Goal: Task Accomplishment & Management: Use online tool/utility

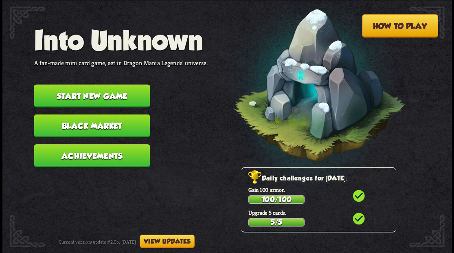
click at [55, 96] on button "Start new game" at bounding box center [92, 95] width 116 height 23
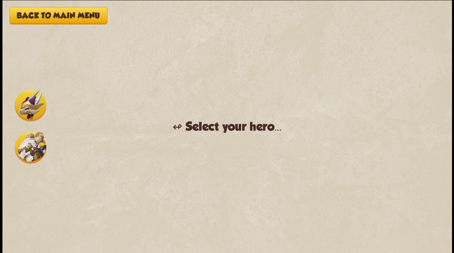
click at [27, 105] on img at bounding box center [31, 106] width 32 height 32
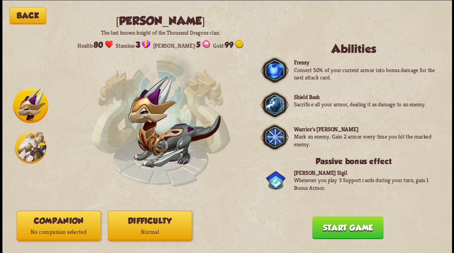
click at [70, 222] on button "Companion No companion selected" at bounding box center [58, 226] width 84 height 30
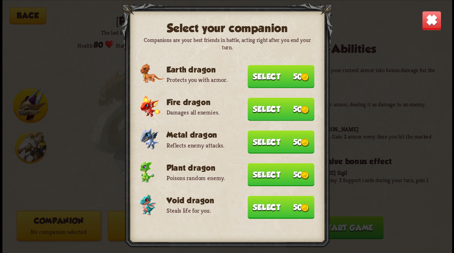
click at [263, 175] on button "Select 50" at bounding box center [281, 174] width 67 height 23
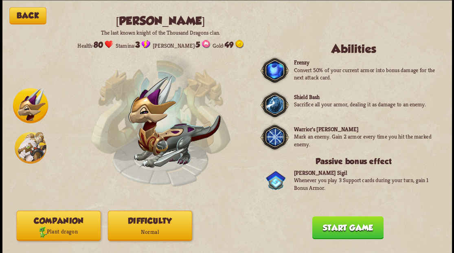
drag, startPoint x: 334, startPoint y: 232, endPoint x: 332, endPoint y: 192, distance: 39.9
click at [334, 228] on button "Start game" at bounding box center [347, 227] width 71 height 23
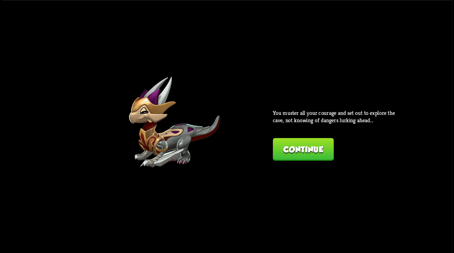
click at [299, 146] on button "Continue" at bounding box center [303, 149] width 61 height 23
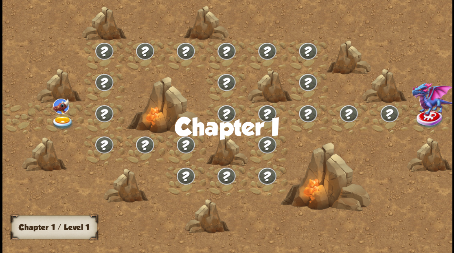
click at [60, 118] on img at bounding box center [62, 122] width 22 height 13
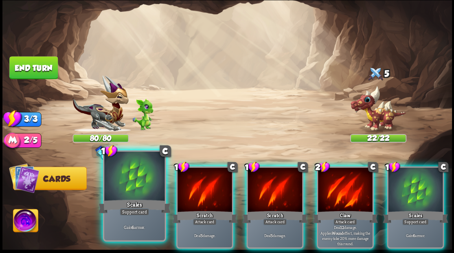
click at [140, 190] on div at bounding box center [134, 177] width 60 height 51
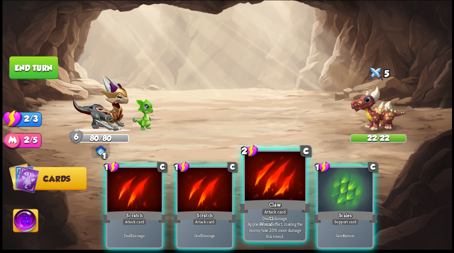
click at [264, 196] on div at bounding box center [275, 177] width 60 height 51
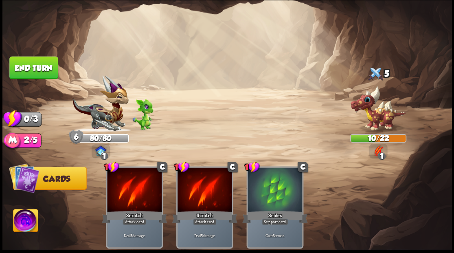
click at [40, 64] on button "End turn" at bounding box center [33, 67] width 48 height 23
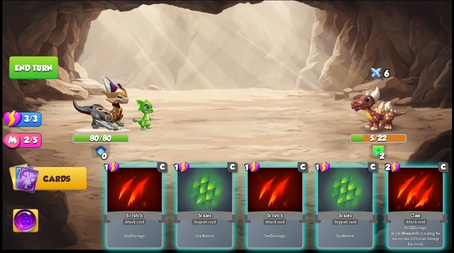
click at [383, 111] on img at bounding box center [378, 108] width 56 height 46
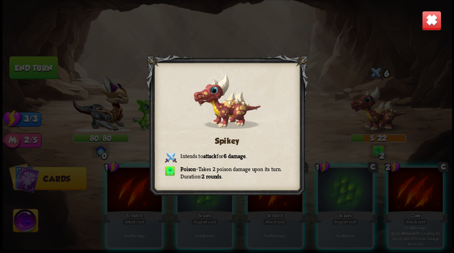
click at [431, 22] on img at bounding box center [432, 21] width 20 height 20
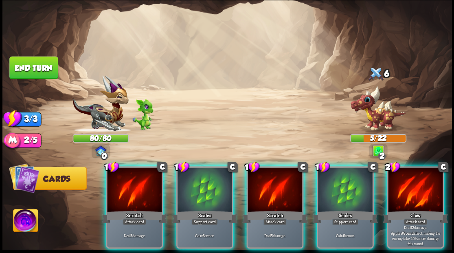
click at [407, 178] on div at bounding box center [415, 190] width 55 height 46
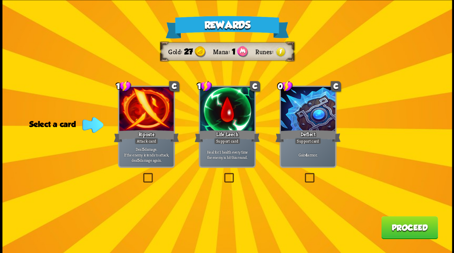
click at [222, 174] on label at bounding box center [222, 174] width 0 height 0
click at [0, 0] on input "checkbox" at bounding box center [0, 0] width 0 height 0
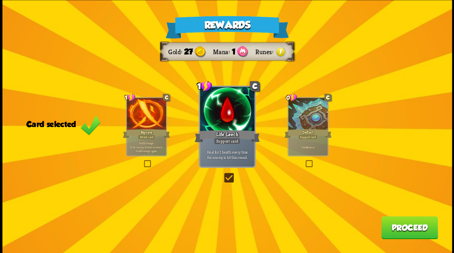
drag, startPoint x: 394, startPoint y: 237, endPoint x: 393, endPoint y: 231, distance: 5.9
click at [393, 231] on button "Proceed" at bounding box center [409, 227] width 57 height 23
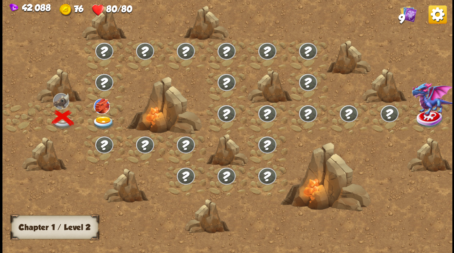
click at [100, 119] on img at bounding box center [103, 122] width 22 height 13
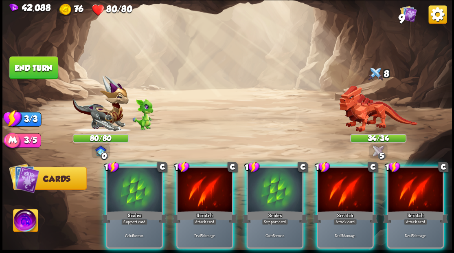
click at [369, 114] on div "Select an enemy to attack... You don't have enough stamina to play that card...…" at bounding box center [227, 126] width 450 height 253
click at [366, 114] on img at bounding box center [378, 109] width 79 height 46
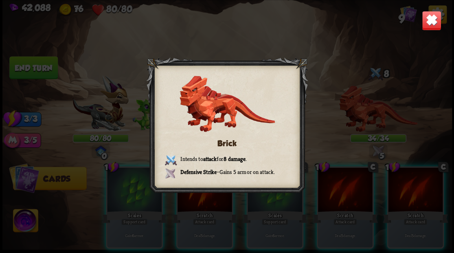
click at [432, 21] on img at bounding box center [432, 21] width 20 height 20
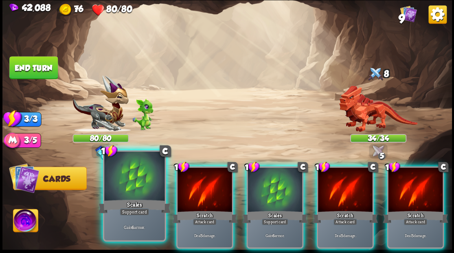
click at [121, 185] on div at bounding box center [134, 177] width 60 height 51
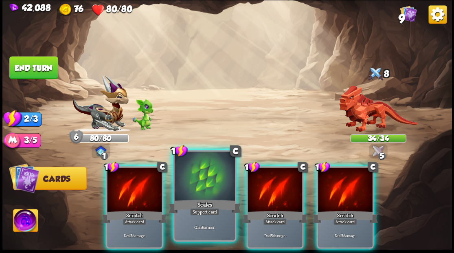
click at [205, 183] on div at bounding box center [204, 177] width 60 height 51
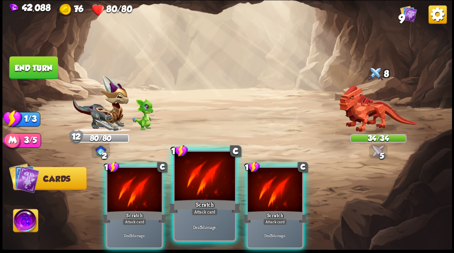
click at [204, 181] on div at bounding box center [204, 177] width 60 height 51
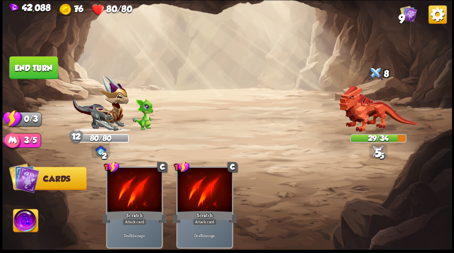
click at [42, 67] on button "End turn" at bounding box center [33, 67] width 48 height 23
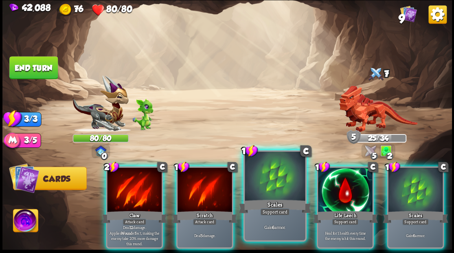
click at [269, 187] on div at bounding box center [275, 177] width 60 height 51
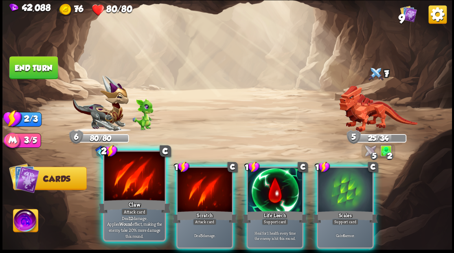
click at [124, 185] on div at bounding box center [134, 177] width 60 height 51
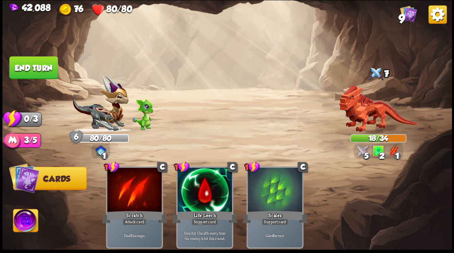
drag, startPoint x: 31, startPoint y: 70, endPoint x: 61, endPoint y: 76, distance: 30.7
click at [31, 70] on button "End turn" at bounding box center [33, 67] width 48 height 23
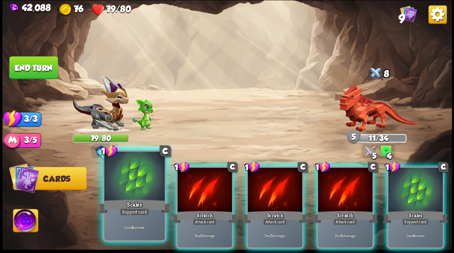
drag, startPoint x: 131, startPoint y: 188, endPoint x: 136, endPoint y: 189, distance: 5.0
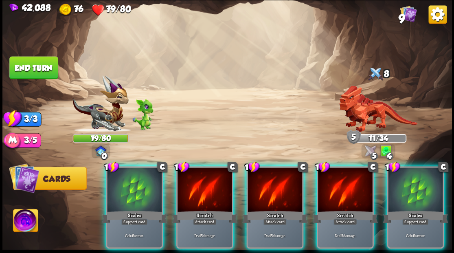
click at [130, 188] on div at bounding box center [134, 190] width 55 height 46
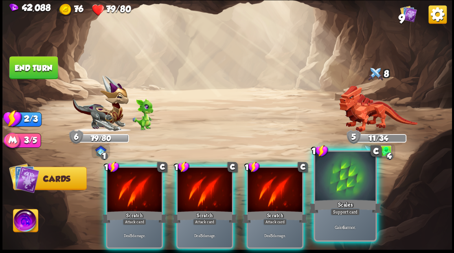
drag, startPoint x: 341, startPoint y: 195, endPoint x: 313, endPoint y: 196, distance: 28.1
click at [341, 195] on div at bounding box center [345, 177] width 60 height 51
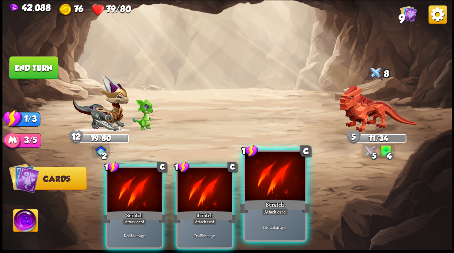
drag, startPoint x: 270, startPoint y: 191, endPoint x: 266, endPoint y: 187, distance: 5.8
click at [270, 191] on div at bounding box center [275, 177] width 60 height 51
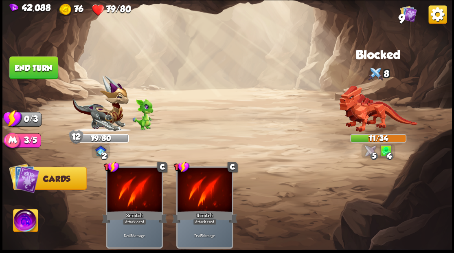
click at [41, 59] on button "End turn" at bounding box center [33, 67] width 48 height 23
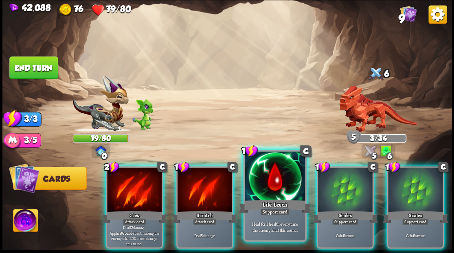
click at [277, 172] on div at bounding box center [275, 177] width 60 height 51
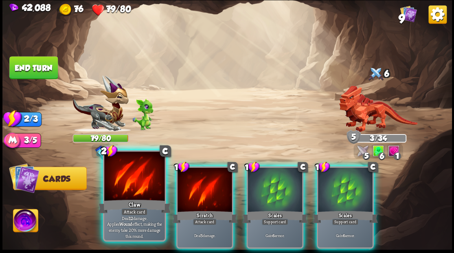
click at [133, 180] on div at bounding box center [134, 177] width 60 height 51
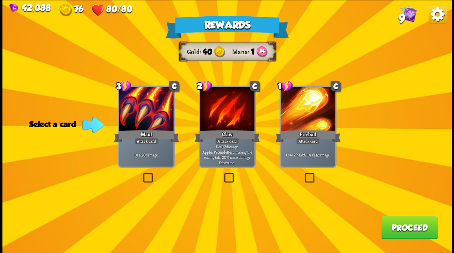
click at [409, 230] on button "Proceed" at bounding box center [409, 227] width 57 height 23
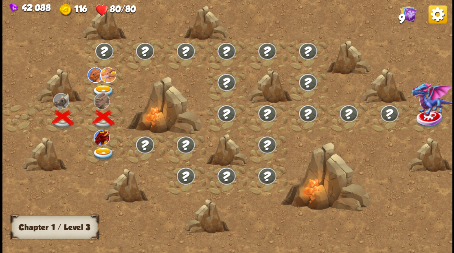
click at [106, 152] on img at bounding box center [103, 153] width 22 height 13
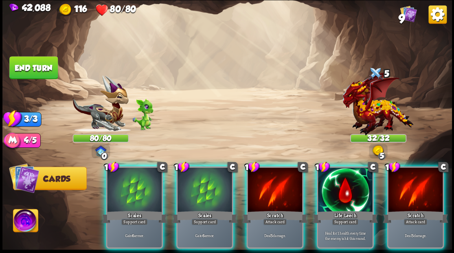
click at [202, 177] on div at bounding box center [205, 190] width 55 height 46
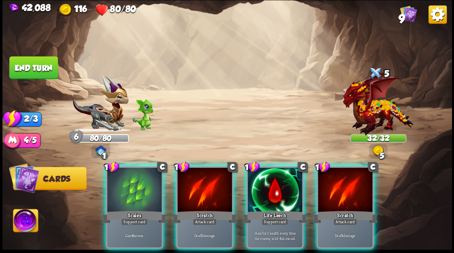
click at [195, 174] on div at bounding box center [205, 190] width 55 height 46
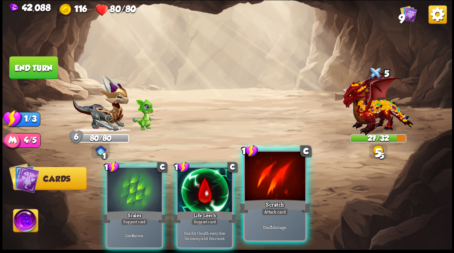
click at [281, 186] on div at bounding box center [275, 177] width 60 height 51
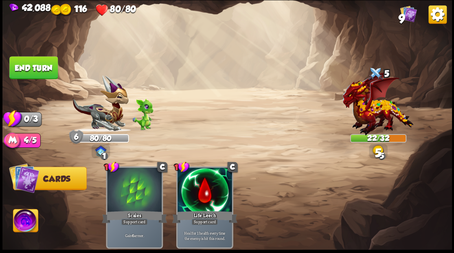
click at [33, 68] on button "End turn" at bounding box center [33, 67] width 48 height 23
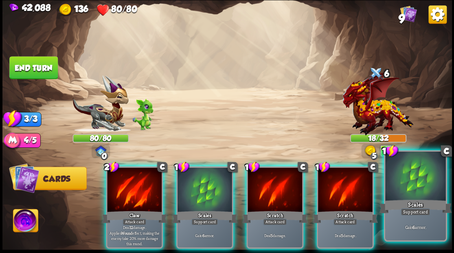
click at [406, 202] on div "Scales" at bounding box center [415, 206] width 73 height 16
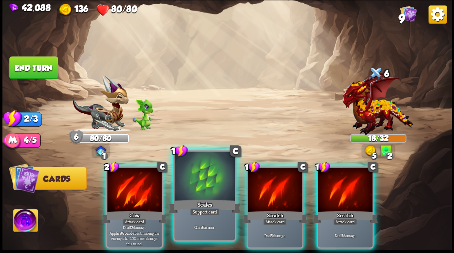
click at [198, 188] on div at bounding box center [204, 177] width 60 height 51
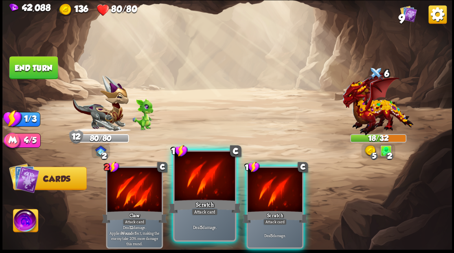
click at [201, 186] on div at bounding box center [204, 177] width 60 height 51
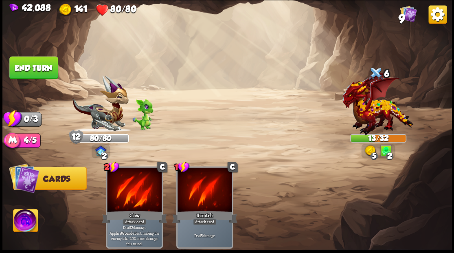
click at [46, 68] on button "End turn" at bounding box center [33, 67] width 48 height 23
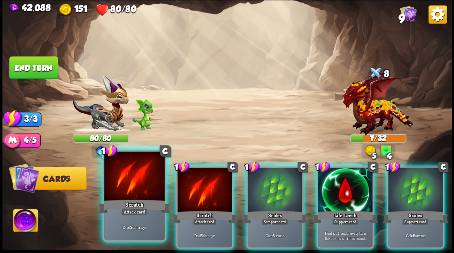
click at [129, 185] on div at bounding box center [134, 177] width 60 height 51
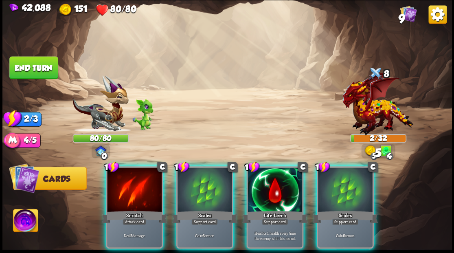
click at [129, 185] on div at bounding box center [134, 190] width 55 height 46
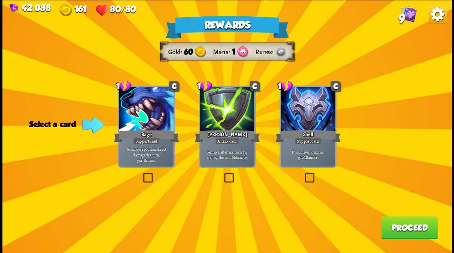
click at [222, 174] on label at bounding box center [222, 174] width 0 height 0
click at [0, 0] on input "checkbox" at bounding box center [0, 0] width 0 height 0
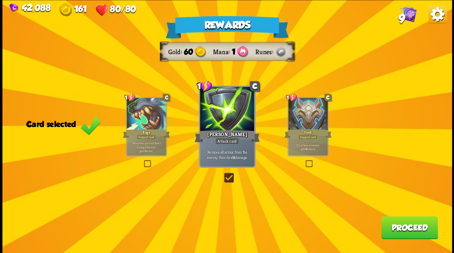
drag, startPoint x: 408, startPoint y: 233, endPoint x: 406, endPoint y: 229, distance: 4.8
click at [406, 229] on button "Proceed" at bounding box center [409, 227] width 57 height 23
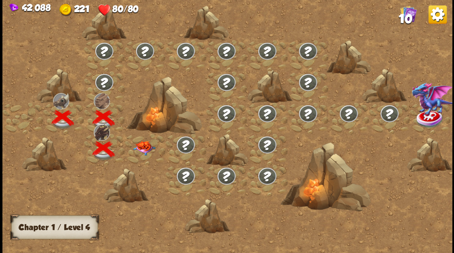
click at [144, 146] on img at bounding box center [144, 148] width 22 height 14
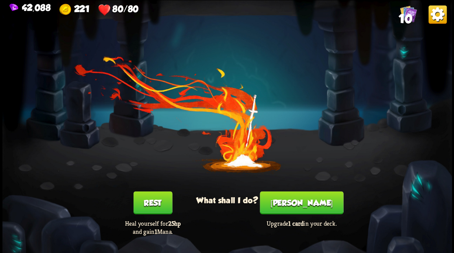
click at [301, 203] on button "[PERSON_NAME]" at bounding box center [302, 202] width 84 height 23
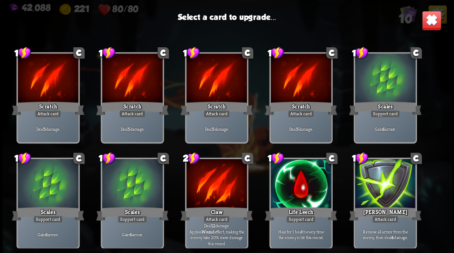
scroll to position [12, 0]
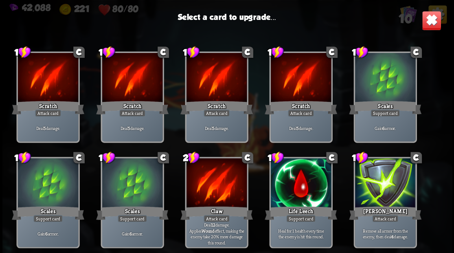
click at [289, 180] on div at bounding box center [300, 183] width 60 height 51
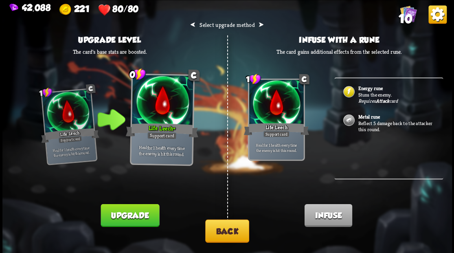
click at [130, 218] on button "Upgrade" at bounding box center [130, 215] width 59 height 23
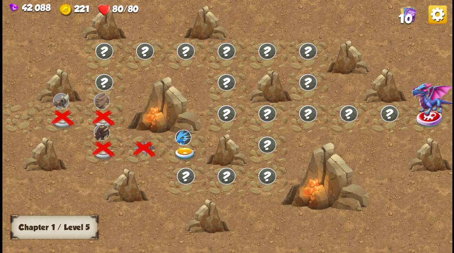
click at [184, 147] on img at bounding box center [185, 153] width 22 height 13
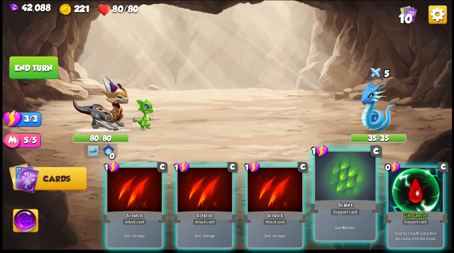
click at [345, 191] on div at bounding box center [345, 177] width 60 height 51
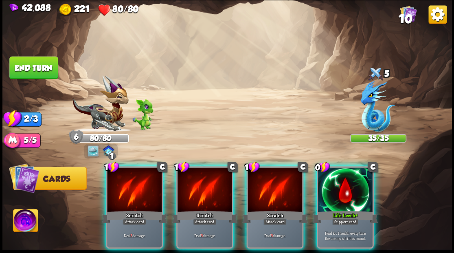
click at [353, 189] on div at bounding box center [345, 190] width 55 height 46
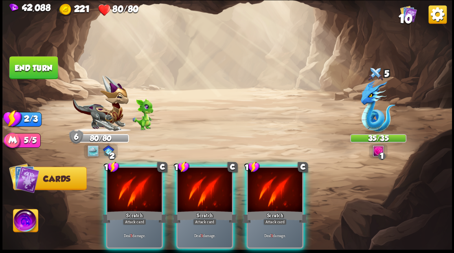
click at [258, 196] on div at bounding box center [275, 190] width 55 height 46
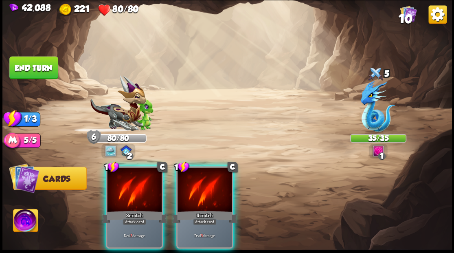
drag, startPoint x: 205, startPoint y: 196, endPoint x: 189, endPoint y: 196, distance: 16.7
click at [194, 196] on div at bounding box center [205, 190] width 55 height 46
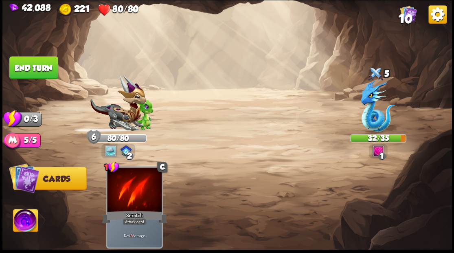
click at [33, 66] on button "End turn" at bounding box center [33, 67] width 48 height 23
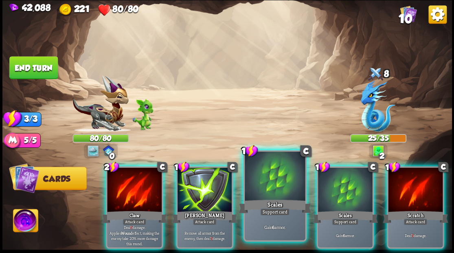
click at [275, 170] on div at bounding box center [275, 177] width 60 height 51
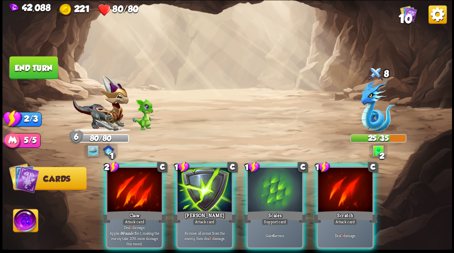
click at [275, 170] on div at bounding box center [275, 190] width 55 height 46
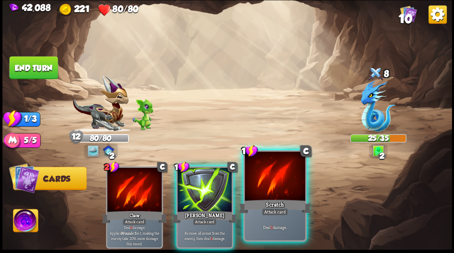
click at [275, 170] on div at bounding box center [275, 177] width 60 height 51
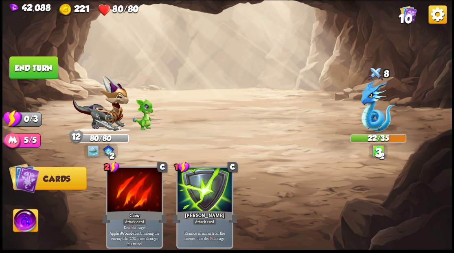
click at [51, 72] on button "End turn" at bounding box center [33, 67] width 48 height 23
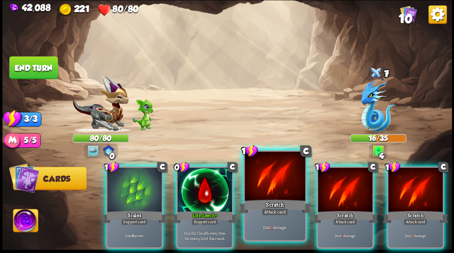
click at [259, 186] on div at bounding box center [275, 177] width 60 height 51
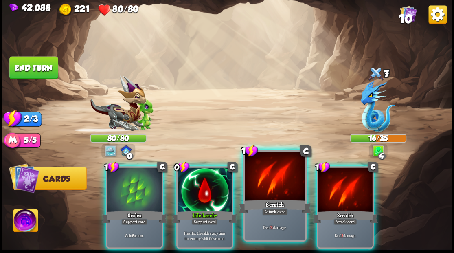
click at [281, 182] on div at bounding box center [275, 177] width 60 height 51
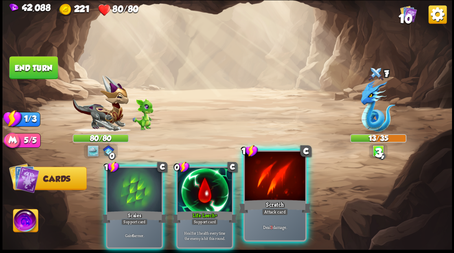
click at [291, 182] on div at bounding box center [275, 177] width 60 height 51
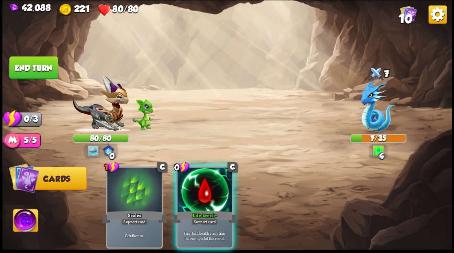
click at [28, 66] on button "End turn" at bounding box center [33, 67] width 48 height 23
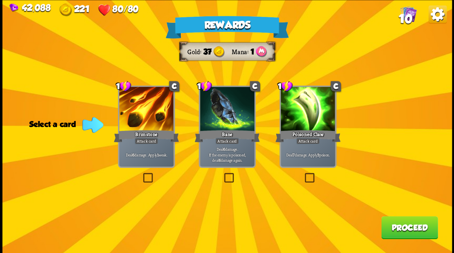
click at [303, 174] on label at bounding box center [303, 174] width 0 height 0
click at [0, 0] on input "checkbox" at bounding box center [0, 0] width 0 height 0
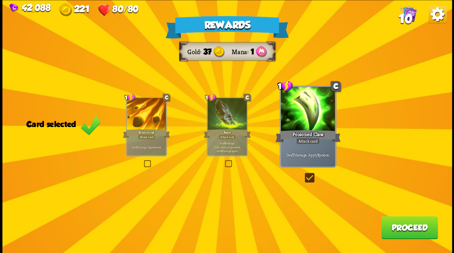
click at [391, 231] on button "Proceed" at bounding box center [409, 227] width 57 height 23
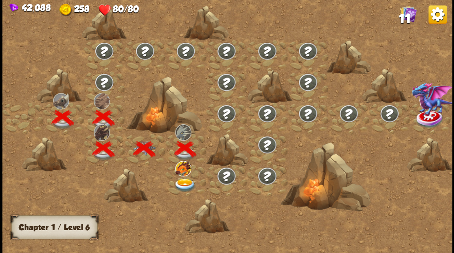
click at [183, 183] on img at bounding box center [185, 184] width 22 height 13
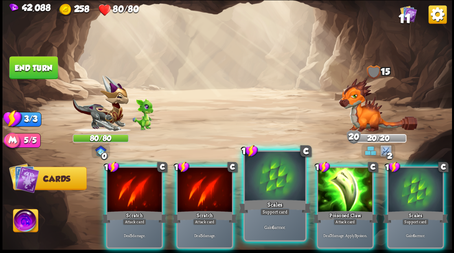
click at [263, 182] on div at bounding box center [275, 177] width 60 height 51
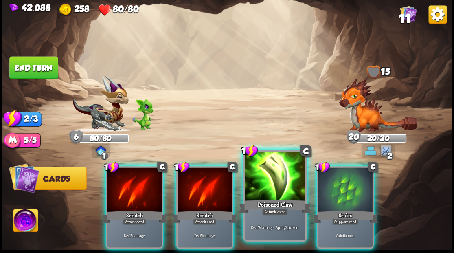
click at [264, 173] on div at bounding box center [275, 177] width 60 height 51
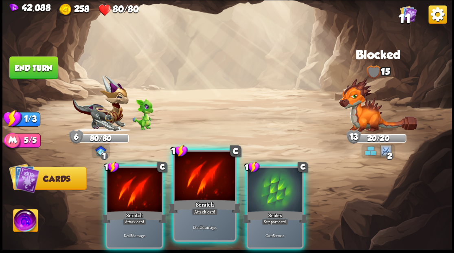
click at [201, 184] on div at bounding box center [204, 177] width 60 height 51
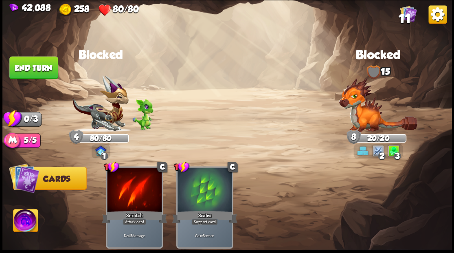
click at [32, 68] on button "End turn" at bounding box center [33, 67] width 48 height 23
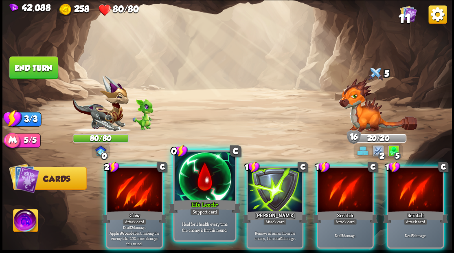
click at [195, 175] on div at bounding box center [204, 177] width 60 height 51
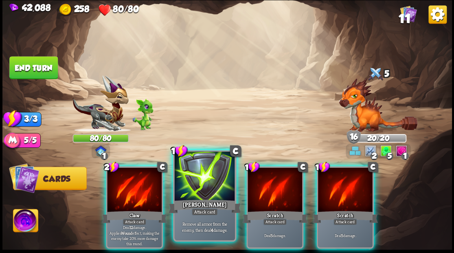
click at [206, 186] on div at bounding box center [204, 177] width 60 height 51
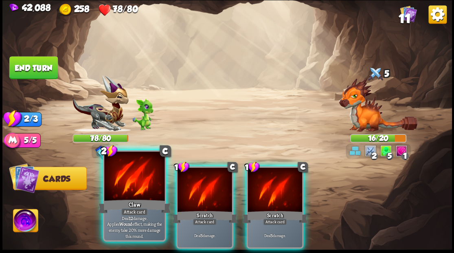
click at [131, 182] on div at bounding box center [134, 177] width 60 height 51
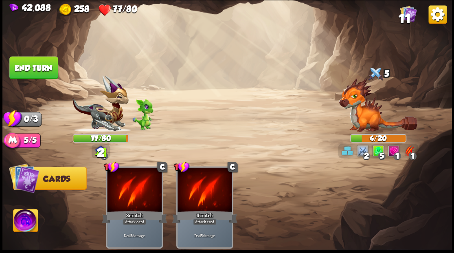
click at [41, 72] on button "End turn" at bounding box center [33, 67] width 48 height 23
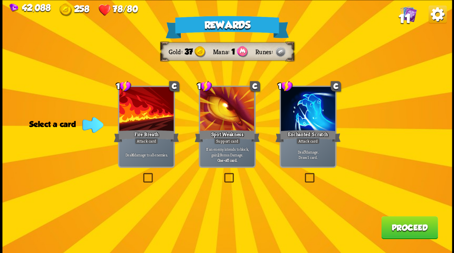
click at [141, 174] on label at bounding box center [141, 174] width 0 height 0
click at [0, 0] on input "checkbox" at bounding box center [0, 0] width 0 height 0
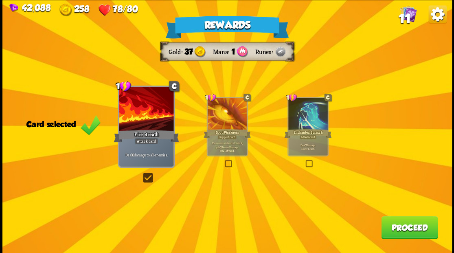
click at [387, 221] on button "Proceed" at bounding box center [409, 227] width 57 height 23
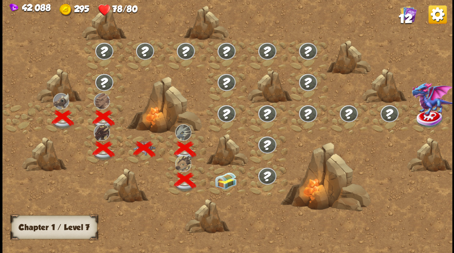
click at [219, 182] on img at bounding box center [225, 180] width 22 height 17
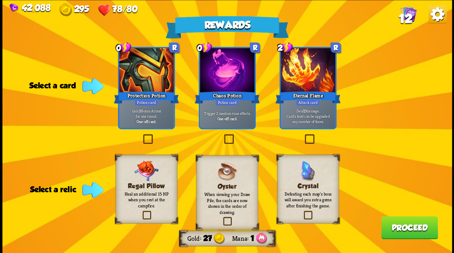
click at [141, 212] on label at bounding box center [141, 212] width 0 height 0
click at [0, 0] on input "checkbox" at bounding box center [0, 0] width 0 height 0
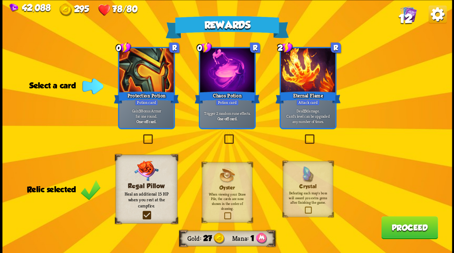
click at [222, 135] on label at bounding box center [222, 135] width 0 height 0
click at [0, 0] on input "checkbox" at bounding box center [0, 0] width 0 height 0
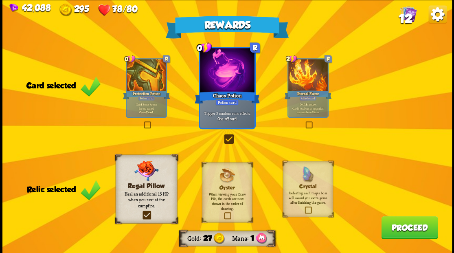
click at [384, 232] on button "Proceed" at bounding box center [409, 227] width 57 height 23
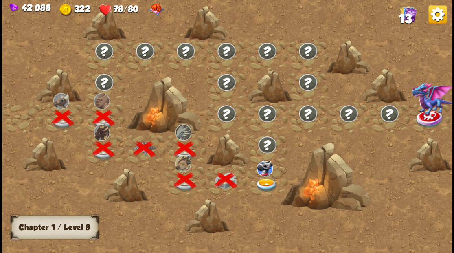
click at [268, 184] on img at bounding box center [266, 184] width 22 height 13
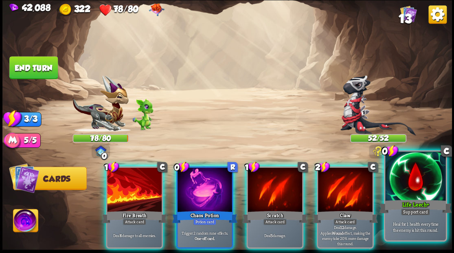
click at [402, 179] on div at bounding box center [415, 177] width 60 height 51
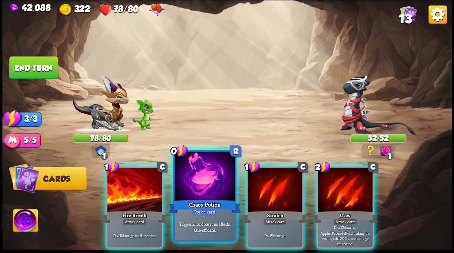
click at [200, 187] on div at bounding box center [204, 177] width 60 height 51
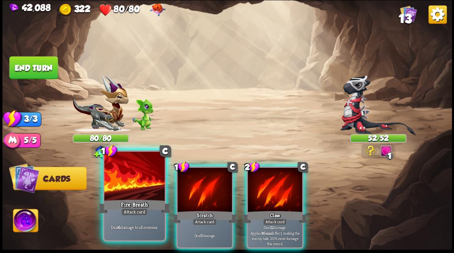
click at [138, 193] on div at bounding box center [134, 177] width 60 height 51
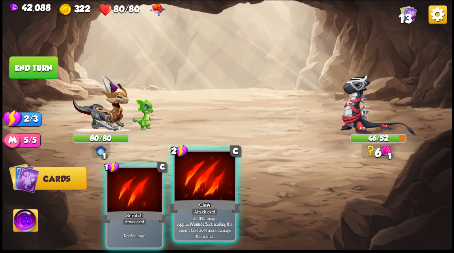
click at [190, 188] on div at bounding box center [204, 177] width 60 height 51
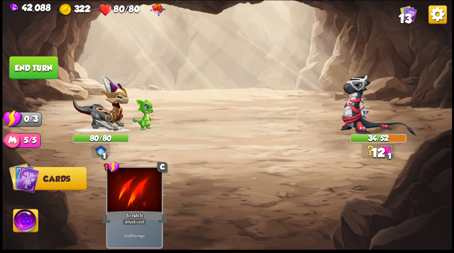
click at [33, 73] on button "End turn" at bounding box center [33, 67] width 48 height 23
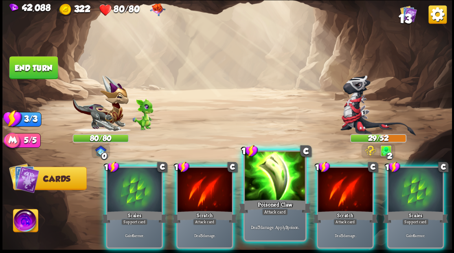
click at [262, 184] on div at bounding box center [275, 177] width 60 height 51
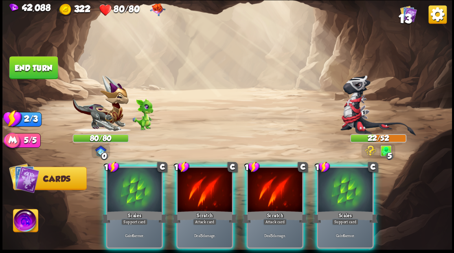
click at [341, 189] on div at bounding box center [345, 190] width 55 height 46
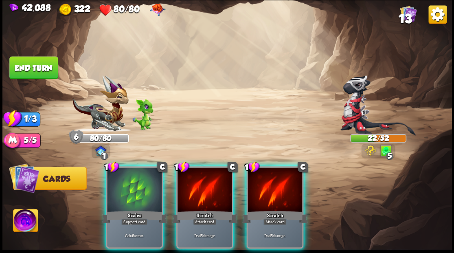
drag, startPoint x: 121, startPoint y: 193, endPoint x: 104, endPoint y: 157, distance: 39.7
click at [121, 190] on div at bounding box center [134, 190] width 55 height 46
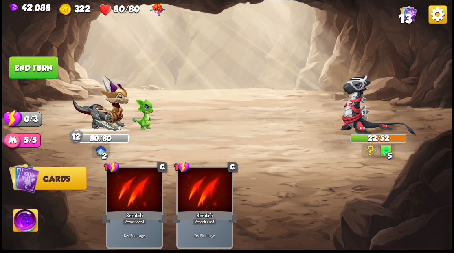
click at [48, 69] on button "End turn" at bounding box center [33, 67] width 48 height 23
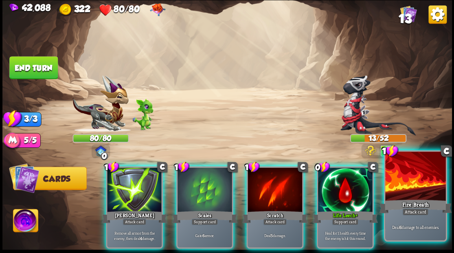
click at [414, 171] on div at bounding box center [415, 177] width 60 height 51
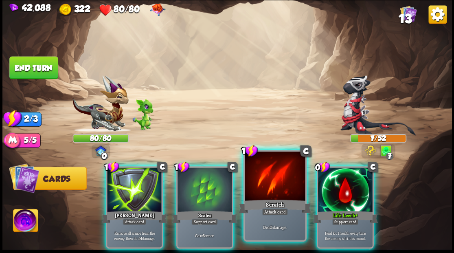
click at [283, 192] on div at bounding box center [275, 177] width 60 height 51
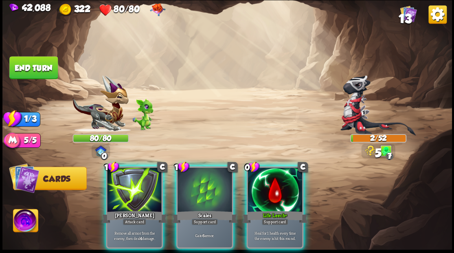
click at [125, 209] on div "[PERSON_NAME]" at bounding box center [134, 216] width 65 height 15
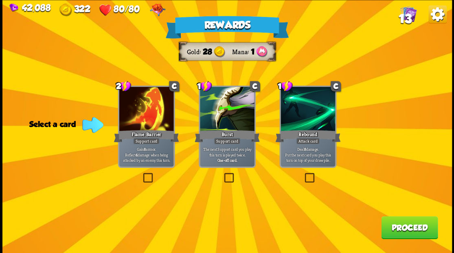
click at [303, 174] on label at bounding box center [303, 174] width 0 height 0
click at [0, 0] on input "checkbox" at bounding box center [0, 0] width 0 height 0
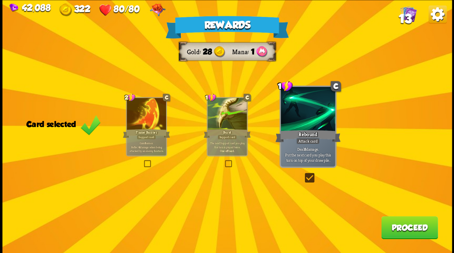
drag, startPoint x: 416, startPoint y: 232, endPoint x: 415, endPoint y: 226, distance: 5.8
click at [415, 226] on button "Proceed" at bounding box center [409, 227] width 57 height 23
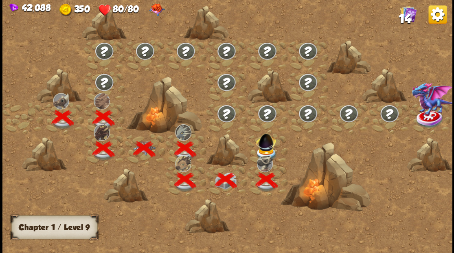
click at [264, 143] on img at bounding box center [266, 140] width 24 height 22
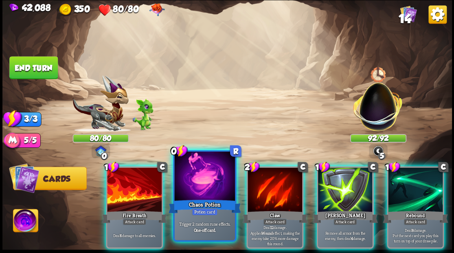
click at [186, 181] on div at bounding box center [204, 177] width 60 height 51
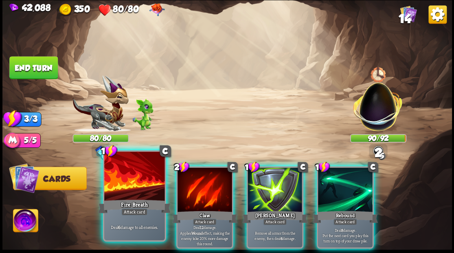
click at [125, 187] on div at bounding box center [134, 177] width 60 height 51
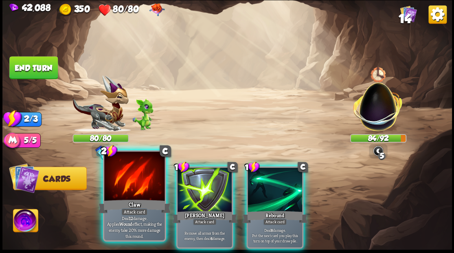
click at [131, 181] on div at bounding box center [134, 177] width 60 height 51
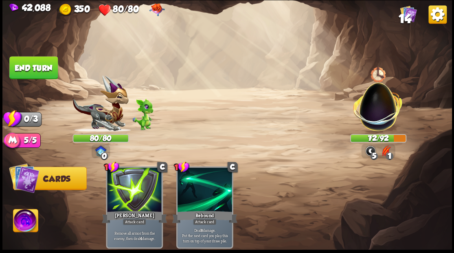
drag, startPoint x: 46, startPoint y: 66, endPoint x: 62, endPoint y: 75, distance: 18.3
click at [46, 65] on button "End turn" at bounding box center [33, 67] width 48 height 23
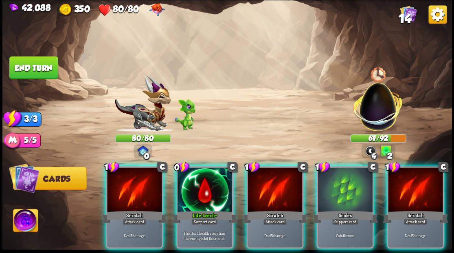
drag, startPoint x: 406, startPoint y: 189, endPoint x: 399, endPoint y: 172, distance: 18.1
click at [407, 188] on div at bounding box center [415, 190] width 55 height 46
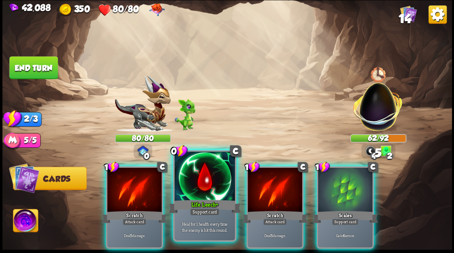
drag, startPoint x: 266, startPoint y: 178, endPoint x: 193, endPoint y: 178, distance: 72.9
click at [266, 178] on div at bounding box center [275, 190] width 55 height 46
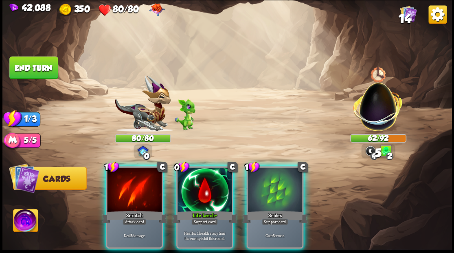
drag, startPoint x: 124, startPoint y: 175, endPoint x: 102, endPoint y: 139, distance: 42.1
click at [120, 170] on div at bounding box center [134, 190] width 55 height 46
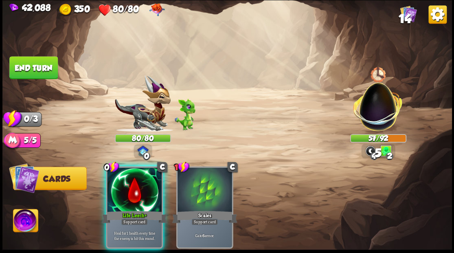
click at [32, 71] on button "End turn" at bounding box center [33, 67] width 48 height 23
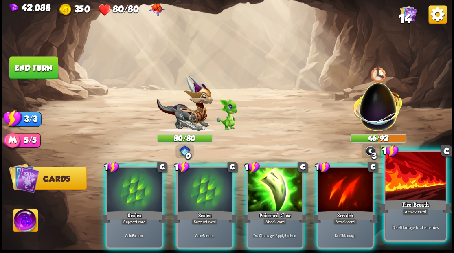
click at [411, 190] on div at bounding box center [415, 177] width 60 height 51
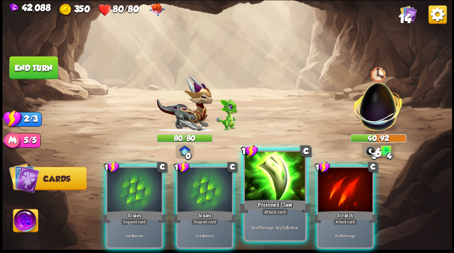
click at [263, 204] on div "Poisoned Claw" at bounding box center [275, 206] width 73 height 16
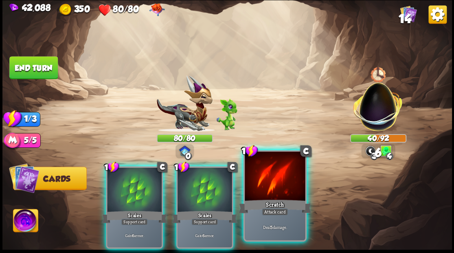
click at [264, 202] on div "Scratch" at bounding box center [275, 206] width 73 height 16
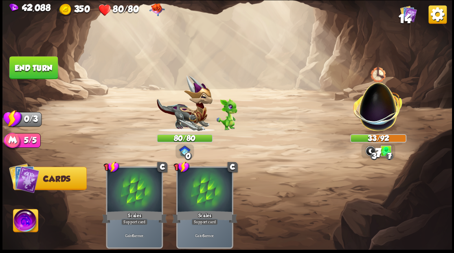
click at [33, 62] on button "End turn" at bounding box center [33, 67] width 48 height 23
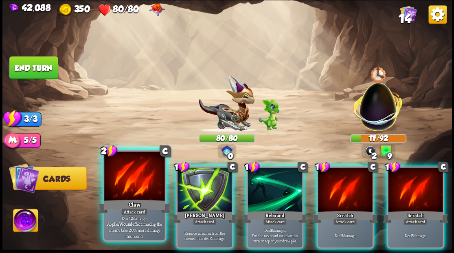
click at [132, 198] on div at bounding box center [134, 177] width 60 height 51
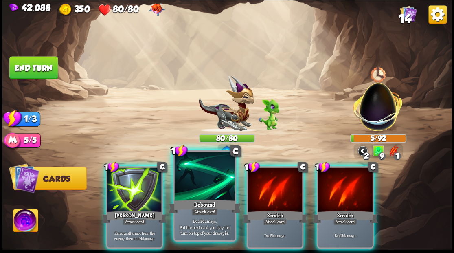
click at [199, 190] on div at bounding box center [204, 177] width 60 height 51
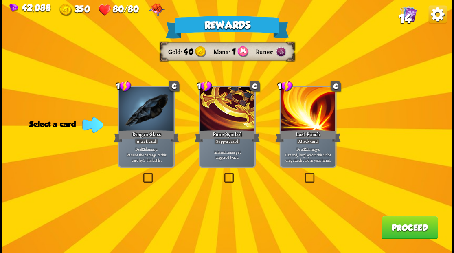
click at [141, 174] on label at bounding box center [141, 174] width 0 height 0
click at [0, 0] on input "checkbox" at bounding box center [0, 0] width 0 height 0
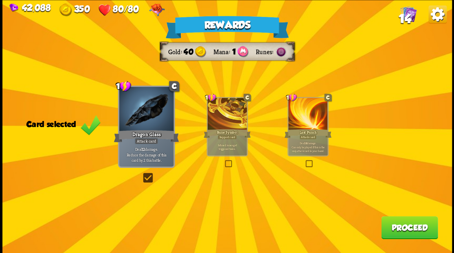
click at [404, 232] on button "Proceed" at bounding box center [409, 227] width 57 height 23
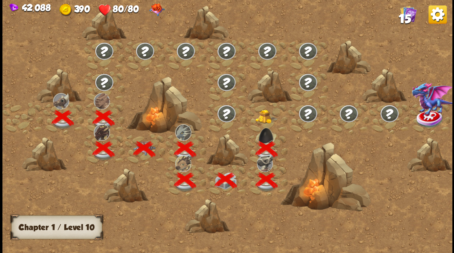
click at [265, 113] on img at bounding box center [266, 117] width 22 height 14
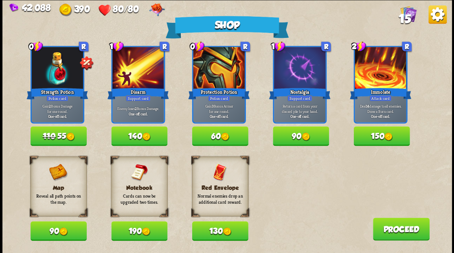
click at [216, 235] on button "130" at bounding box center [220, 231] width 56 height 20
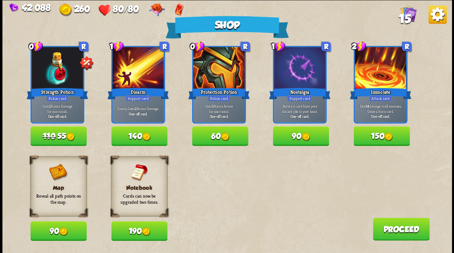
click at [408, 231] on button "Proceed" at bounding box center [401, 229] width 57 height 23
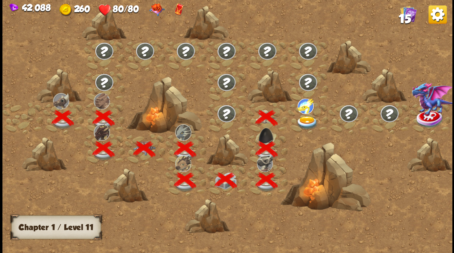
scroll to position [0, 124]
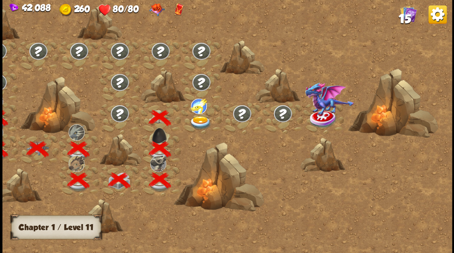
click at [202, 120] on img at bounding box center [200, 122] width 22 height 13
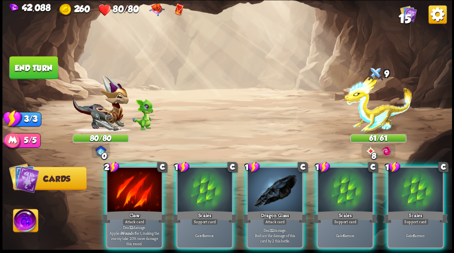
click at [192, 191] on div at bounding box center [205, 190] width 55 height 46
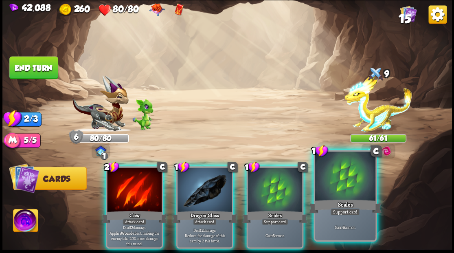
click at [368, 191] on div at bounding box center [345, 177] width 60 height 51
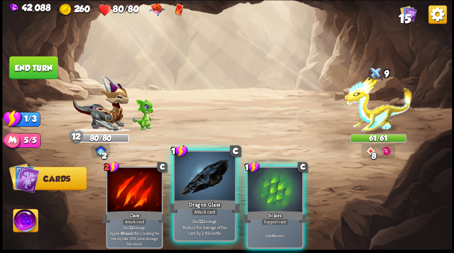
click at [201, 189] on div at bounding box center [204, 177] width 60 height 51
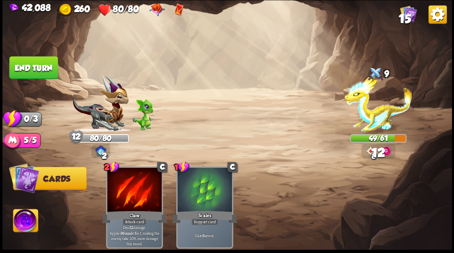
click at [47, 69] on button "End turn" at bounding box center [33, 67] width 48 height 23
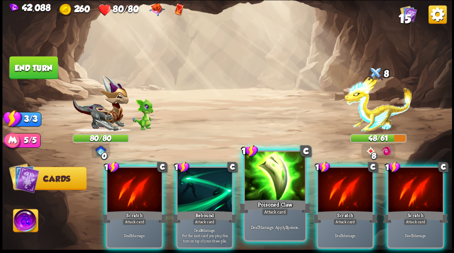
click at [276, 178] on div at bounding box center [275, 177] width 60 height 51
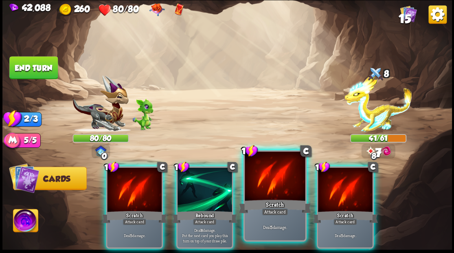
click at [274, 176] on div at bounding box center [275, 177] width 60 height 51
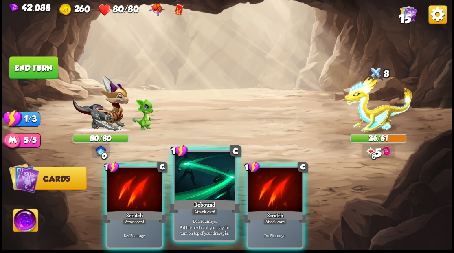
drag, startPoint x: 181, startPoint y: 166, endPoint x: 188, endPoint y: 167, distance: 7.0
click at [181, 166] on div at bounding box center [204, 177] width 60 height 51
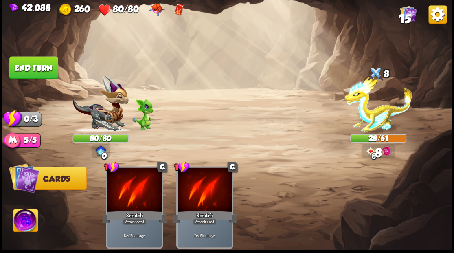
click at [24, 62] on button "End turn" at bounding box center [33, 67] width 48 height 23
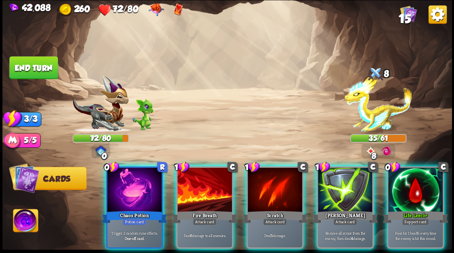
drag, startPoint x: 422, startPoint y: 200, endPoint x: 428, endPoint y: 195, distance: 7.8
click at [424, 209] on div "Life Leech+" at bounding box center [415, 216] width 65 height 15
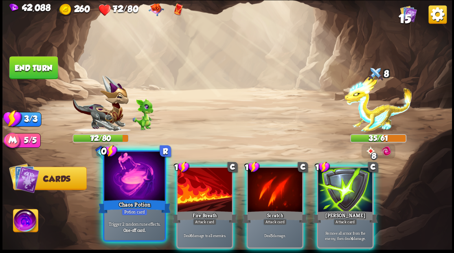
click at [125, 178] on div at bounding box center [134, 177] width 60 height 51
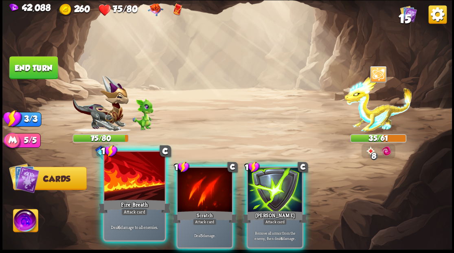
click at [126, 178] on div at bounding box center [134, 177] width 60 height 51
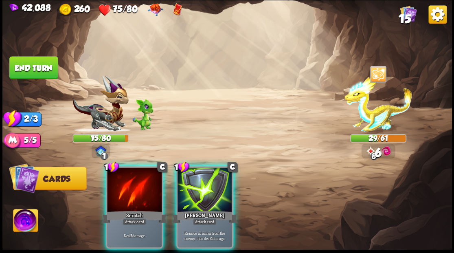
click at [126, 178] on div at bounding box center [134, 190] width 55 height 46
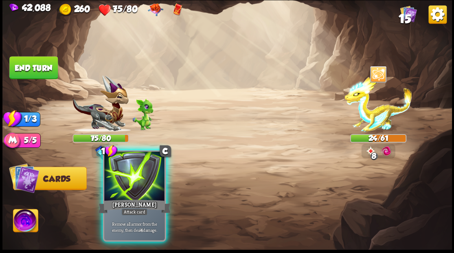
click at [126, 177] on div at bounding box center [134, 177] width 60 height 51
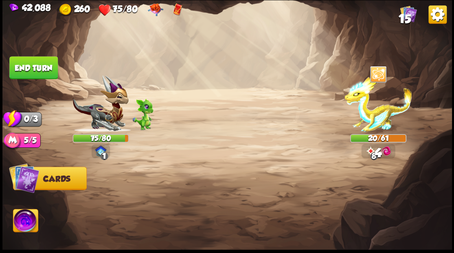
click at [36, 68] on button "End turn" at bounding box center [33, 67] width 48 height 23
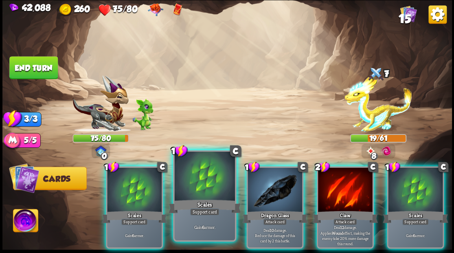
click at [197, 191] on div at bounding box center [204, 177] width 60 height 51
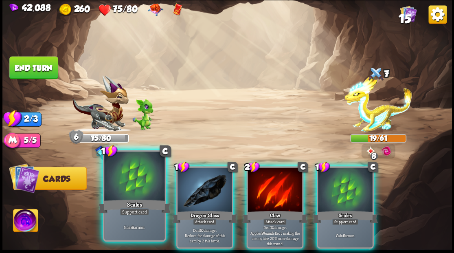
click at [138, 169] on div at bounding box center [134, 177] width 60 height 51
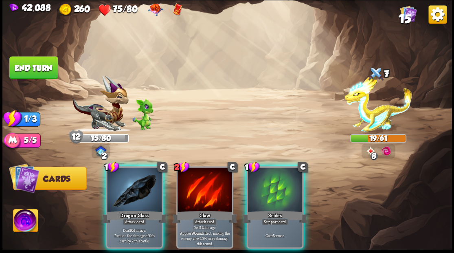
click at [138, 169] on div at bounding box center [134, 190] width 55 height 46
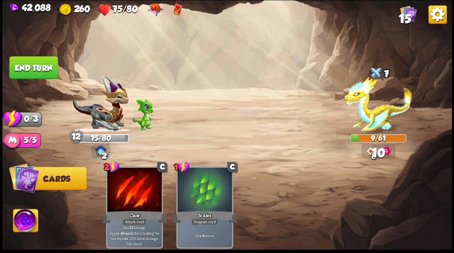
click at [40, 69] on button "End turn" at bounding box center [33, 67] width 48 height 23
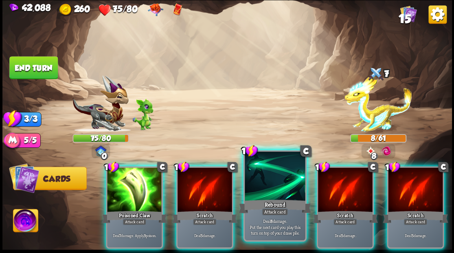
click at [275, 180] on div at bounding box center [275, 177] width 60 height 51
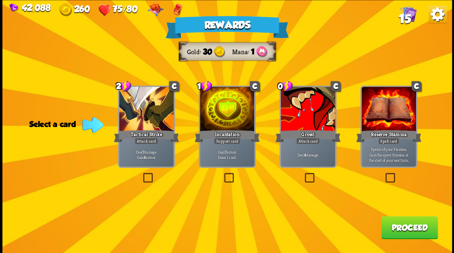
click at [222, 174] on label at bounding box center [222, 174] width 0 height 0
click at [0, 0] on input "checkbox" at bounding box center [0, 0] width 0 height 0
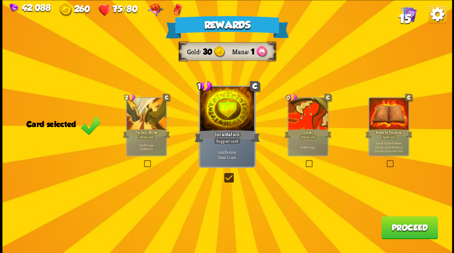
click at [391, 227] on button "Proceed" at bounding box center [409, 227] width 57 height 23
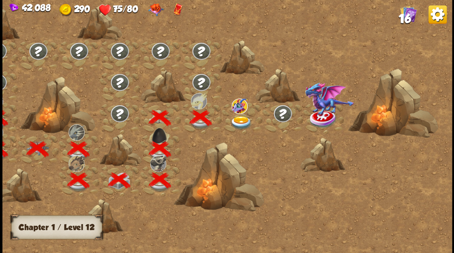
click at [242, 116] on img at bounding box center [241, 122] width 22 height 13
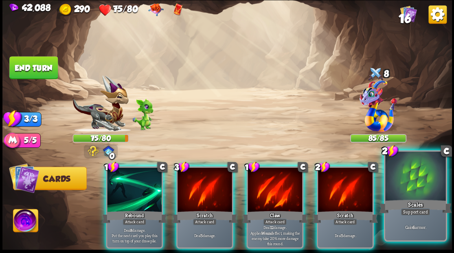
click at [413, 200] on div "Scales" at bounding box center [415, 206] width 73 height 16
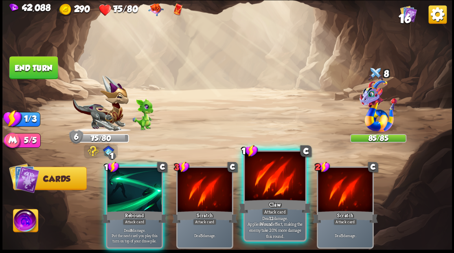
click at [270, 187] on div at bounding box center [275, 177] width 60 height 51
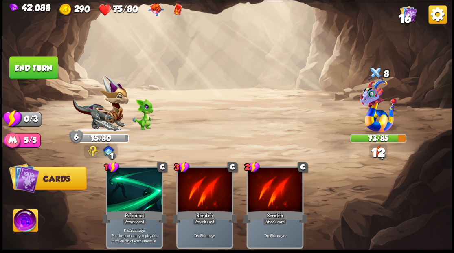
click at [32, 69] on button "End turn" at bounding box center [33, 67] width 48 height 23
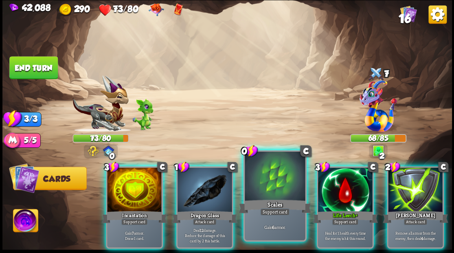
click at [253, 199] on div "Scales" at bounding box center [275, 206] width 73 height 16
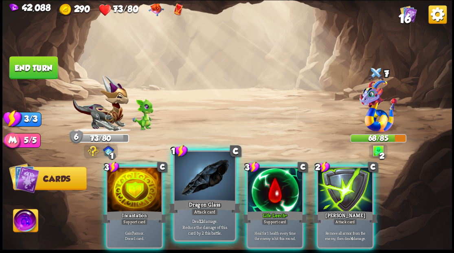
click at [202, 187] on div at bounding box center [204, 177] width 60 height 51
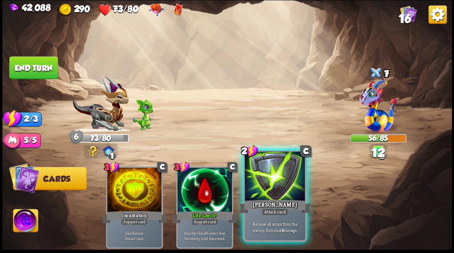
click at [269, 184] on div at bounding box center [275, 177] width 60 height 51
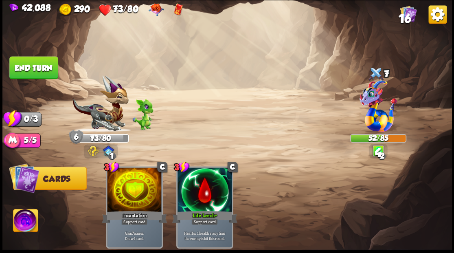
click at [33, 64] on button "End turn" at bounding box center [33, 67] width 48 height 23
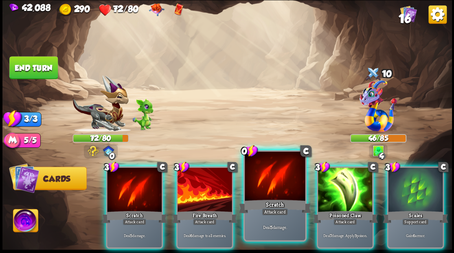
drag, startPoint x: 256, startPoint y: 182, endPoint x: 239, endPoint y: 160, distance: 28.2
click at [256, 182] on div at bounding box center [275, 177] width 60 height 51
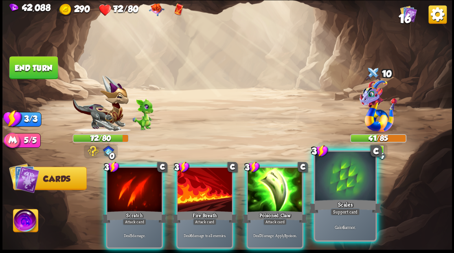
click at [328, 179] on div at bounding box center [345, 177] width 60 height 51
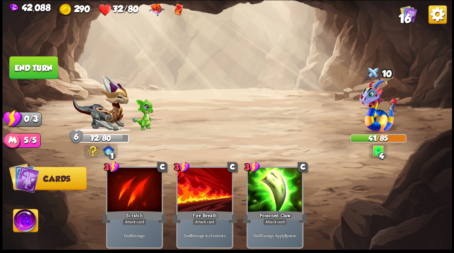
drag, startPoint x: 34, startPoint y: 73, endPoint x: 35, endPoint y: 68, distance: 4.3
click at [35, 70] on button "End turn" at bounding box center [33, 67] width 48 height 23
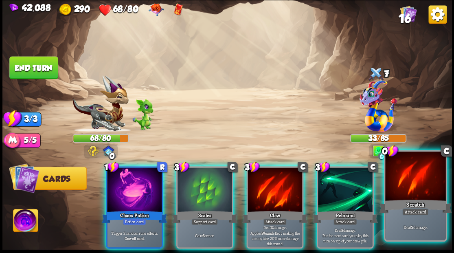
click at [418, 188] on div at bounding box center [415, 177] width 60 height 51
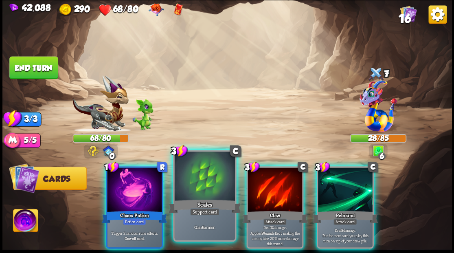
click at [198, 170] on div at bounding box center [204, 177] width 60 height 51
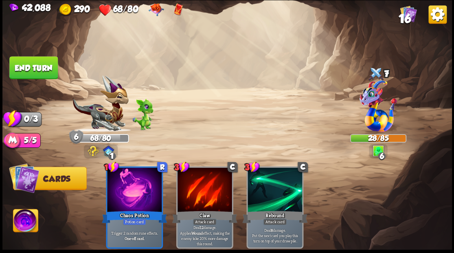
click at [33, 66] on button "End turn" at bounding box center [33, 67] width 48 height 23
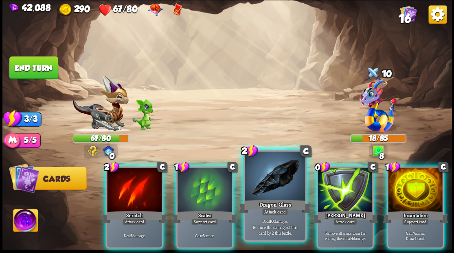
click at [288, 174] on div at bounding box center [275, 177] width 60 height 51
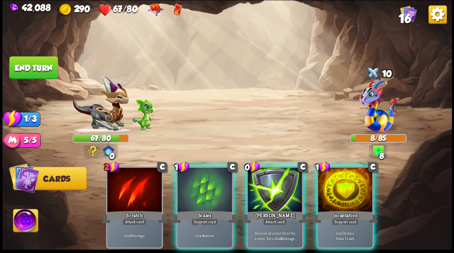
drag, startPoint x: 280, startPoint y: 165, endPoint x: 291, endPoint y: 139, distance: 28.1
click at [280, 167] on div at bounding box center [275, 190] width 55 height 46
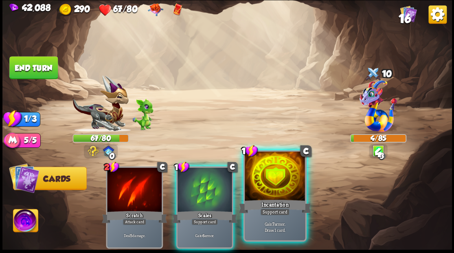
click at [274, 179] on div at bounding box center [275, 177] width 60 height 51
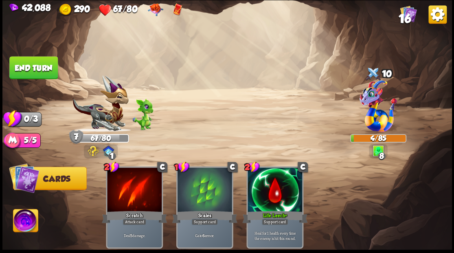
click at [17, 66] on button "End turn" at bounding box center [33, 67] width 48 height 23
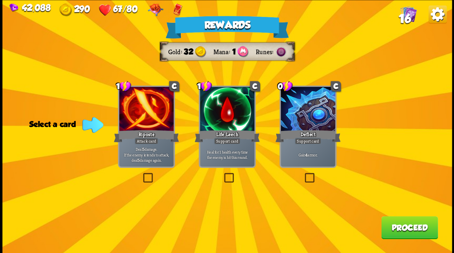
click at [409, 12] on span "16" at bounding box center [404, 18] width 12 height 14
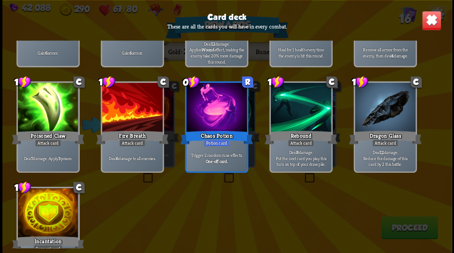
scroll to position [244, 0]
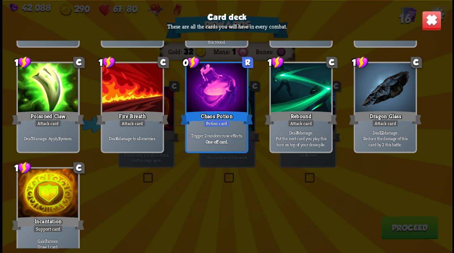
click at [433, 14] on img at bounding box center [432, 21] width 20 height 20
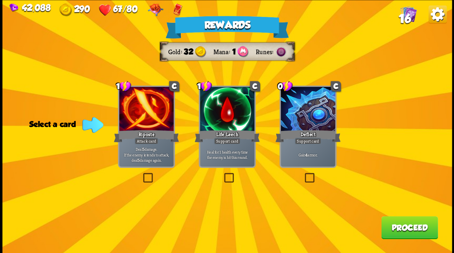
click at [303, 174] on label at bounding box center [303, 174] width 0 height 0
click at [0, 0] on input "checkbox" at bounding box center [0, 0] width 0 height 0
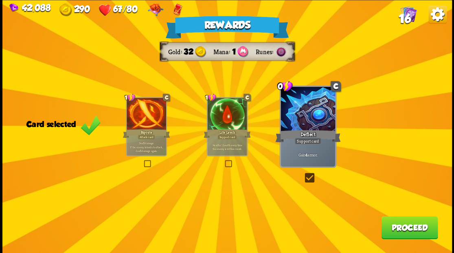
click at [400, 232] on button "Proceed" at bounding box center [409, 227] width 57 height 23
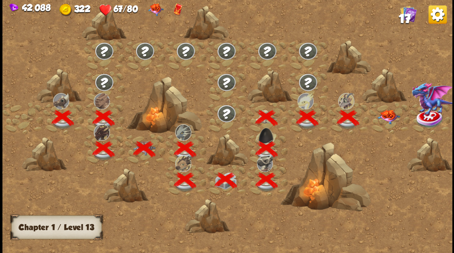
scroll to position [0, 124]
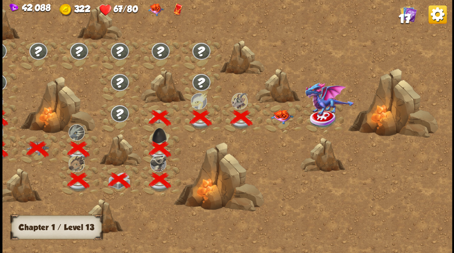
click at [284, 112] on img at bounding box center [281, 117] width 22 height 14
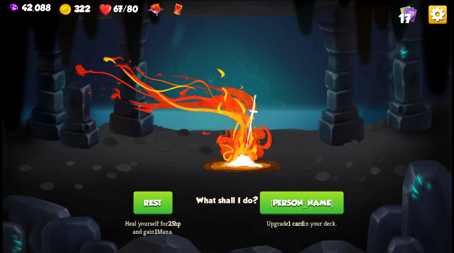
click at [301, 200] on button "[PERSON_NAME]" at bounding box center [302, 202] width 84 height 23
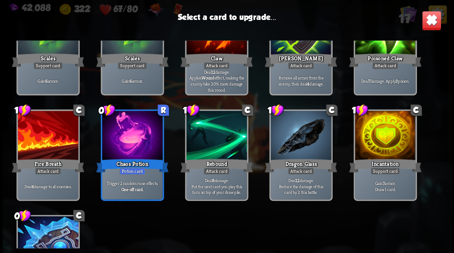
scroll to position [190, 0]
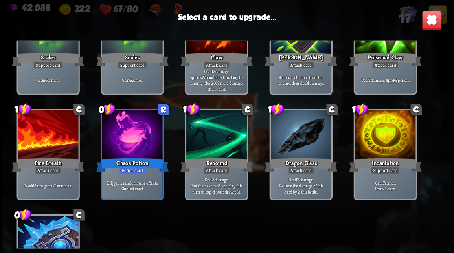
click at [385, 134] on div at bounding box center [385, 135] width 60 height 51
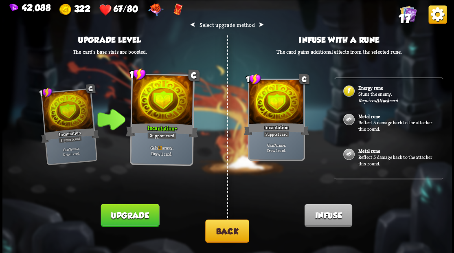
scroll to position [0, 0]
click at [220, 233] on button "Back" at bounding box center [227, 230] width 44 height 23
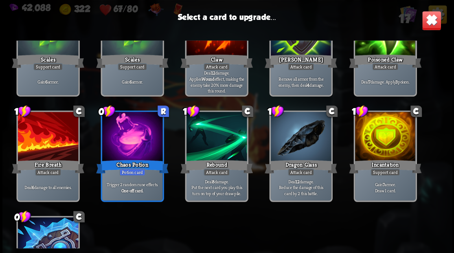
scroll to position [190, 0]
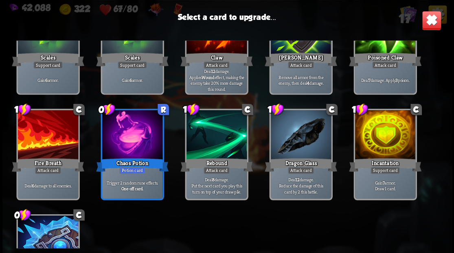
click at [300, 136] on div at bounding box center [300, 135] width 60 height 51
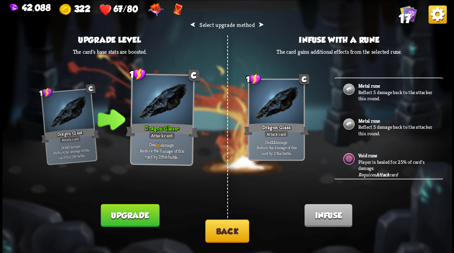
scroll to position [54, 0]
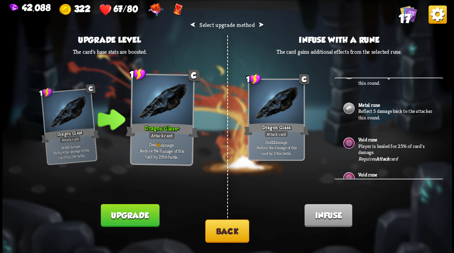
click at [364, 143] on p "Player is healed for 25% of card's damage." at bounding box center [396, 149] width 76 height 13
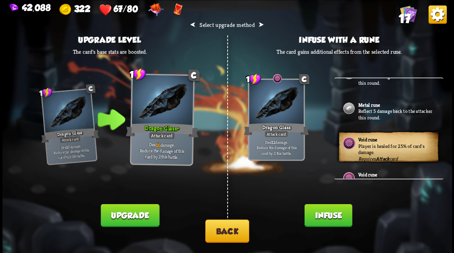
drag, startPoint x: 328, startPoint y: 217, endPoint x: 325, endPoint y: 205, distance: 12.3
click at [327, 213] on button "Infuse" at bounding box center [328, 215] width 48 height 23
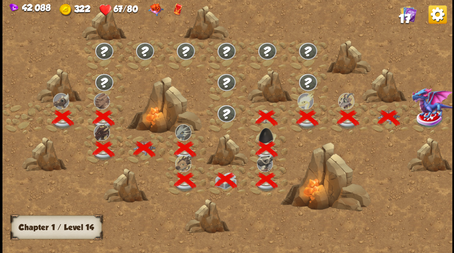
scroll to position [0, 124]
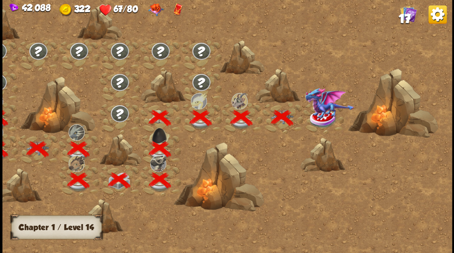
click at [328, 124] on img at bounding box center [323, 119] width 28 height 19
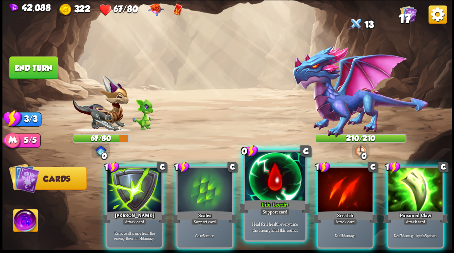
click at [273, 169] on div at bounding box center [275, 177] width 60 height 51
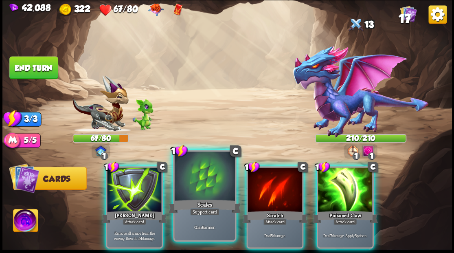
click at [200, 174] on div at bounding box center [204, 177] width 60 height 51
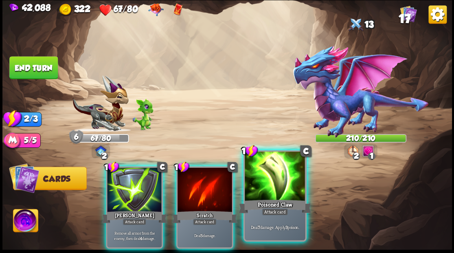
click at [272, 174] on div at bounding box center [275, 177] width 60 height 51
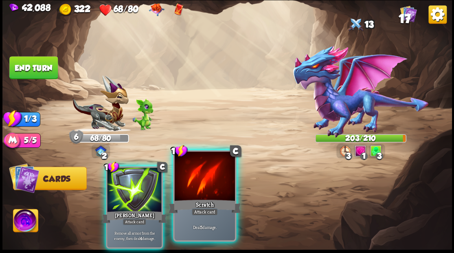
click at [197, 173] on div at bounding box center [204, 177] width 60 height 51
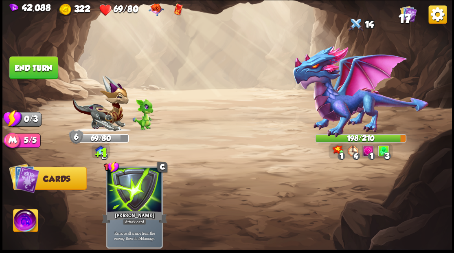
click at [42, 68] on button "End turn" at bounding box center [33, 67] width 48 height 23
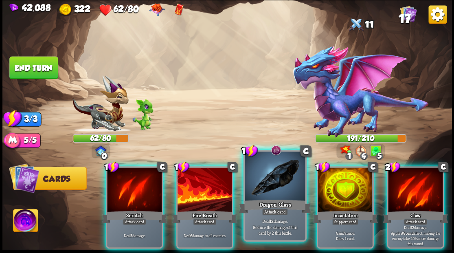
click at [274, 178] on div at bounding box center [275, 177] width 60 height 51
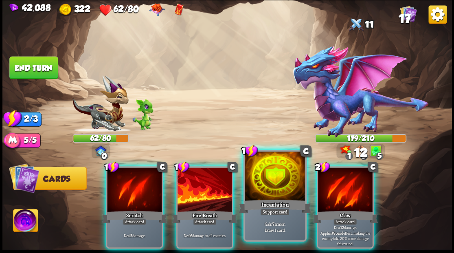
click at [272, 177] on div at bounding box center [275, 177] width 60 height 51
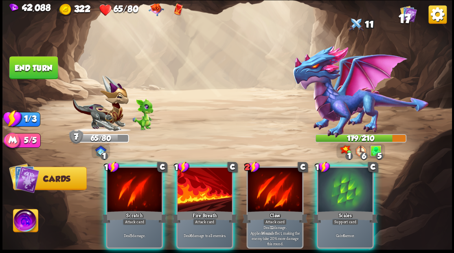
drag, startPoint x: 343, startPoint y: 182, endPoint x: 213, endPoint y: 149, distance: 133.7
click at [343, 182] on div at bounding box center [345, 190] width 55 height 46
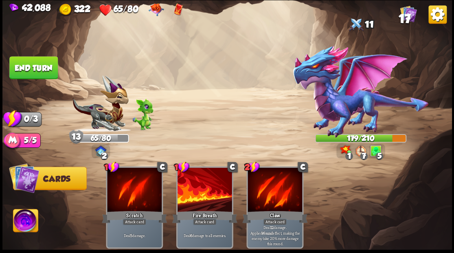
click at [46, 70] on button "End turn" at bounding box center [33, 67] width 48 height 23
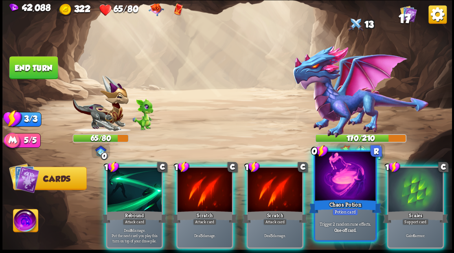
click at [333, 191] on div at bounding box center [345, 177] width 60 height 51
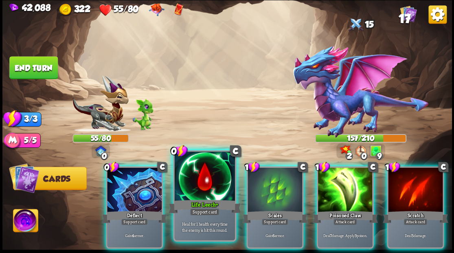
click at [191, 184] on div at bounding box center [204, 177] width 60 height 51
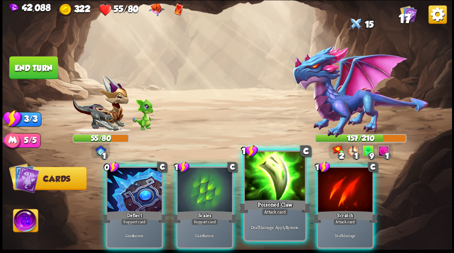
click at [280, 184] on div at bounding box center [275, 177] width 60 height 51
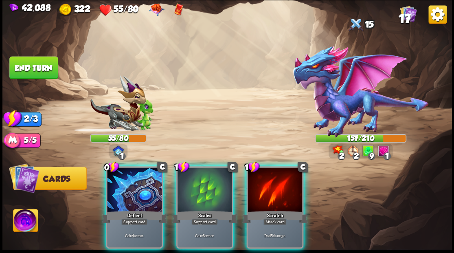
click at [279, 183] on div at bounding box center [275, 190] width 55 height 46
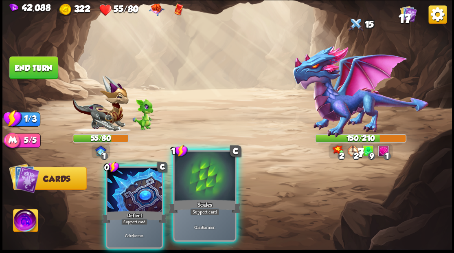
click at [182, 178] on div at bounding box center [204, 177] width 60 height 51
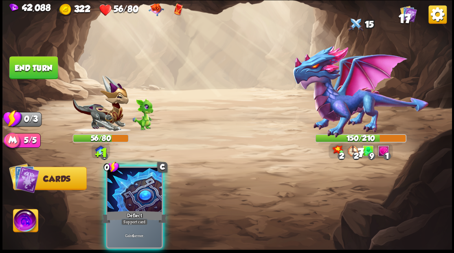
drag, startPoint x: 132, startPoint y: 172, endPoint x: 89, endPoint y: 111, distance: 74.6
click at [120, 167] on div at bounding box center [134, 190] width 55 height 46
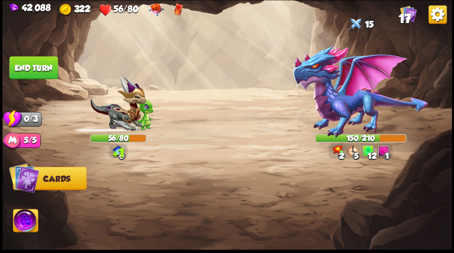
click at [25, 68] on button "End turn" at bounding box center [33, 67] width 48 height 23
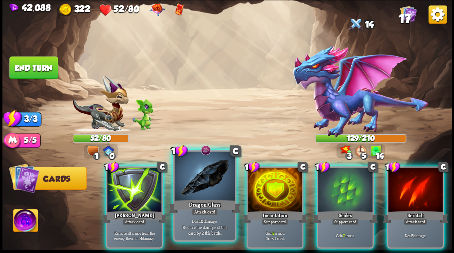
click at [196, 178] on div at bounding box center [204, 177] width 60 height 51
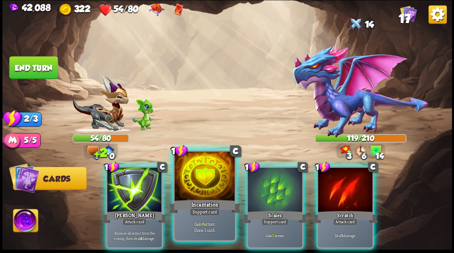
click at [195, 176] on div at bounding box center [204, 177] width 60 height 51
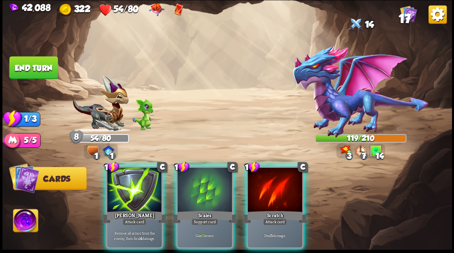
click at [195, 176] on div at bounding box center [205, 190] width 55 height 46
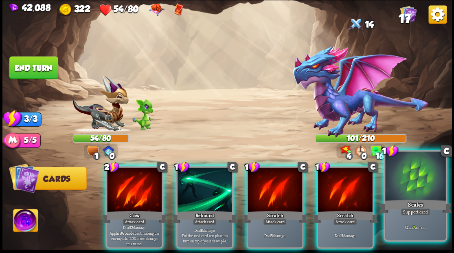
click at [409, 182] on div at bounding box center [415, 177] width 60 height 51
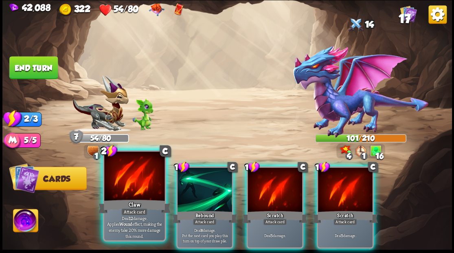
click at [123, 180] on div at bounding box center [134, 177] width 60 height 51
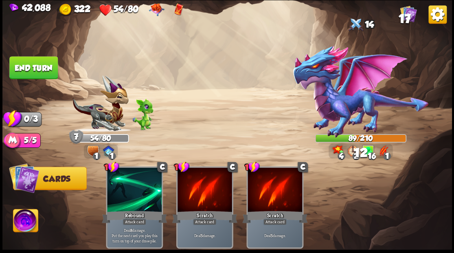
click at [35, 70] on button "End turn" at bounding box center [33, 67] width 49 height 23
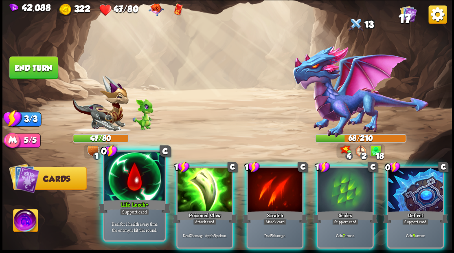
click at [133, 181] on div at bounding box center [134, 177] width 60 height 51
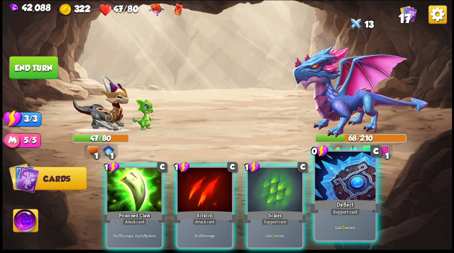
click at [341, 205] on div "Deflect" at bounding box center [345, 206] width 73 height 16
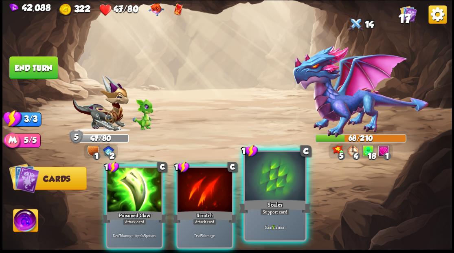
click at [286, 188] on div at bounding box center [275, 177] width 60 height 51
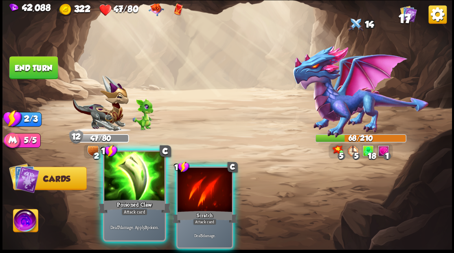
click at [117, 182] on div at bounding box center [134, 177] width 60 height 51
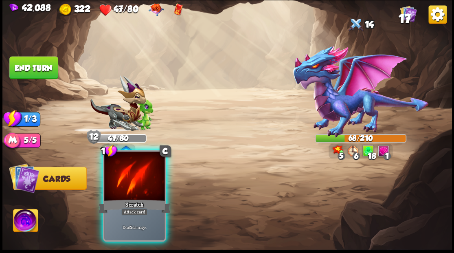
click at [117, 182] on div at bounding box center [134, 177] width 60 height 51
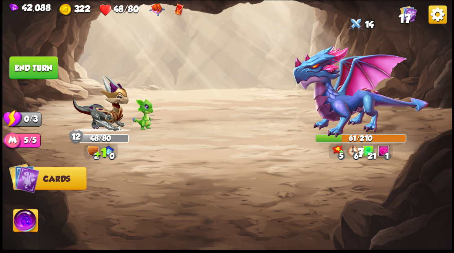
click at [18, 68] on button "End turn" at bounding box center [33, 67] width 48 height 23
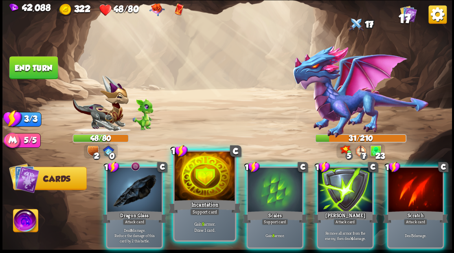
click at [207, 184] on div at bounding box center [204, 177] width 60 height 51
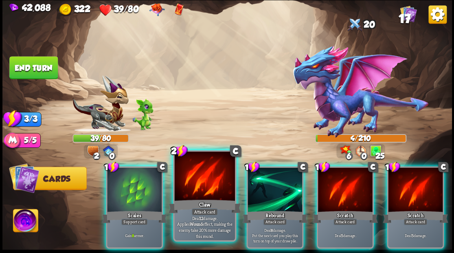
click at [195, 188] on div at bounding box center [204, 177] width 60 height 51
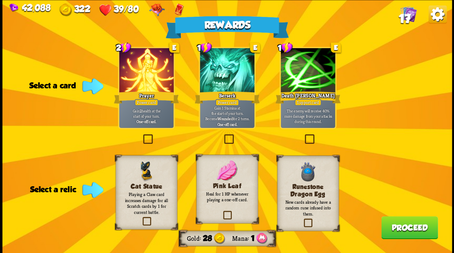
click at [141, 135] on label at bounding box center [141, 135] width 0 height 0
click at [0, 0] on input "checkbox" at bounding box center [0, 0] width 0 height 0
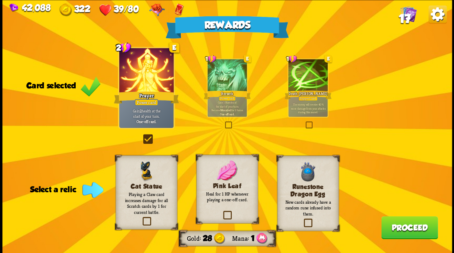
click at [403, 19] on span "17" at bounding box center [404, 18] width 12 height 14
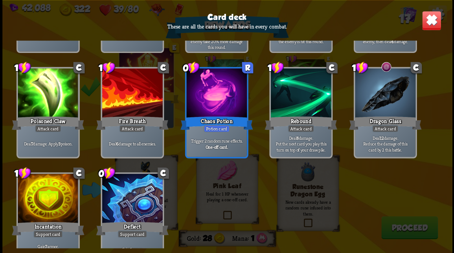
scroll to position [244, 0]
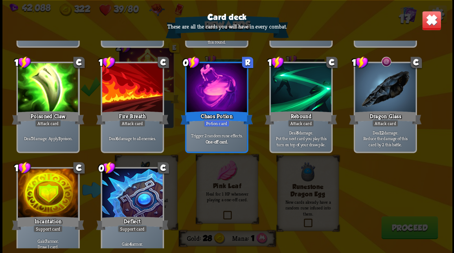
click at [427, 24] on img at bounding box center [432, 21] width 20 height 20
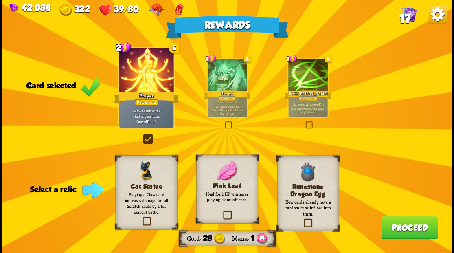
click at [303, 219] on label at bounding box center [303, 219] width 0 height 0
click at [0, 0] on input "checkbox" at bounding box center [0, 0] width 0 height 0
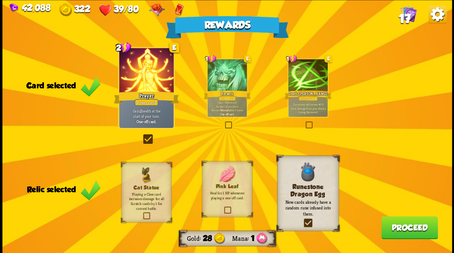
click at [303, 219] on label at bounding box center [303, 219] width 0 height 0
click at [0, 0] on input "checkbox" at bounding box center [0, 0] width 0 height 0
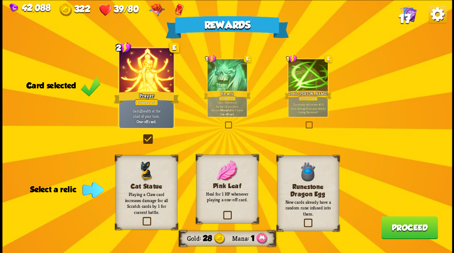
click at [141, 218] on label at bounding box center [141, 218] width 0 height 0
click at [0, 0] on input "checkbox" at bounding box center [0, 0] width 0 height 0
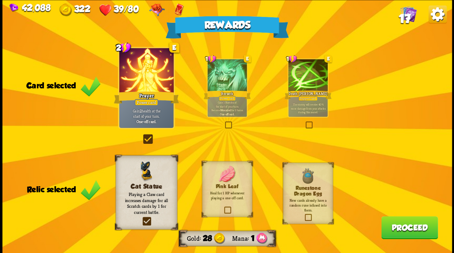
click at [223, 207] on label at bounding box center [223, 207] width 0 height 0
click at [0, 0] on input "checkbox" at bounding box center [0, 0] width 0 height 0
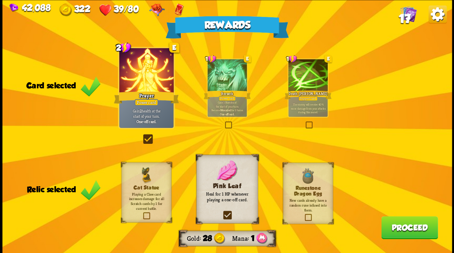
click at [398, 227] on button "Proceed" at bounding box center [409, 227] width 57 height 23
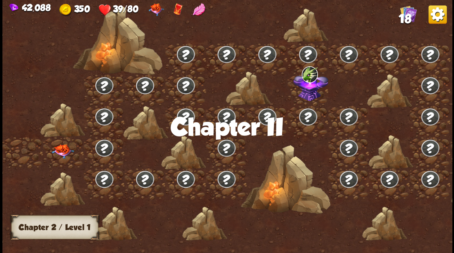
click at [56, 153] on img at bounding box center [62, 151] width 22 height 14
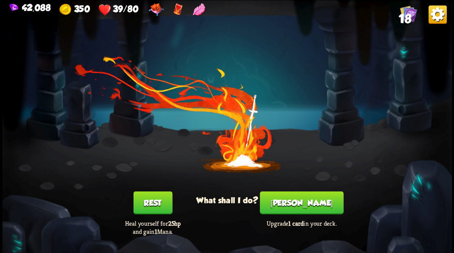
click at [299, 202] on button "[PERSON_NAME]" at bounding box center [302, 202] width 84 height 23
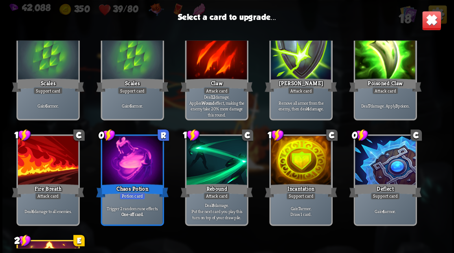
scroll to position [163, 0]
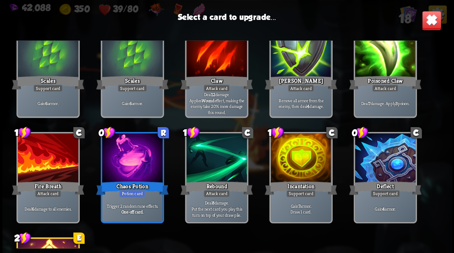
click at [294, 150] on div at bounding box center [300, 158] width 60 height 51
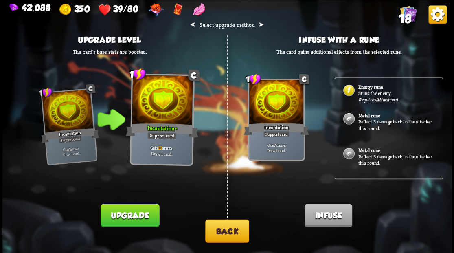
scroll to position [0, 0]
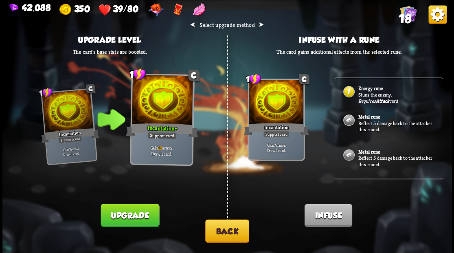
click at [229, 239] on button "Back" at bounding box center [227, 230] width 44 height 23
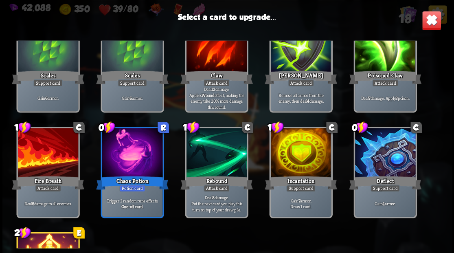
scroll to position [190, 0]
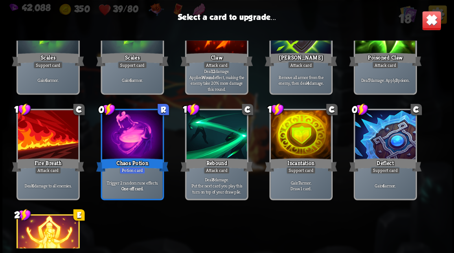
click at [307, 137] on div at bounding box center [300, 135] width 60 height 51
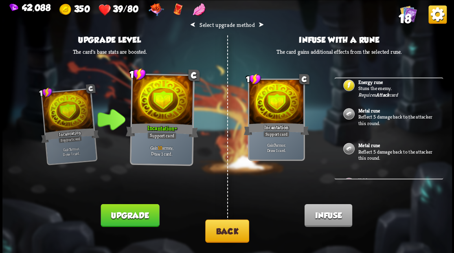
scroll to position [0, 0]
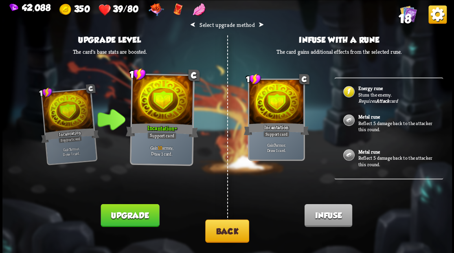
click at [228, 237] on button "Back" at bounding box center [227, 230] width 44 height 23
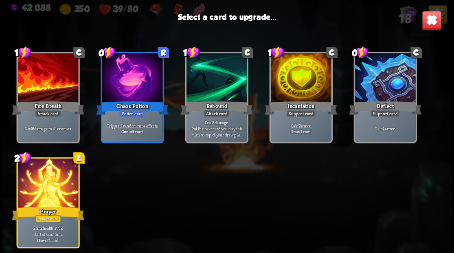
scroll to position [256, 0]
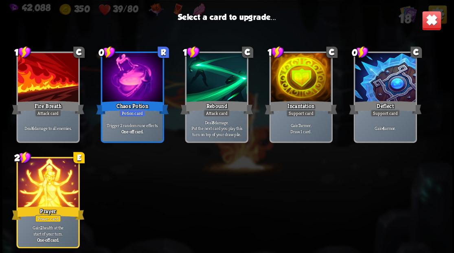
click at [51, 194] on div at bounding box center [48, 183] width 60 height 51
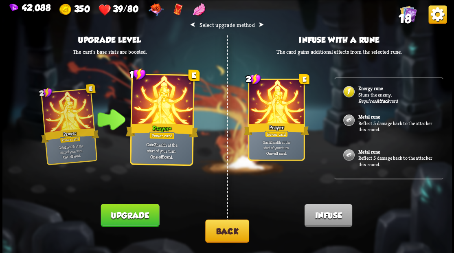
click at [133, 213] on button "Upgrade" at bounding box center [130, 215] width 59 height 23
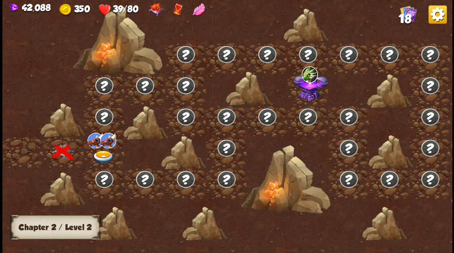
click at [101, 154] on img at bounding box center [103, 156] width 22 height 13
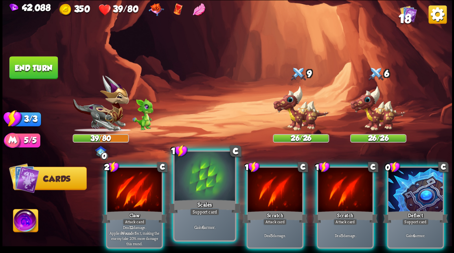
click at [199, 177] on div at bounding box center [204, 177] width 60 height 51
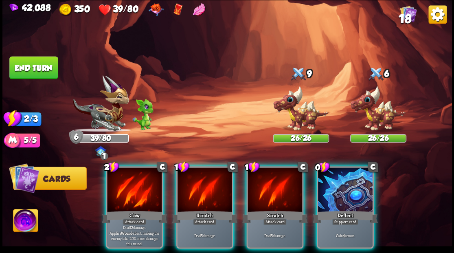
drag, startPoint x: 334, startPoint y: 176, endPoint x: 309, endPoint y: 174, distance: 25.7
click at [328, 176] on div at bounding box center [345, 190] width 55 height 46
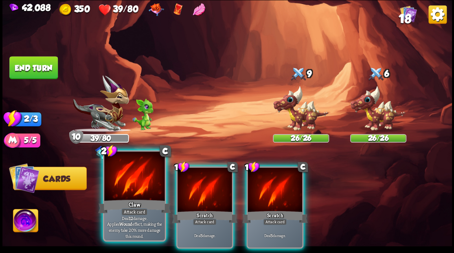
click at [136, 178] on div at bounding box center [134, 177] width 60 height 51
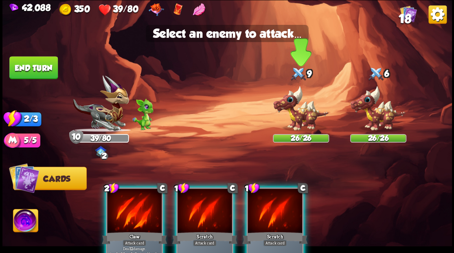
click at [293, 110] on img at bounding box center [301, 108] width 56 height 46
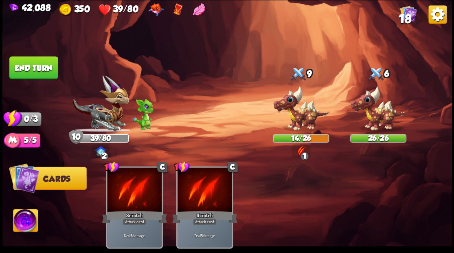
click at [44, 69] on button "End turn" at bounding box center [33, 67] width 48 height 23
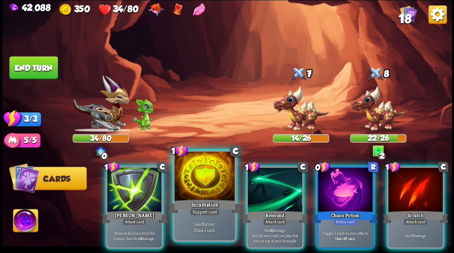
click at [202, 175] on div at bounding box center [204, 177] width 60 height 51
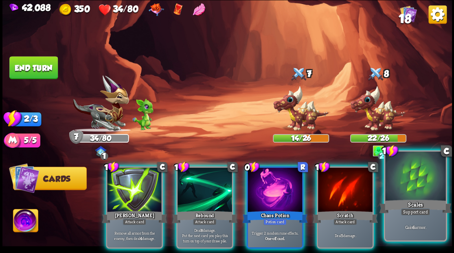
click at [429, 196] on div at bounding box center [415, 177] width 60 height 51
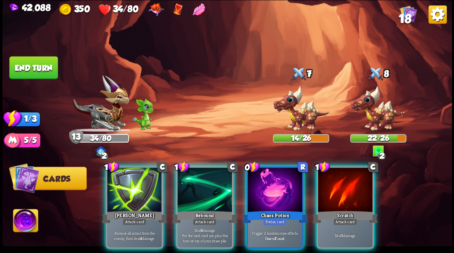
click at [271, 176] on div at bounding box center [275, 190] width 55 height 46
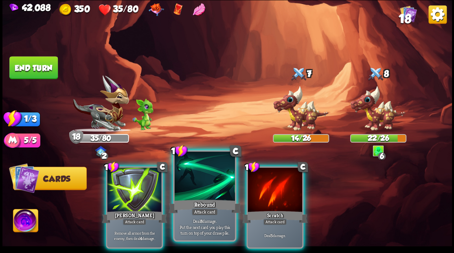
click at [209, 187] on div at bounding box center [204, 177] width 60 height 51
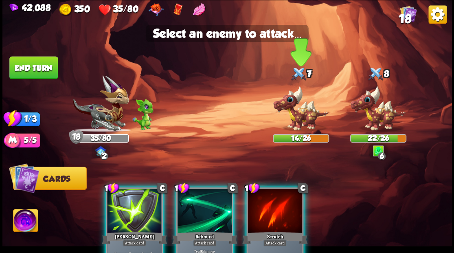
click at [300, 112] on img at bounding box center [301, 108] width 56 height 46
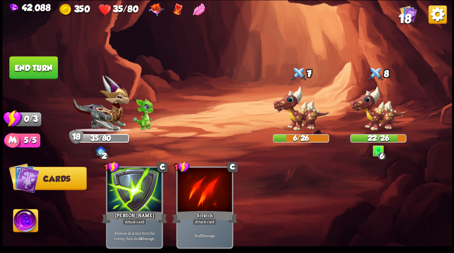
click at [29, 67] on button "End turn" at bounding box center [33, 67] width 48 height 23
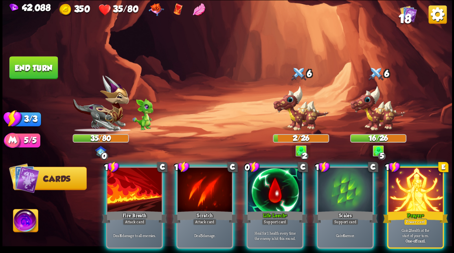
drag, startPoint x: 413, startPoint y: 182, endPoint x: 400, endPoint y: 179, distance: 13.3
click at [411, 181] on div at bounding box center [415, 190] width 55 height 46
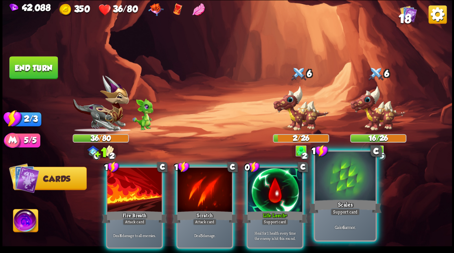
click at [352, 191] on div at bounding box center [345, 177] width 60 height 51
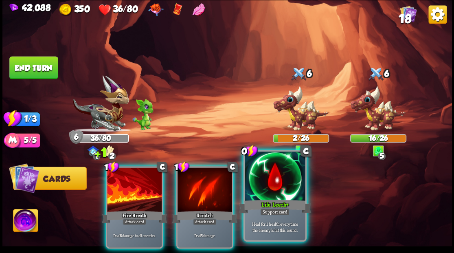
click at [278, 184] on div at bounding box center [275, 177] width 60 height 51
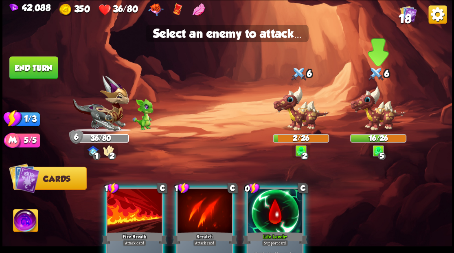
click at [377, 117] on img at bounding box center [378, 108] width 56 height 46
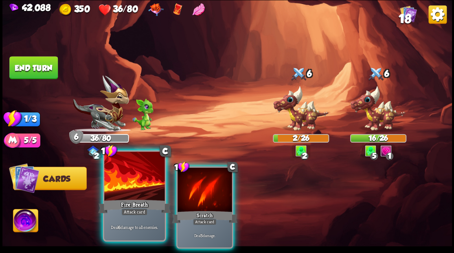
click at [139, 181] on div at bounding box center [134, 177] width 60 height 51
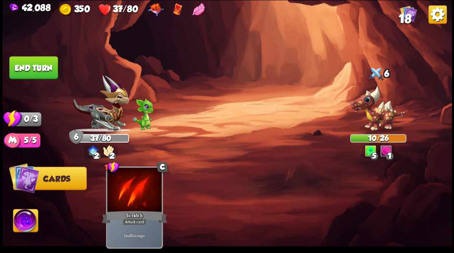
click at [36, 69] on button "End turn" at bounding box center [33, 67] width 48 height 23
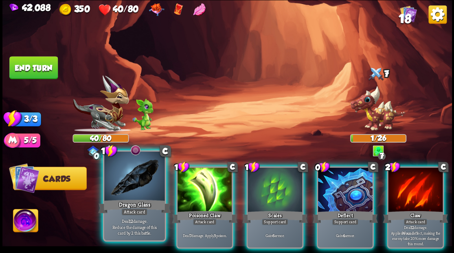
click at [123, 184] on div at bounding box center [134, 177] width 60 height 51
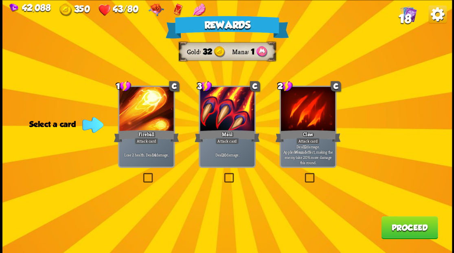
click at [402, 226] on button "Proceed" at bounding box center [409, 227] width 57 height 23
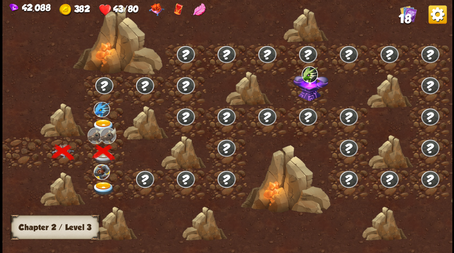
click at [103, 183] on img at bounding box center [103, 188] width 22 height 13
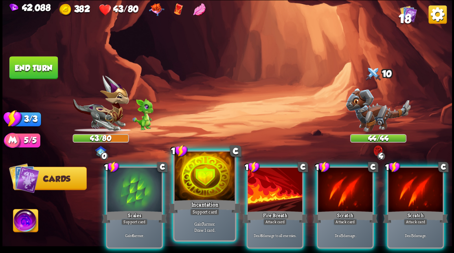
click at [190, 189] on div at bounding box center [204, 177] width 60 height 51
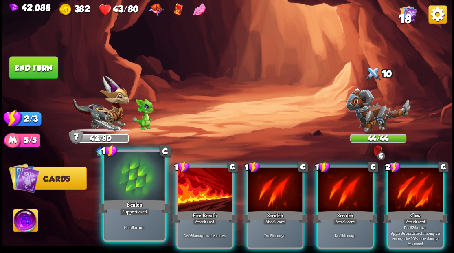
click at [132, 175] on div at bounding box center [134, 177] width 60 height 51
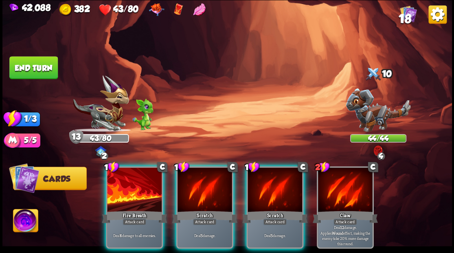
click at [135, 175] on div at bounding box center [134, 190] width 55 height 46
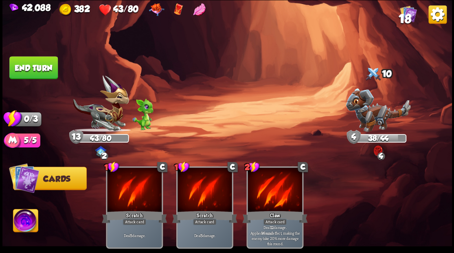
click at [42, 64] on button "End turn" at bounding box center [33, 67] width 48 height 23
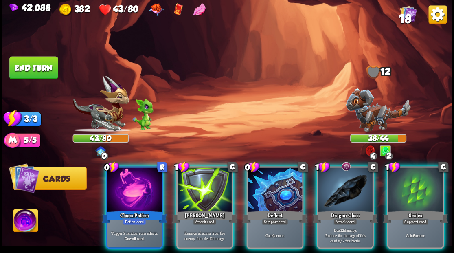
click at [371, 121] on img at bounding box center [378, 110] width 65 height 44
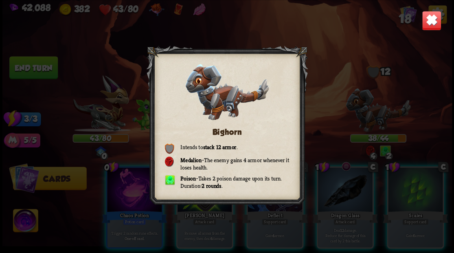
click at [427, 20] on img at bounding box center [432, 21] width 20 height 20
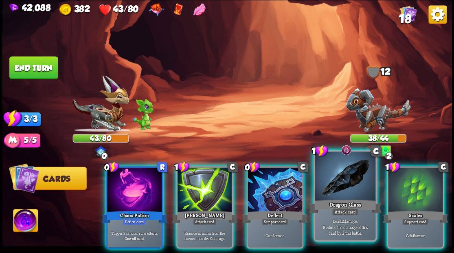
click at [341, 169] on div at bounding box center [345, 177] width 60 height 51
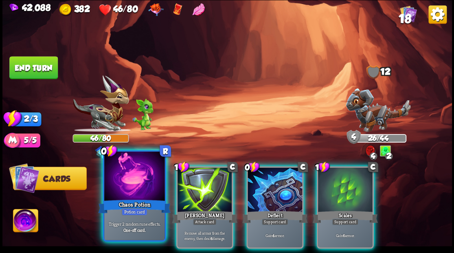
click at [121, 174] on div at bounding box center [134, 177] width 60 height 51
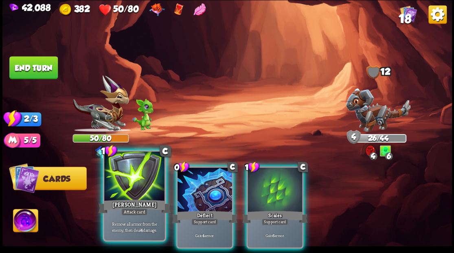
click at [139, 192] on div at bounding box center [134, 177] width 60 height 51
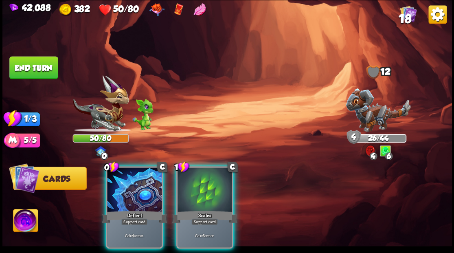
click at [139, 192] on div at bounding box center [134, 190] width 55 height 46
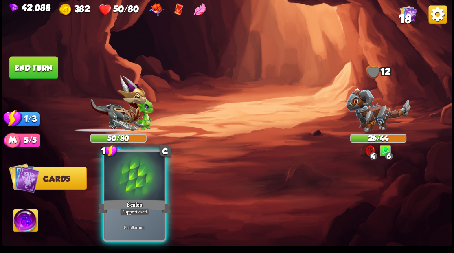
click at [157, 188] on div at bounding box center [134, 177] width 60 height 51
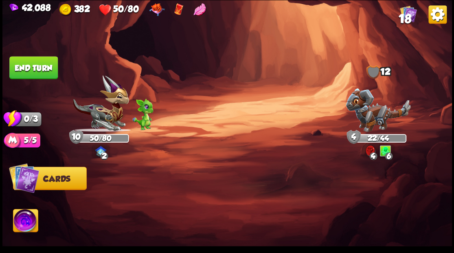
click at [28, 67] on button "End turn" at bounding box center [33, 67] width 49 height 23
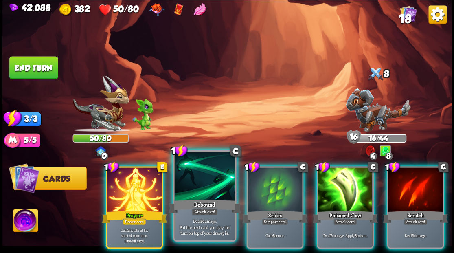
drag, startPoint x: 129, startPoint y: 192, endPoint x: 167, endPoint y: 166, distance: 46.0
click at [130, 191] on div at bounding box center [134, 190] width 55 height 46
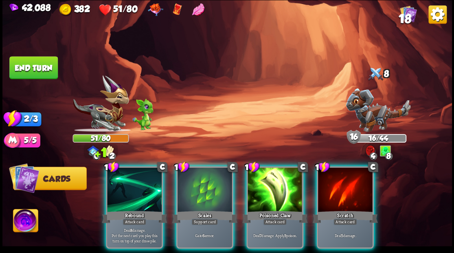
click at [206, 182] on div at bounding box center [205, 190] width 55 height 46
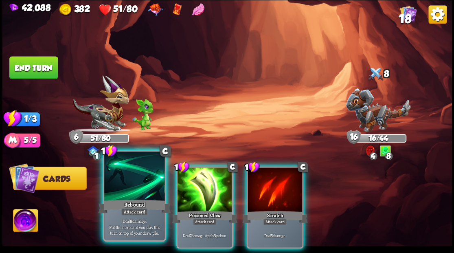
click at [139, 187] on div at bounding box center [134, 177] width 60 height 51
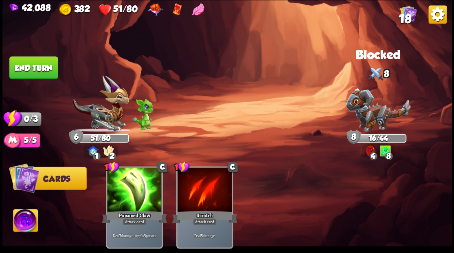
click at [49, 68] on button "End turn" at bounding box center [33, 67] width 48 height 23
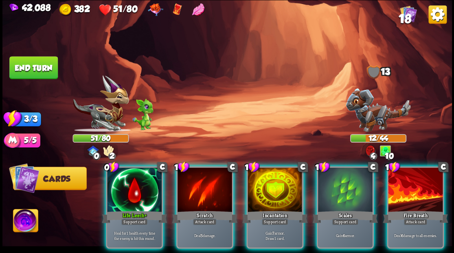
click at [121, 193] on div at bounding box center [134, 190] width 55 height 46
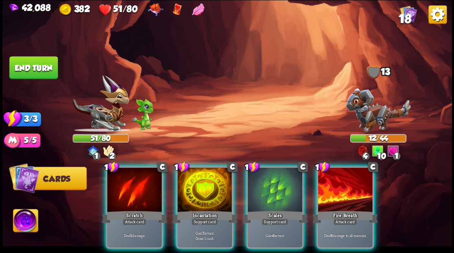
click at [330, 174] on div at bounding box center [345, 190] width 55 height 46
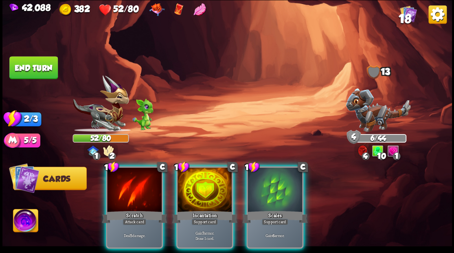
click at [130, 192] on div at bounding box center [134, 190] width 55 height 46
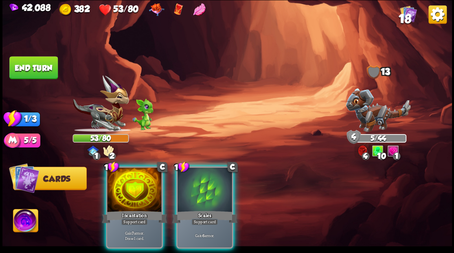
drag, startPoint x: 142, startPoint y: 175, endPoint x: 141, endPoint y: 167, distance: 8.6
click at [141, 169] on div at bounding box center [134, 190] width 55 height 46
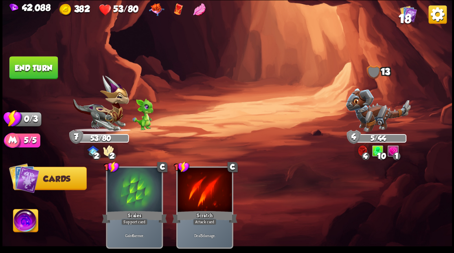
drag, startPoint x: 50, startPoint y: 71, endPoint x: 66, endPoint y: 79, distance: 18.0
click at [51, 71] on button "End turn" at bounding box center [33, 67] width 48 height 23
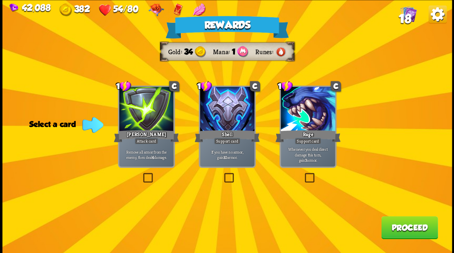
drag, startPoint x: 141, startPoint y: 177, endPoint x: 145, endPoint y: 177, distance: 4.5
click at [143, 177] on div "Rewards Gold 34 Mana 1 Runes Select a card 1 C [PERSON_NAME] Attack card Remove…" at bounding box center [227, 126] width 450 height 253
click at [141, 174] on label at bounding box center [141, 174] width 0 height 0
click at [0, 0] on input "checkbox" at bounding box center [0, 0] width 0 height 0
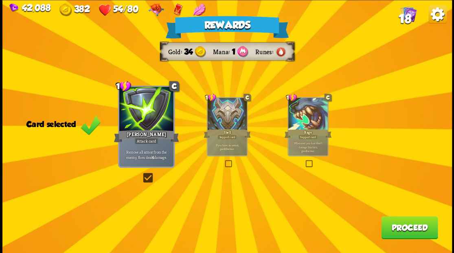
drag, startPoint x: 403, startPoint y: 232, endPoint x: 405, endPoint y: 226, distance: 6.1
click at [405, 226] on button "Proceed" at bounding box center [409, 227] width 57 height 23
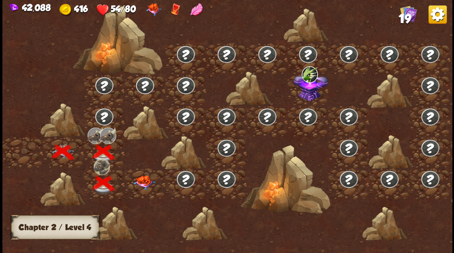
click at [142, 182] on img at bounding box center [144, 182] width 22 height 14
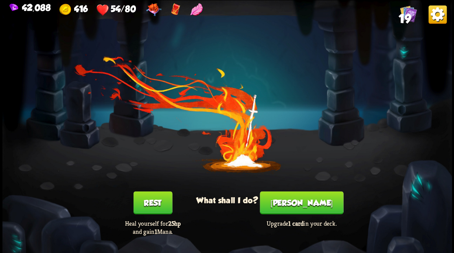
click at [299, 203] on button "[PERSON_NAME]" at bounding box center [302, 202] width 84 height 23
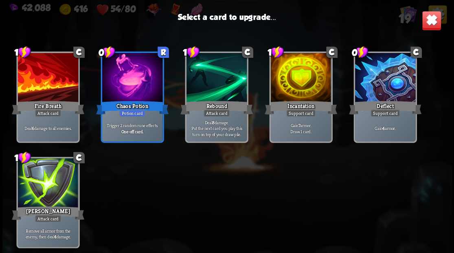
click at [290, 85] on div at bounding box center [300, 78] width 60 height 51
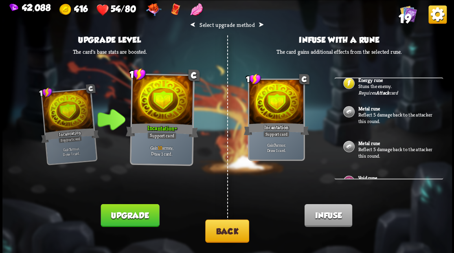
scroll to position [0, 0]
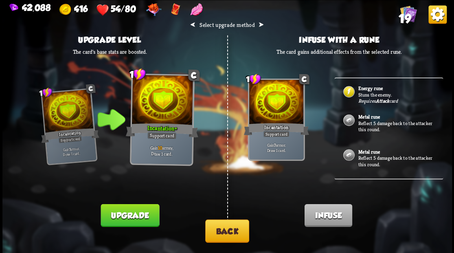
click at [227, 233] on button "Back" at bounding box center [227, 230] width 44 height 23
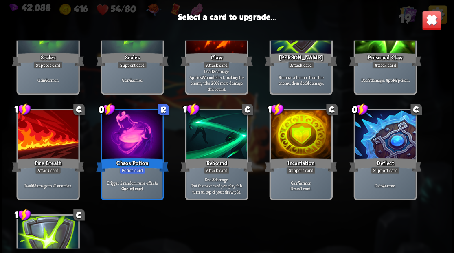
scroll to position [190, 0]
click at [37, 144] on div at bounding box center [48, 135] width 60 height 51
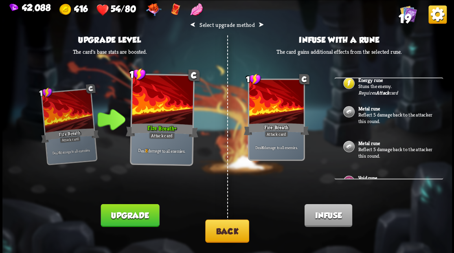
scroll to position [0, 0]
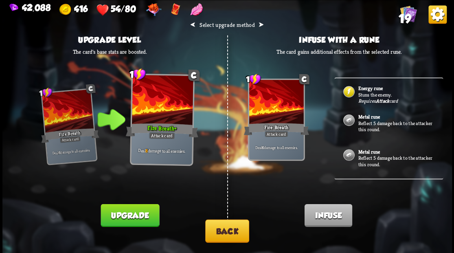
click at [360, 88] on b "Energy rune" at bounding box center [370, 88] width 24 height 7
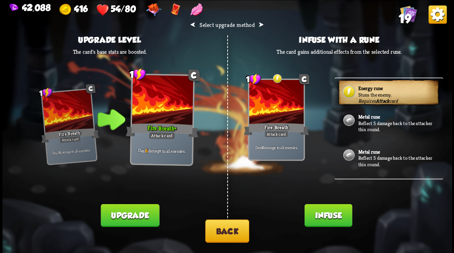
drag, startPoint x: 321, startPoint y: 219, endPoint x: 312, endPoint y: 213, distance: 10.8
click at [320, 218] on button "Infuse" at bounding box center [328, 215] width 48 height 23
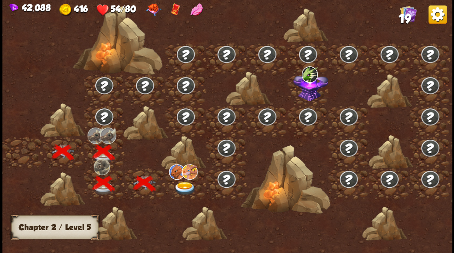
click at [182, 186] on img at bounding box center [185, 188] width 22 height 13
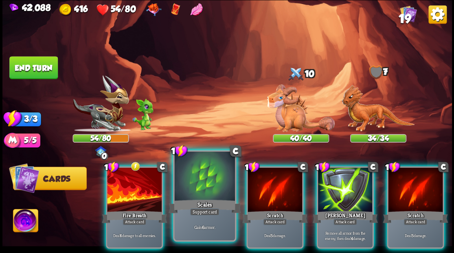
click at [207, 182] on div at bounding box center [204, 177] width 60 height 51
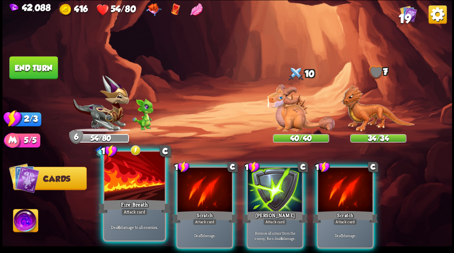
click at [127, 185] on div at bounding box center [134, 177] width 60 height 51
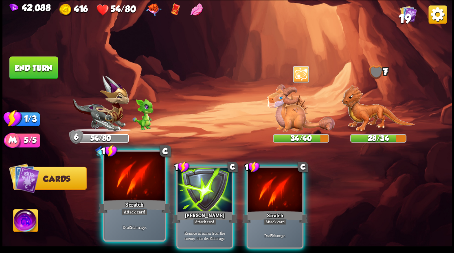
drag, startPoint x: 132, startPoint y: 180, endPoint x: 149, endPoint y: 170, distance: 19.2
click at [132, 180] on div at bounding box center [134, 177] width 60 height 51
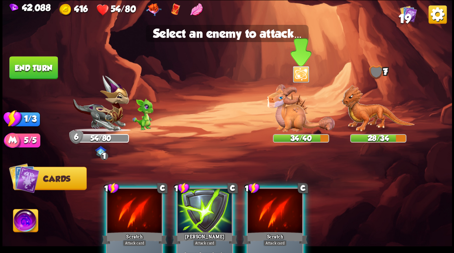
click at [284, 110] on img at bounding box center [301, 108] width 68 height 48
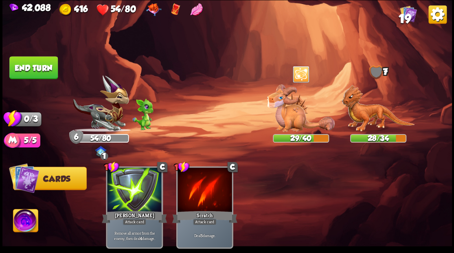
click at [24, 68] on button "End turn" at bounding box center [33, 67] width 48 height 23
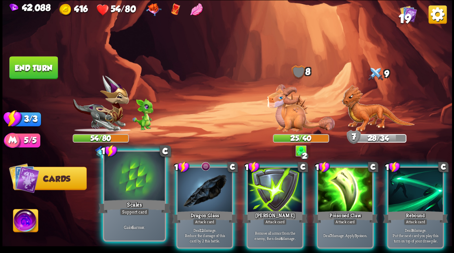
click at [145, 175] on div at bounding box center [134, 177] width 60 height 51
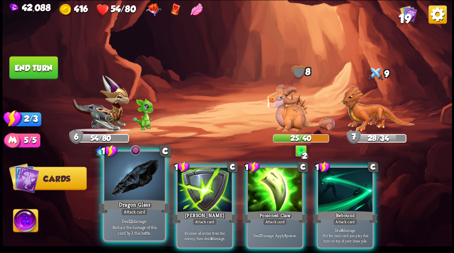
click at [154, 174] on div at bounding box center [134, 177] width 60 height 51
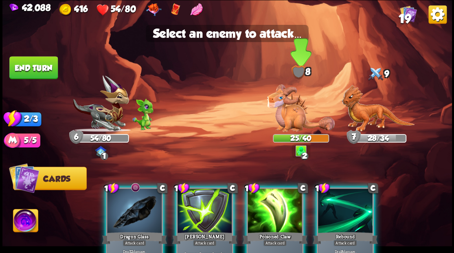
click at [290, 111] on img at bounding box center [301, 108] width 68 height 48
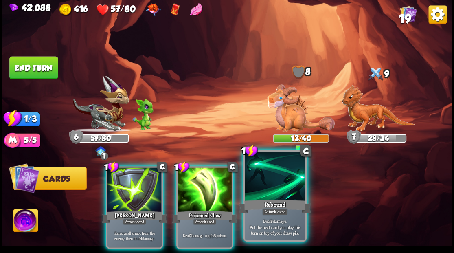
drag, startPoint x: 264, startPoint y: 188, endPoint x: 264, endPoint y: 183, distance: 4.9
click at [264, 187] on div at bounding box center [275, 177] width 60 height 51
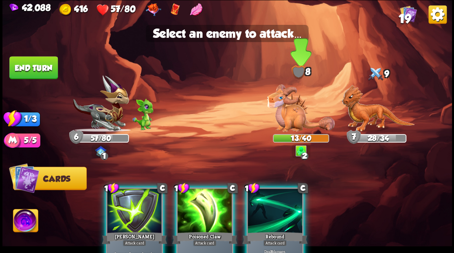
click at [284, 110] on img at bounding box center [301, 108] width 68 height 48
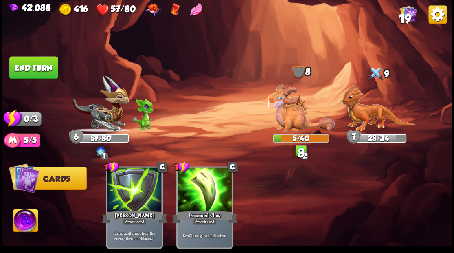
click at [40, 74] on button "End turn" at bounding box center [33, 67] width 49 height 23
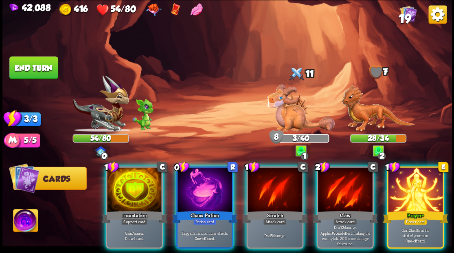
click at [421, 186] on div at bounding box center [415, 190] width 55 height 46
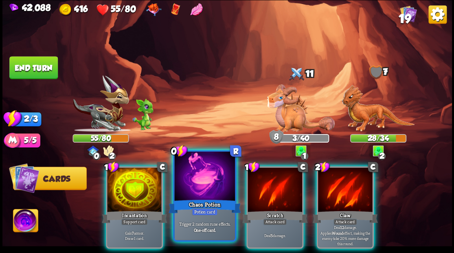
click at [196, 182] on div at bounding box center [204, 177] width 60 height 51
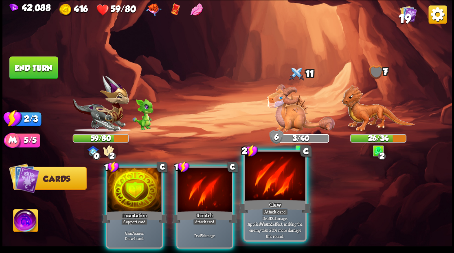
click at [269, 191] on div at bounding box center [275, 177] width 60 height 51
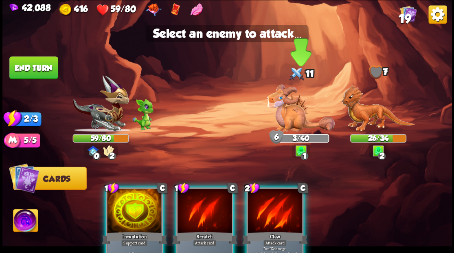
click at [294, 126] on img at bounding box center [301, 108] width 68 height 48
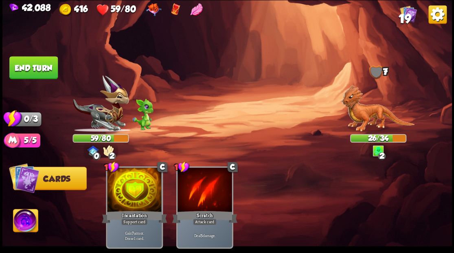
click at [37, 70] on button "End turn" at bounding box center [33, 67] width 48 height 23
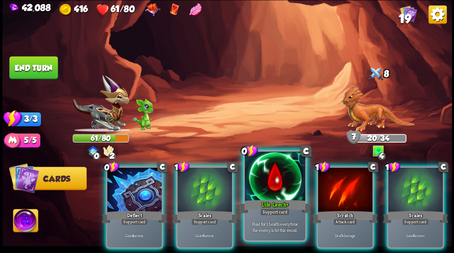
click at [277, 180] on div at bounding box center [275, 177] width 60 height 51
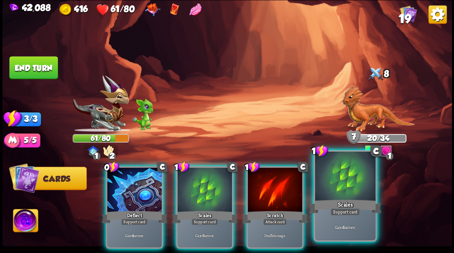
click at [352, 191] on div at bounding box center [345, 177] width 60 height 51
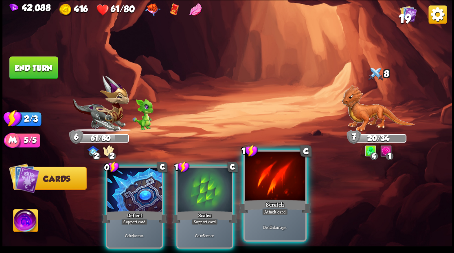
click at [277, 194] on div at bounding box center [275, 177] width 60 height 51
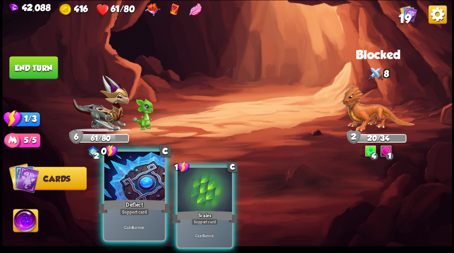
drag, startPoint x: 190, startPoint y: 185, endPoint x: 138, endPoint y: 182, distance: 52.2
click at [166, 185] on div "0 C Deflect Support card Gain 4 armor. 1 C Scales Support card Gain 6 armor." at bounding box center [272, 197] width 360 height 112
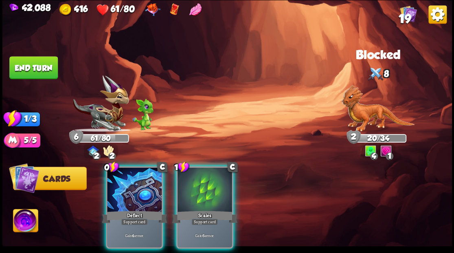
drag, startPoint x: 133, startPoint y: 181, endPoint x: 78, endPoint y: 133, distance: 72.7
click at [119, 170] on div at bounding box center [134, 190] width 55 height 46
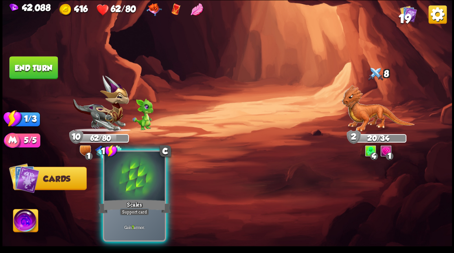
click at [141, 198] on div "Scales" at bounding box center [134, 206] width 73 height 16
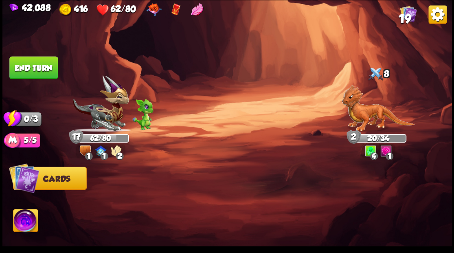
drag, startPoint x: 50, startPoint y: 69, endPoint x: 131, endPoint y: 108, distance: 90.5
click at [50, 69] on button "End turn" at bounding box center [33, 67] width 48 height 23
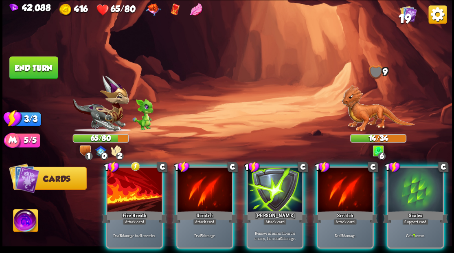
click at [368, 119] on img at bounding box center [378, 108] width 73 height 47
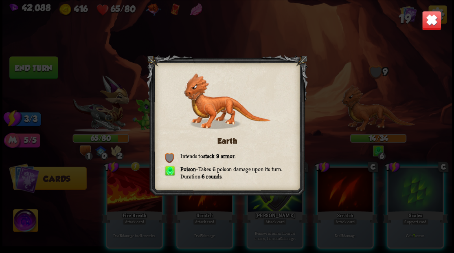
click at [436, 24] on img at bounding box center [432, 21] width 20 height 20
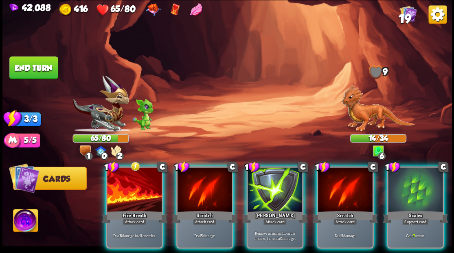
click at [124, 183] on div at bounding box center [134, 190] width 55 height 46
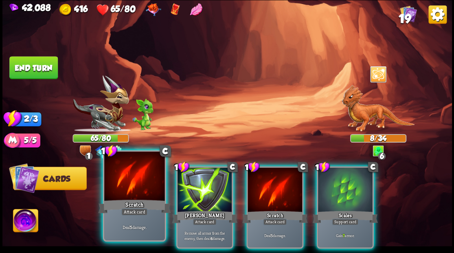
click at [130, 173] on div at bounding box center [134, 177] width 60 height 51
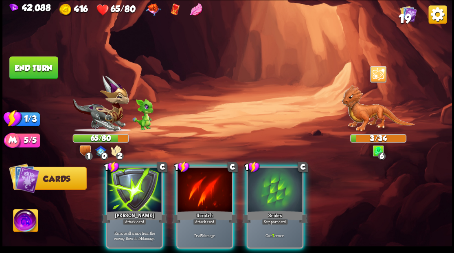
click at [25, 70] on button "End turn" at bounding box center [33, 67] width 48 height 23
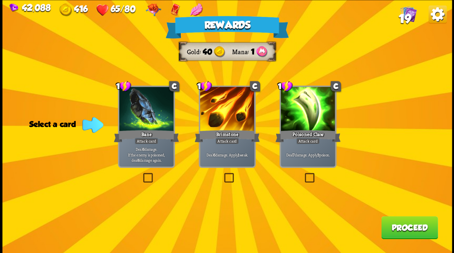
click at [141, 174] on label at bounding box center [141, 174] width 0 height 0
click at [0, 0] on input "checkbox" at bounding box center [0, 0] width 0 height 0
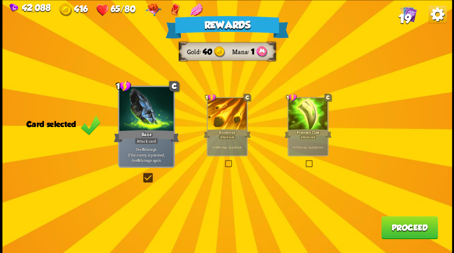
drag, startPoint x: 410, startPoint y: 231, endPoint x: 406, endPoint y: 224, distance: 8.4
click at [406, 224] on button "Proceed" at bounding box center [409, 227] width 57 height 23
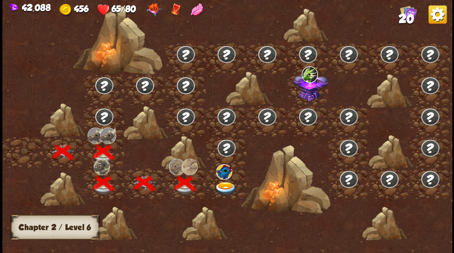
click at [224, 185] on img at bounding box center [225, 188] width 22 height 13
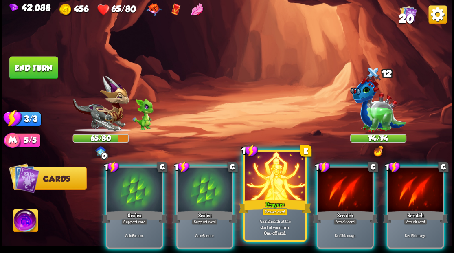
click at [271, 166] on div at bounding box center [275, 177] width 60 height 51
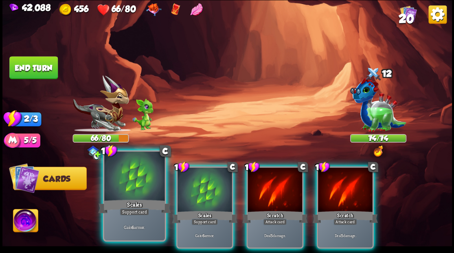
click at [121, 177] on div at bounding box center [134, 177] width 60 height 51
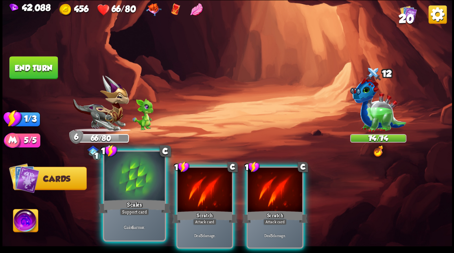
click at [121, 178] on div at bounding box center [134, 177] width 60 height 51
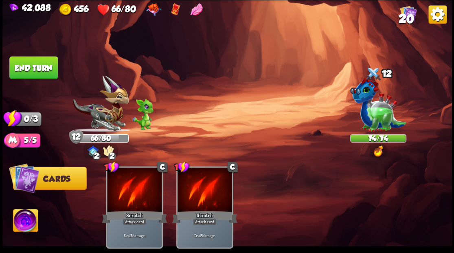
drag, startPoint x: 48, startPoint y: 69, endPoint x: 68, endPoint y: 80, distance: 23.5
click at [51, 70] on button "End turn" at bounding box center [33, 67] width 48 height 23
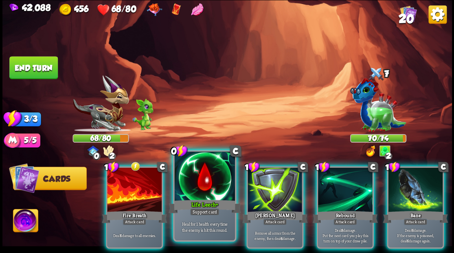
click at [189, 178] on div at bounding box center [204, 177] width 60 height 51
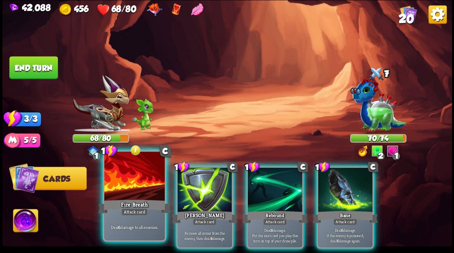
click at [138, 178] on div at bounding box center [134, 177] width 60 height 51
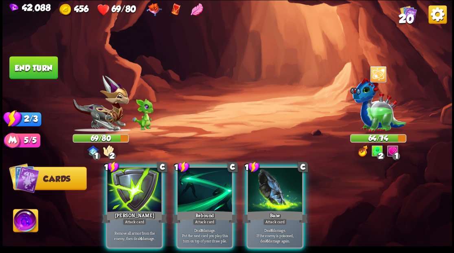
click at [273, 185] on div at bounding box center [275, 190] width 55 height 46
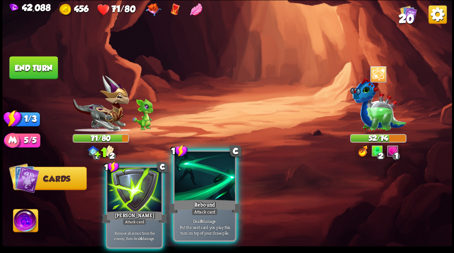
click at [190, 190] on div at bounding box center [204, 177] width 60 height 51
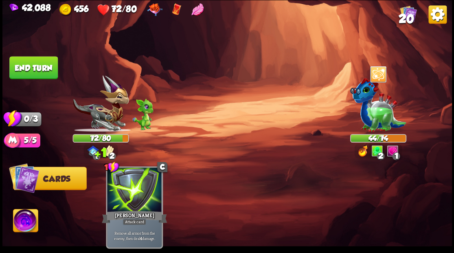
click at [40, 70] on button "End turn" at bounding box center [33, 67] width 48 height 23
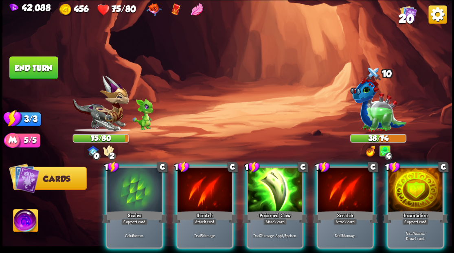
drag, startPoint x: 426, startPoint y: 183, endPoint x: 414, endPoint y: 178, distance: 12.4
click at [425, 182] on div at bounding box center [415, 190] width 55 height 46
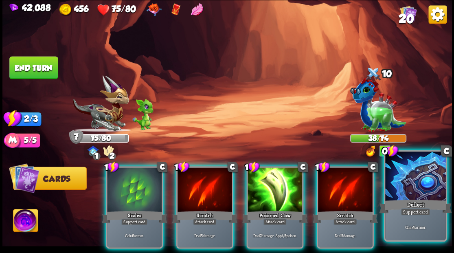
click at [416, 186] on div at bounding box center [415, 177] width 60 height 51
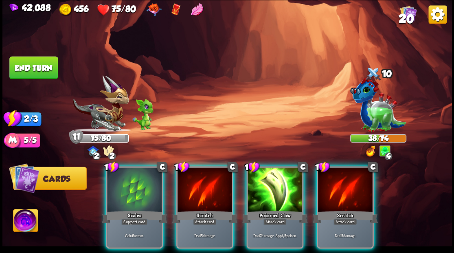
drag, startPoint x: 257, startPoint y: 189, endPoint x: 256, endPoint y: 181, distance: 7.8
click at [257, 187] on div at bounding box center [275, 190] width 55 height 46
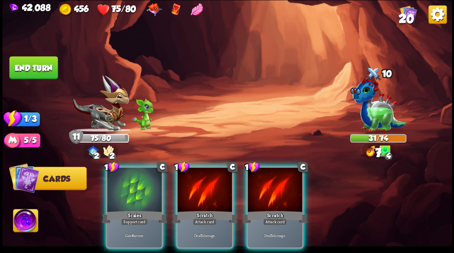
drag, startPoint x: 262, startPoint y: 179, endPoint x: 252, endPoint y: 171, distance: 12.8
click at [262, 179] on div at bounding box center [275, 190] width 55 height 46
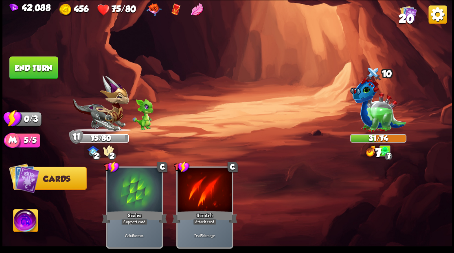
drag, startPoint x: 33, startPoint y: 61, endPoint x: 68, endPoint y: 87, distance: 44.6
click at [35, 67] on button "End turn" at bounding box center [33, 67] width 48 height 23
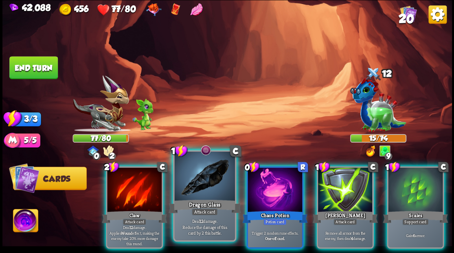
click at [193, 172] on div at bounding box center [204, 177] width 60 height 51
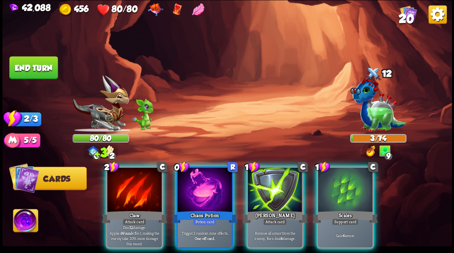
click at [193, 172] on div at bounding box center [205, 190] width 55 height 46
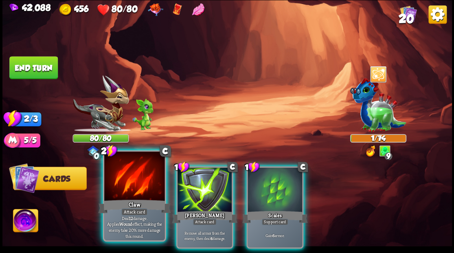
click at [137, 169] on div at bounding box center [134, 177] width 60 height 51
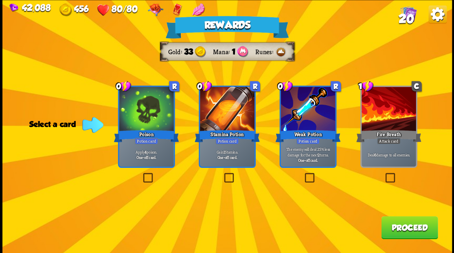
click at [384, 174] on label at bounding box center [384, 174] width 0 height 0
click at [0, 0] on input "checkbox" at bounding box center [0, 0] width 0 height 0
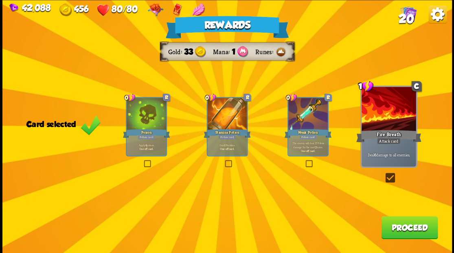
click at [400, 231] on button "Proceed" at bounding box center [409, 227] width 57 height 23
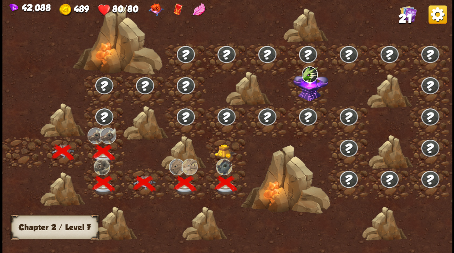
click at [222, 144] on img at bounding box center [225, 151] width 22 height 14
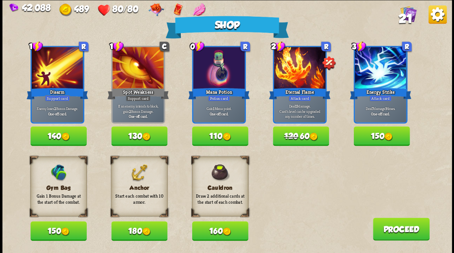
click at [211, 135] on button "110" at bounding box center [220, 136] width 56 height 20
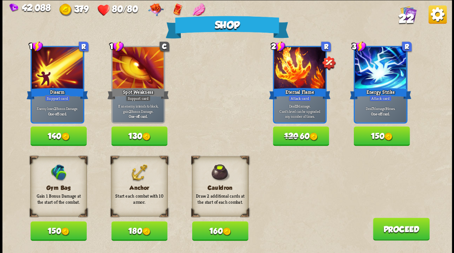
click at [134, 231] on button "180" at bounding box center [139, 231] width 56 height 20
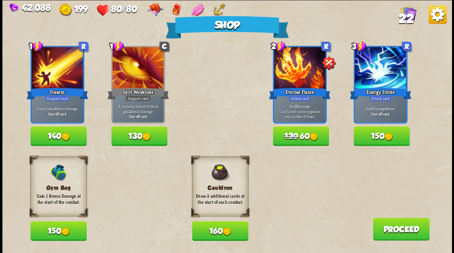
click at [402, 224] on button "Proceed" at bounding box center [401, 229] width 57 height 23
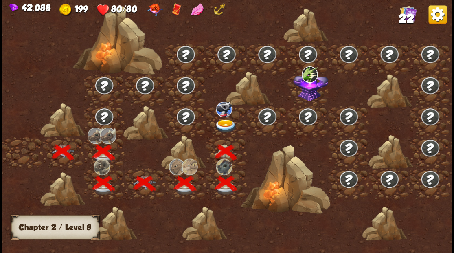
click at [222, 123] on img at bounding box center [225, 125] width 22 height 13
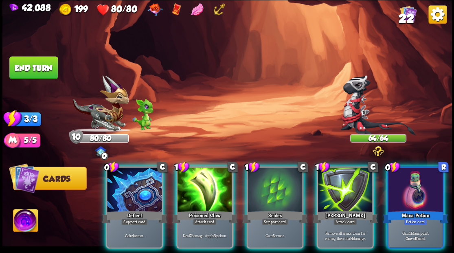
click at [26, 220] on img at bounding box center [25, 221] width 25 height 25
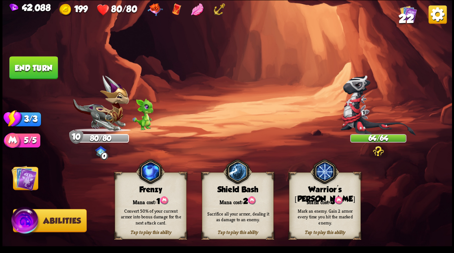
drag, startPoint x: 333, startPoint y: 191, endPoint x: 204, endPoint y: 151, distance: 135.2
click at [332, 188] on div "Warrior's [PERSON_NAME]" at bounding box center [324, 194] width 71 height 19
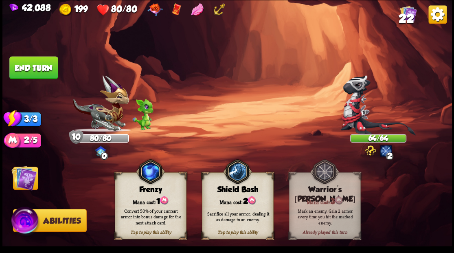
click at [24, 182] on img at bounding box center [23, 177] width 25 height 25
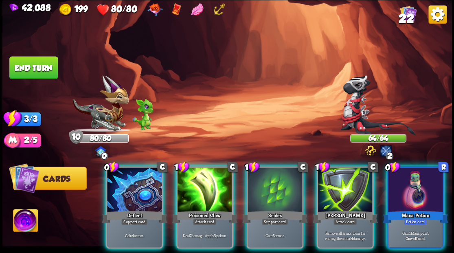
click at [422, 209] on div "Mana Potion" at bounding box center [415, 216] width 65 height 15
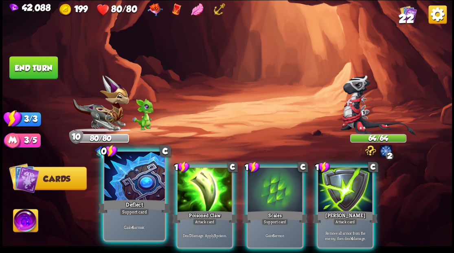
click at [124, 191] on div at bounding box center [134, 177] width 60 height 51
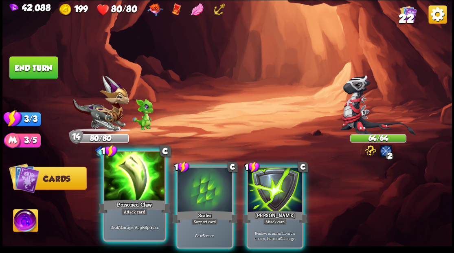
click at [122, 185] on div at bounding box center [134, 177] width 60 height 51
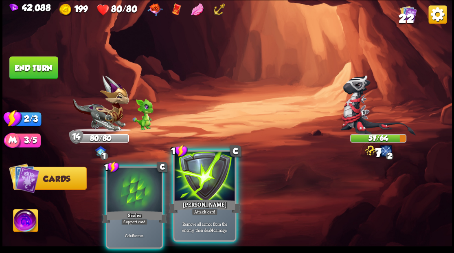
click at [215, 184] on div at bounding box center [204, 177] width 60 height 51
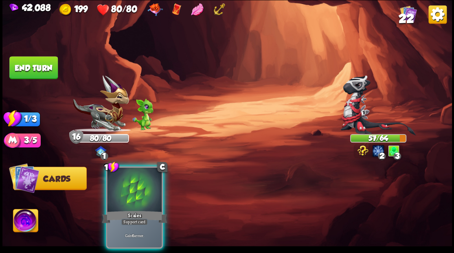
click at [114, 186] on div at bounding box center [134, 190] width 55 height 46
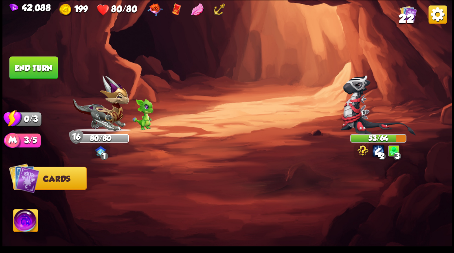
click at [24, 65] on button "End turn" at bounding box center [33, 67] width 48 height 23
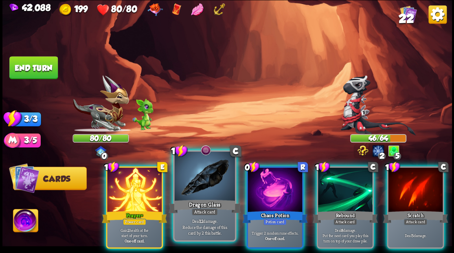
click at [199, 191] on div at bounding box center [204, 177] width 60 height 51
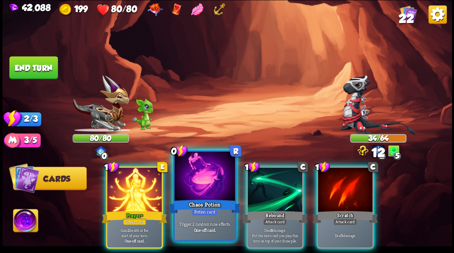
click at [207, 192] on div at bounding box center [204, 177] width 60 height 51
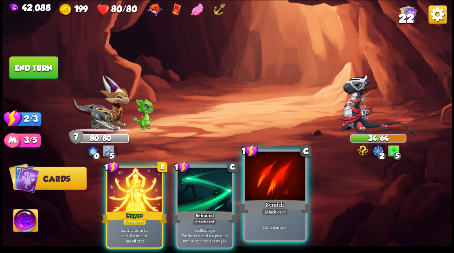
click at [268, 185] on div at bounding box center [275, 177] width 60 height 51
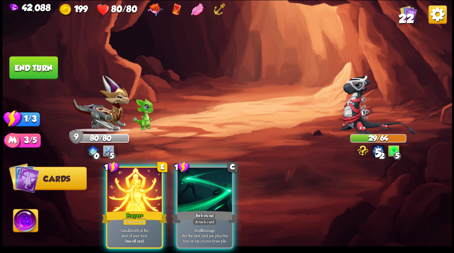
drag, startPoint x: 191, startPoint y: 181, endPoint x: 119, endPoint y: 149, distance: 78.0
click at [190, 180] on div at bounding box center [205, 190] width 55 height 46
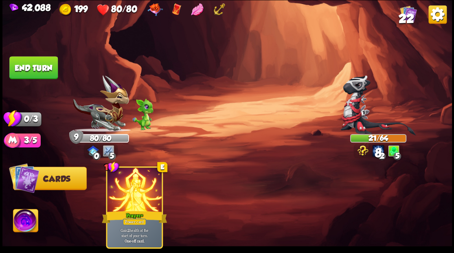
click at [35, 67] on button "End turn" at bounding box center [33, 67] width 48 height 23
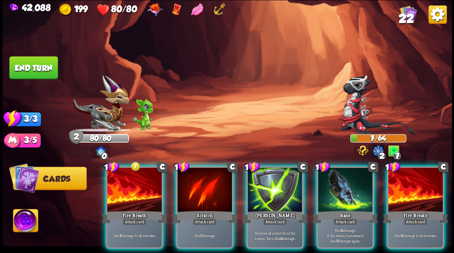
drag, startPoint x: 347, startPoint y: 182, endPoint x: 306, endPoint y: 154, distance: 50.6
click at [345, 181] on div at bounding box center [345, 190] width 55 height 46
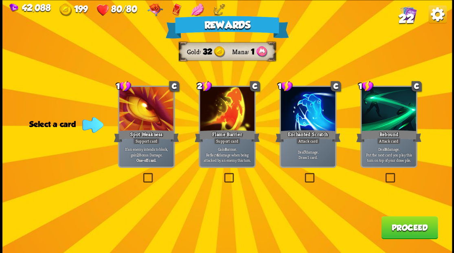
click at [407, 16] on span "22" at bounding box center [405, 18] width 15 height 14
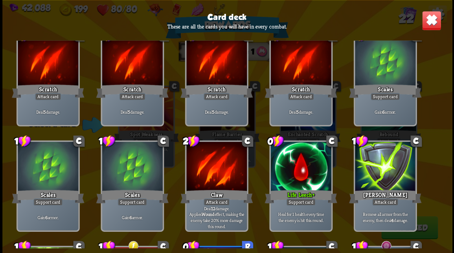
scroll to position [26, 0]
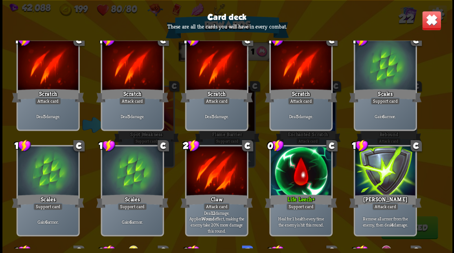
click at [432, 22] on img at bounding box center [432, 21] width 20 height 20
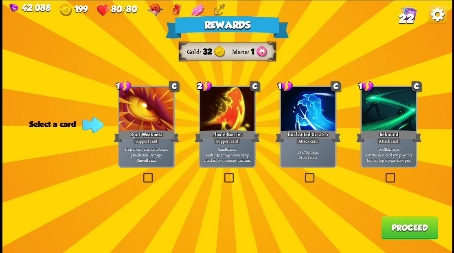
drag, startPoint x: 310, startPoint y: 179, endPoint x: 327, endPoint y: 178, distance: 17.1
click at [303, 174] on label at bounding box center [303, 174] width 0 height 0
click at [0, 0] on input "checkbox" at bounding box center [0, 0] width 0 height 0
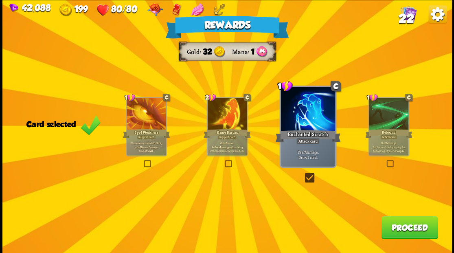
click at [401, 227] on button "Proceed" at bounding box center [409, 227] width 57 height 23
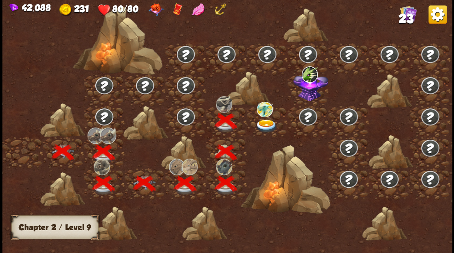
click at [269, 121] on img at bounding box center [266, 125] width 22 height 13
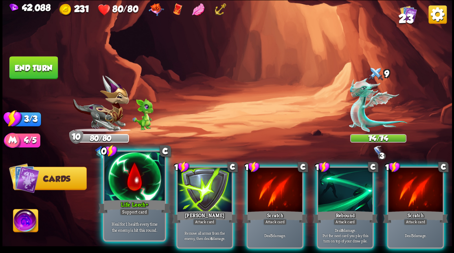
click at [136, 185] on div at bounding box center [134, 177] width 60 height 51
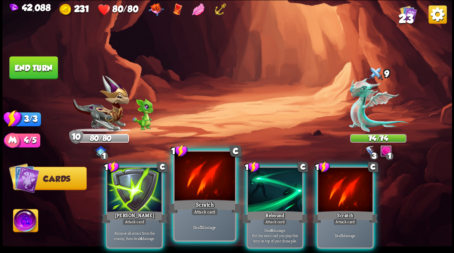
click at [208, 174] on div at bounding box center [204, 177] width 60 height 51
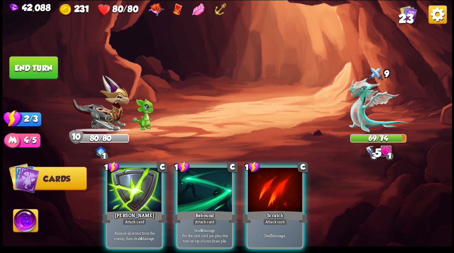
click at [277, 196] on div at bounding box center [275, 190] width 55 height 46
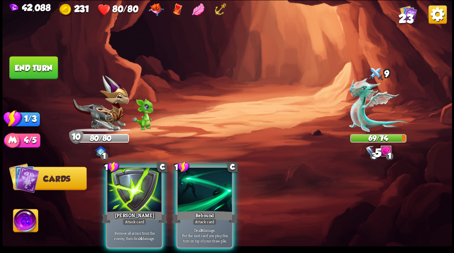
drag, startPoint x: 214, startPoint y: 194, endPoint x: 198, endPoint y: 180, distance: 21.4
click at [210, 190] on div at bounding box center [205, 190] width 55 height 46
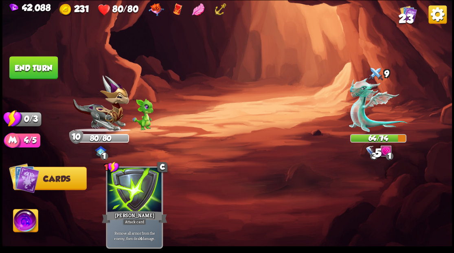
click at [40, 72] on button "End turn" at bounding box center [33, 67] width 48 height 23
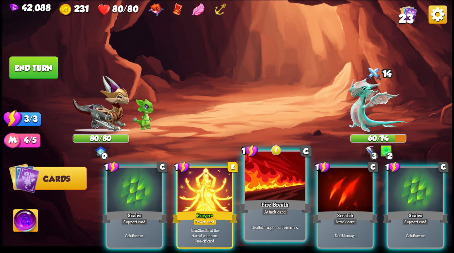
click at [275, 173] on div at bounding box center [275, 177] width 60 height 51
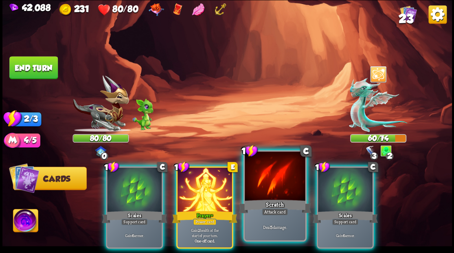
click at [272, 179] on div at bounding box center [275, 177] width 60 height 51
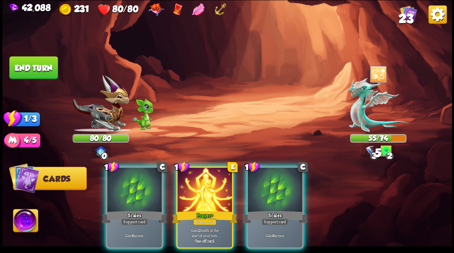
click at [209, 189] on div at bounding box center [205, 190] width 55 height 46
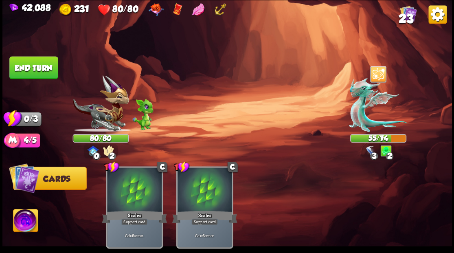
click at [26, 73] on button "End turn" at bounding box center [33, 67] width 48 height 23
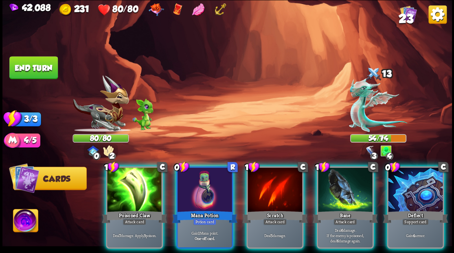
click at [191, 177] on div at bounding box center [205, 190] width 55 height 46
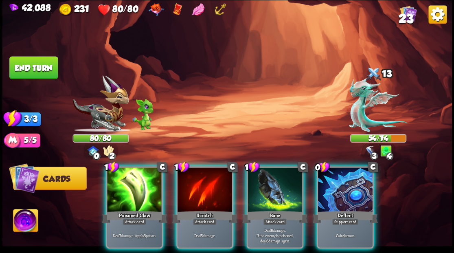
click at [353, 187] on div at bounding box center [345, 190] width 55 height 46
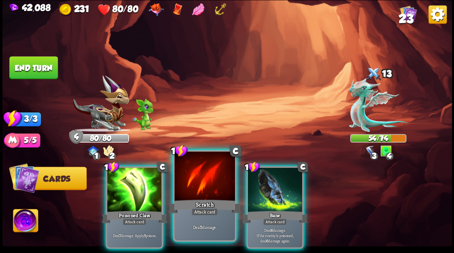
click at [203, 190] on div at bounding box center [204, 177] width 60 height 51
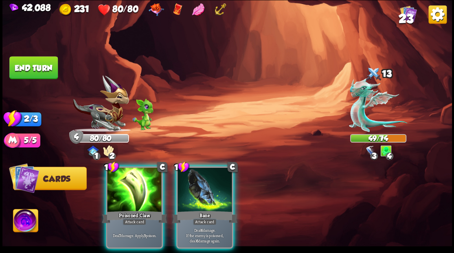
click at [206, 176] on div at bounding box center [205, 190] width 55 height 46
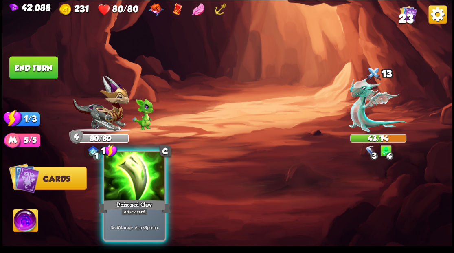
click at [134, 181] on div at bounding box center [134, 177] width 60 height 51
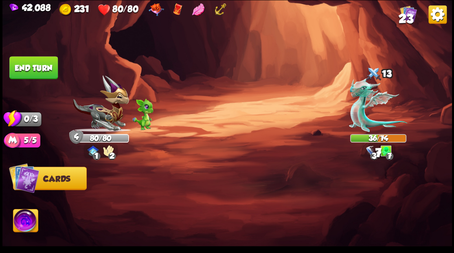
drag, startPoint x: 38, startPoint y: 69, endPoint x: 144, endPoint y: 66, distance: 106.4
click at [37, 68] on button "End turn" at bounding box center [33, 67] width 48 height 23
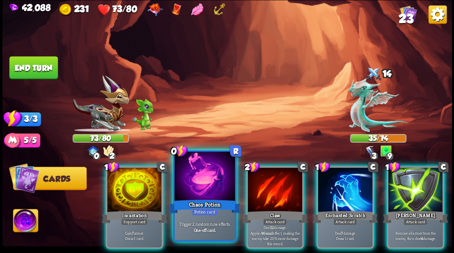
click at [207, 187] on div at bounding box center [204, 177] width 60 height 51
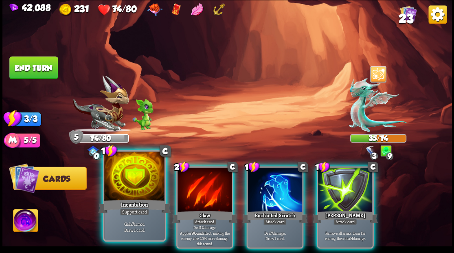
drag, startPoint x: 134, startPoint y: 185, endPoint x: 143, endPoint y: 185, distance: 8.6
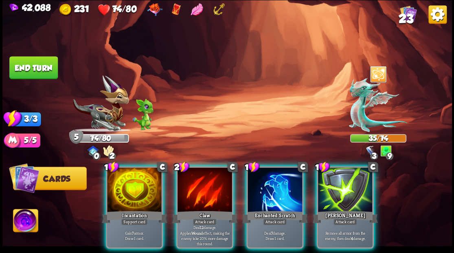
click at [135, 185] on div at bounding box center [134, 190] width 55 height 46
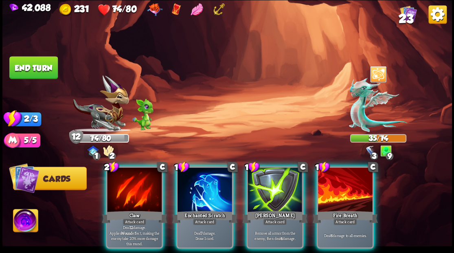
click at [136, 184] on div at bounding box center [134, 190] width 55 height 46
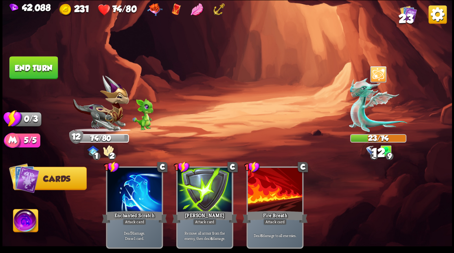
drag, startPoint x: 42, startPoint y: 70, endPoint x: 192, endPoint y: 73, distance: 150.7
click at [42, 70] on button "End turn" at bounding box center [33, 67] width 48 height 23
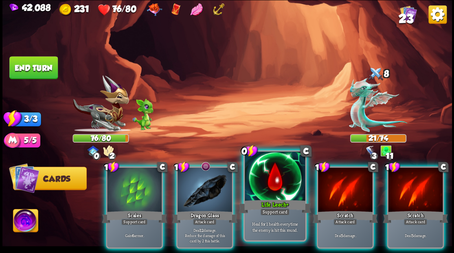
click at [264, 184] on div at bounding box center [275, 177] width 60 height 51
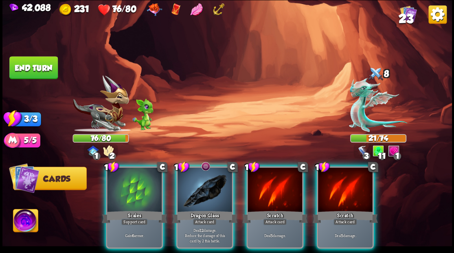
click at [207, 193] on div at bounding box center [205, 190] width 55 height 46
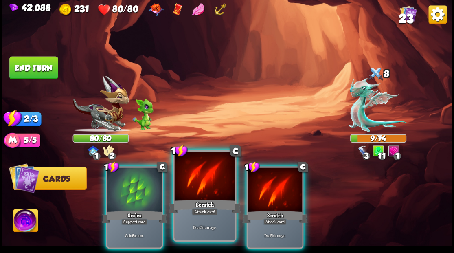
click at [207, 189] on div at bounding box center [204, 177] width 60 height 51
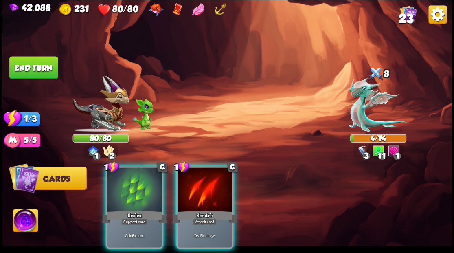
click at [207, 189] on div at bounding box center [205, 190] width 55 height 46
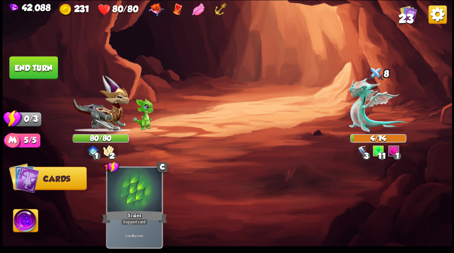
click at [50, 75] on button "End turn" at bounding box center [33, 67] width 48 height 23
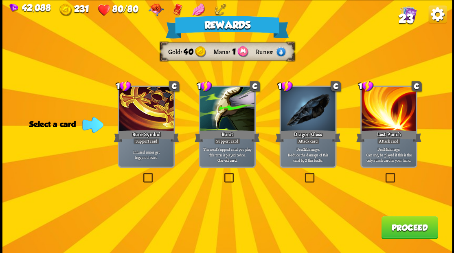
click at [406, 19] on span "23" at bounding box center [405, 18] width 15 height 14
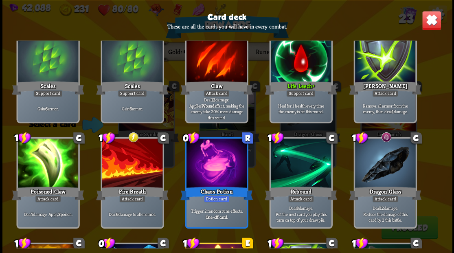
scroll to position [163, 0]
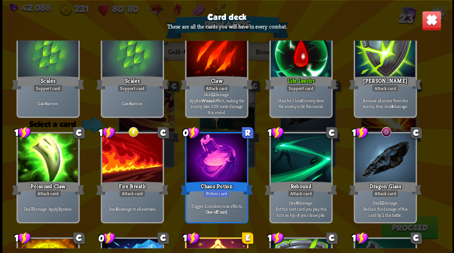
drag, startPoint x: 433, startPoint y: 17, endPoint x: 433, endPoint y: 26, distance: 9.4
click at [433, 17] on img at bounding box center [432, 21] width 20 height 20
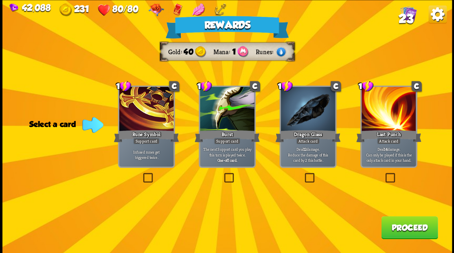
click at [420, 225] on button "Proceed" at bounding box center [409, 227] width 57 height 23
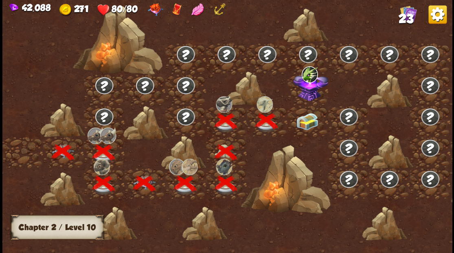
click at [305, 119] on img at bounding box center [307, 121] width 22 height 17
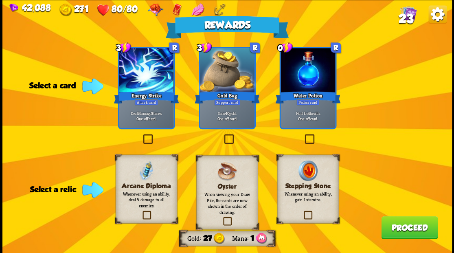
click at [303, 135] on label at bounding box center [303, 135] width 0 height 0
click at [0, 0] on input "checkbox" at bounding box center [0, 0] width 0 height 0
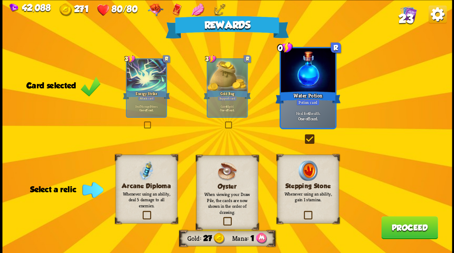
drag, startPoint x: 145, startPoint y: 215, endPoint x: 296, endPoint y: 209, distance: 150.4
click at [141, 212] on label at bounding box center [141, 212] width 0 height 0
click at [0, 0] on input "checkbox" at bounding box center [0, 0] width 0 height 0
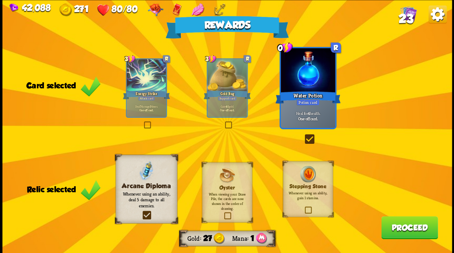
click at [403, 230] on button "Proceed" at bounding box center [409, 227] width 57 height 23
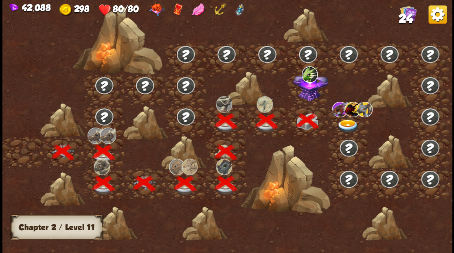
scroll to position [0, 124]
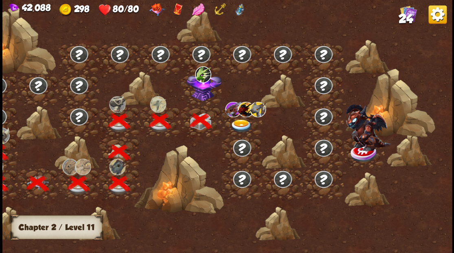
click at [194, 92] on img at bounding box center [203, 85] width 35 height 30
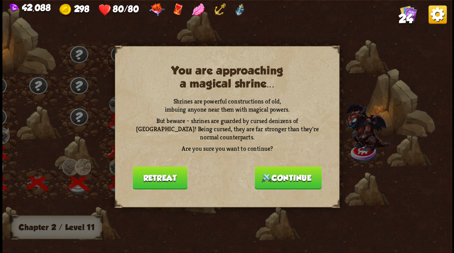
click at [308, 174] on button "Continue" at bounding box center [288, 177] width 67 height 23
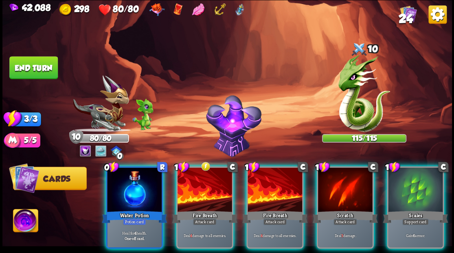
click at [16, 218] on img at bounding box center [25, 221] width 25 height 25
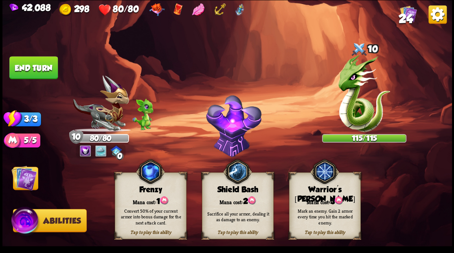
drag, startPoint x: 315, startPoint y: 201, endPoint x: 257, endPoint y: 169, distance: 66.7
click at [316, 198] on div "Mana cost: 3" at bounding box center [324, 201] width 71 height 10
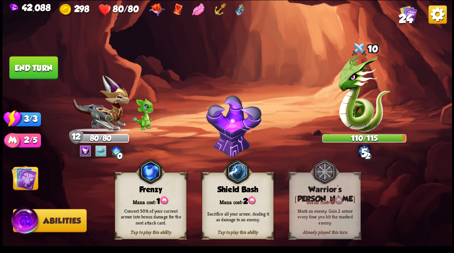
click at [22, 178] on img at bounding box center [23, 177] width 25 height 25
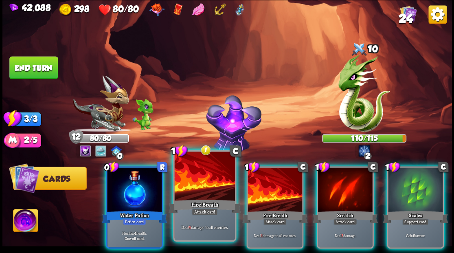
click at [216, 189] on div at bounding box center [204, 177] width 60 height 51
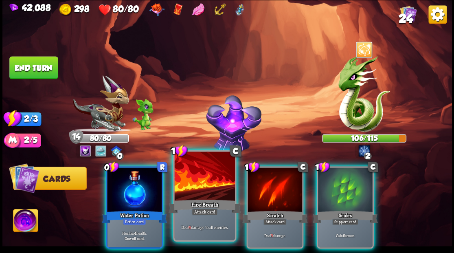
click at [213, 186] on div at bounding box center [204, 177] width 60 height 51
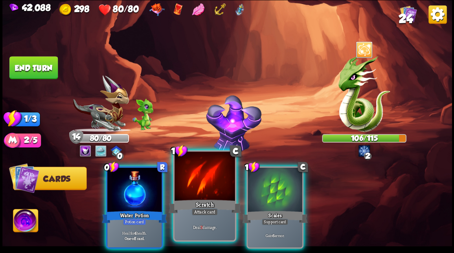
click at [212, 182] on div at bounding box center [204, 177] width 60 height 51
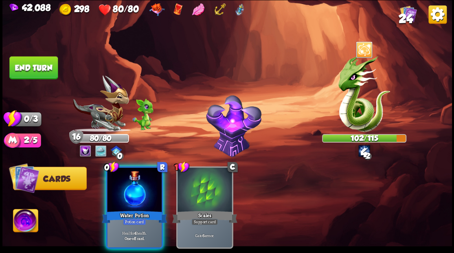
drag, startPoint x: 131, startPoint y: 181, endPoint x: 81, endPoint y: 134, distance: 68.6
click at [126, 178] on div at bounding box center [134, 190] width 55 height 46
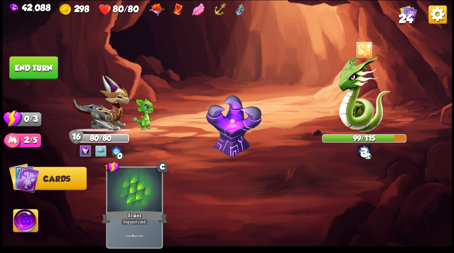
click at [35, 73] on button "End turn" at bounding box center [33, 67] width 48 height 23
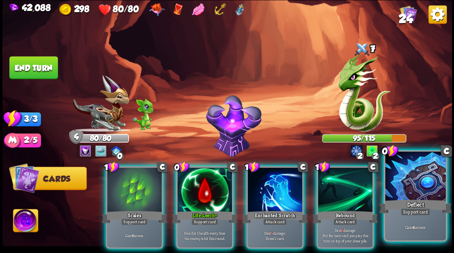
click at [420, 203] on div "Deflect" at bounding box center [415, 206] width 73 height 16
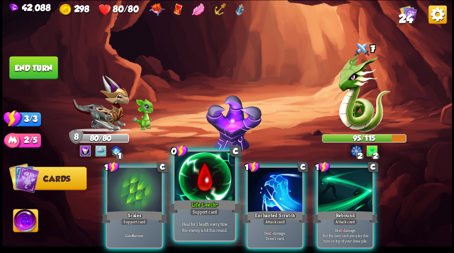
click at [207, 176] on div at bounding box center [204, 177] width 60 height 51
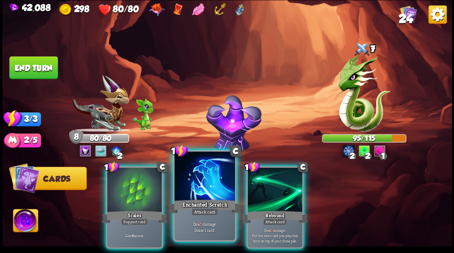
click at [208, 176] on div at bounding box center [204, 177] width 60 height 51
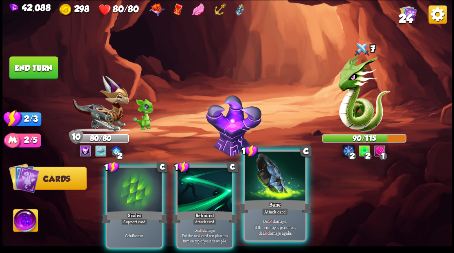
click at [273, 192] on div at bounding box center [275, 177] width 60 height 51
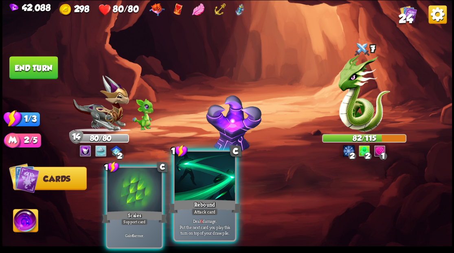
click at [186, 193] on div at bounding box center [204, 177] width 60 height 51
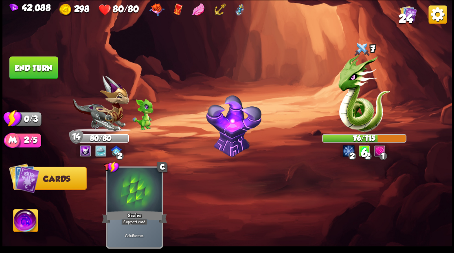
click at [46, 69] on button "End turn" at bounding box center [33, 67] width 48 height 23
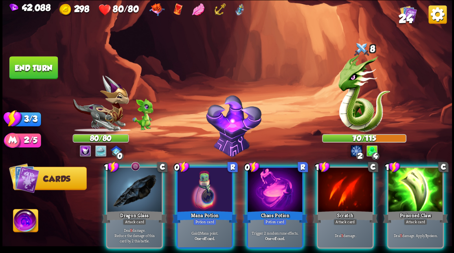
click at [196, 178] on div at bounding box center [205, 190] width 55 height 46
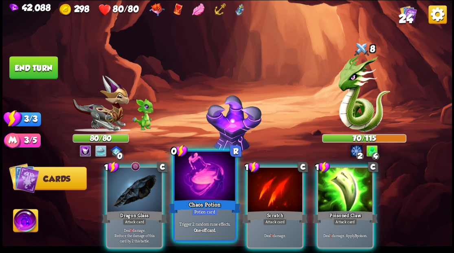
click at [196, 178] on div at bounding box center [204, 177] width 60 height 51
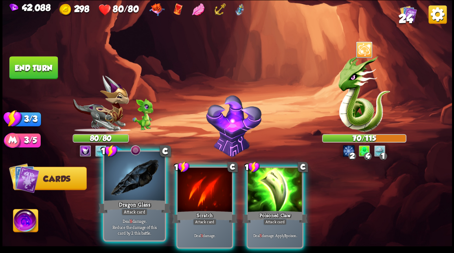
click at [136, 191] on div at bounding box center [134, 177] width 60 height 51
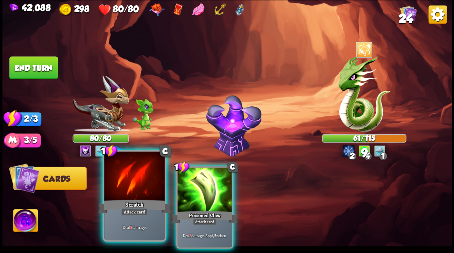
click at [138, 186] on div at bounding box center [134, 177] width 60 height 51
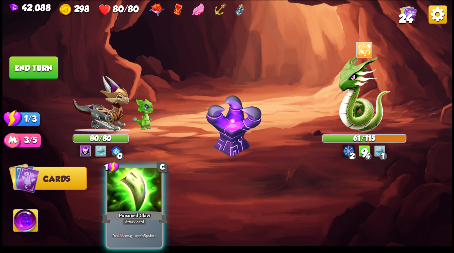
click at [138, 185] on div at bounding box center [134, 190] width 55 height 46
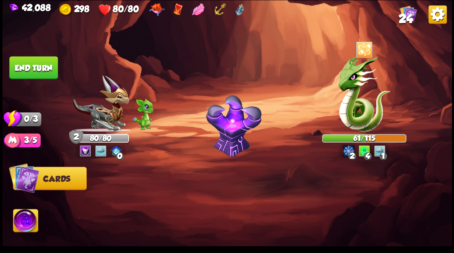
click at [43, 68] on button "End turn" at bounding box center [33, 67] width 48 height 23
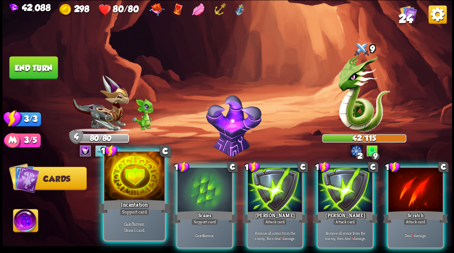
click at [119, 184] on div at bounding box center [134, 177] width 60 height 51
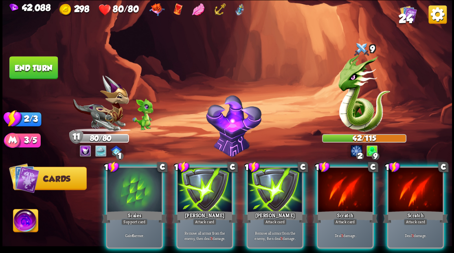
click at [341, 209] on div "Scratch" at bounding box center [344, 216] width 65 height 15
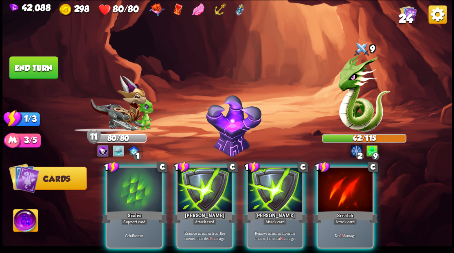
drag, startPoint x: 340, startPoint y: 200, endPoint x: 333, endPoint y: 197, distance: 7.3
click at [338, 209] on div "Scratch" at bounding box center [344, 216] width 65 height 15
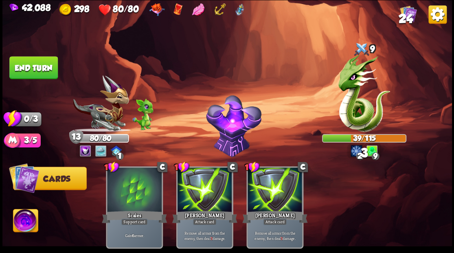
drag, startPoint x: 42, startPoint y: 72, endPoint x: 53, endPoint y: 78, distance: 12.9
click at [43, 73] on button "End turn" at bounding box center [33, 67] width 48 height 23
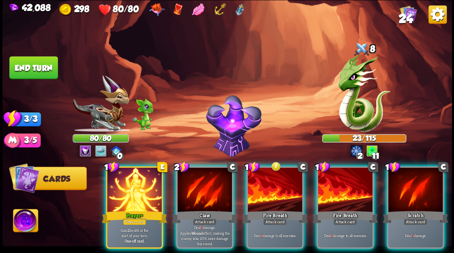
click at [262, 189] on div at bounding box center [275, 190] width 55 height 46
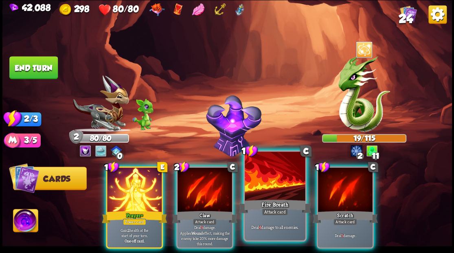
click at [253, 174] on div at bounding box center [275, 177] width 60 height 51
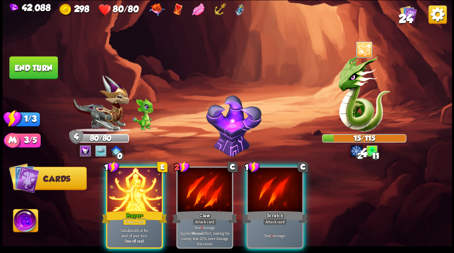
drag, startPoint x: 130, startPoint y: 183, endPoint x: 126, endPoint y: 179, distance: 5.5
click at [129, 183] on div at bounding box center [134, 190] width 55 height 46
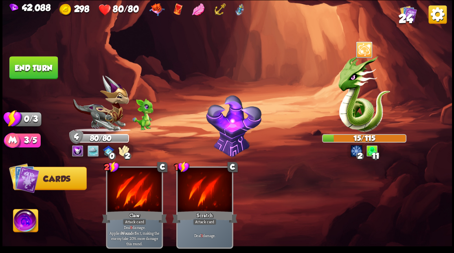
drag, startPoint x: 45, startPoint y: 70, endPoint x: 90, endPoint y: 77, distance: 45.7
click at [46, 72] on button "End turn" at bounding box center [33, 67] width 48 height 23
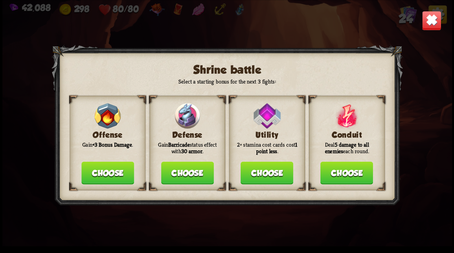
click at [190, 167] on button "Choose" at bounding box center [187, 172] width 53 height 23
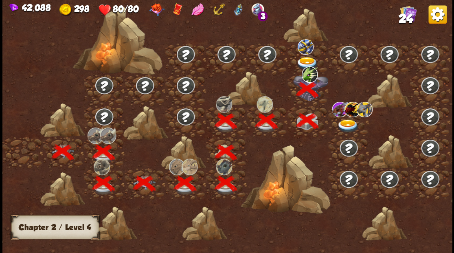
click at [301, 57] on img at bounding box center [307, 63] width 22 height 13
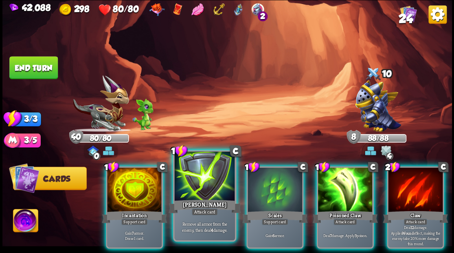
click at [203, 181] on div at bounding box center [204, 177] width 60 height 51
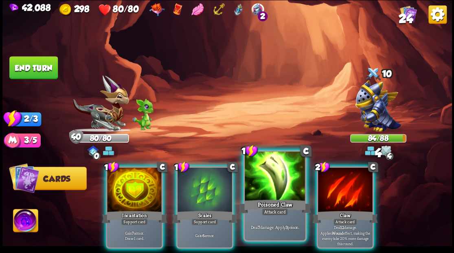
click at [278, 192] on div at bounding box center [275, 177] width 60 height 51
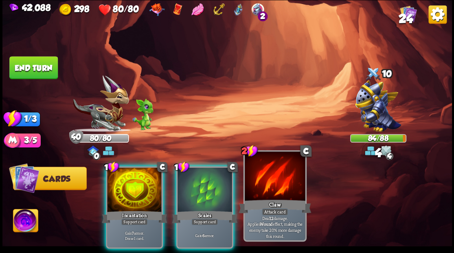
click at [278, 192] on div at bounding box center [275, 177] width 60 height 51
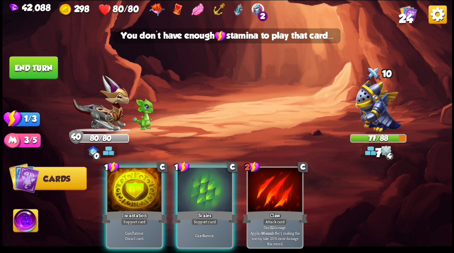
drag, startPoint x: 121, startPoint y: 186, endPoint x: 98, endPoint y: 141, distance: 51.0
click at [117, 180] on div at bounding box center [134, 190] width 55 height 46
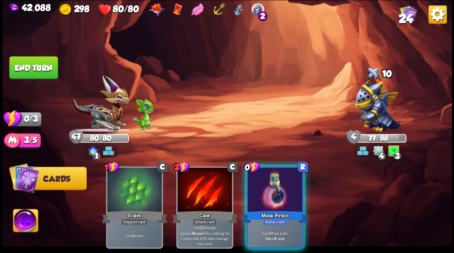
drag, startPoint x: 293, startPoint y: 204, endPoint x: 283, endPoint y: 189, distance: 18.5
click at [290, 198] on div "0 R Mana Potion Potion card Gain 1 Mana point. One-off card." at bounding box center [274, 207] width 57 height 82
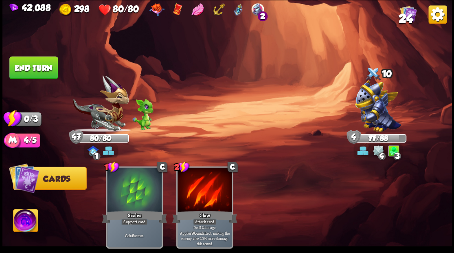
click at [33, 68] on button "End turn" at bounding box center [33, 67] width 48 height 23
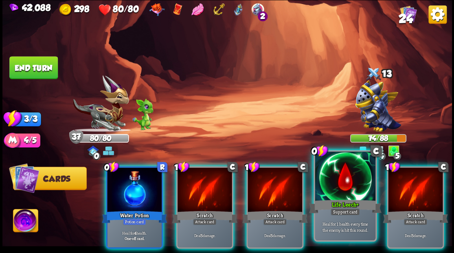
click at [340, 180] on div at bounding box center [345, 177] width 60 height 51
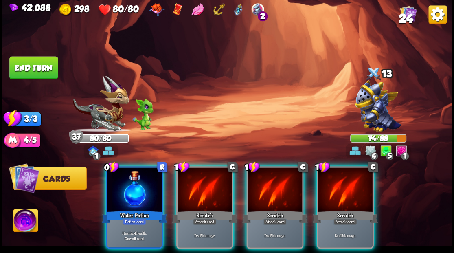
drag, startPoint x: 340, startPoint y: 179, endPoint x: 324, endPoint y: 179, distance: 15.5
click at [337, 179] on div at bounding box center [345, 190] width 55 height 46
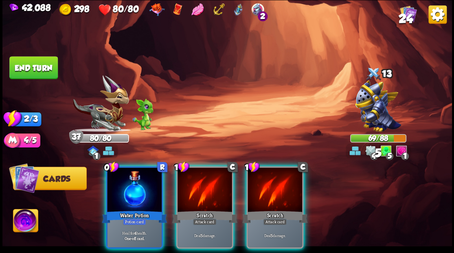
drag, startPoint x: 274, startPoint y: 187, endPoint x: 270, endPoint y: 185, distance: 4.6
click at [273, 187] on div at bounding box center [275, 190] width 55 height 46
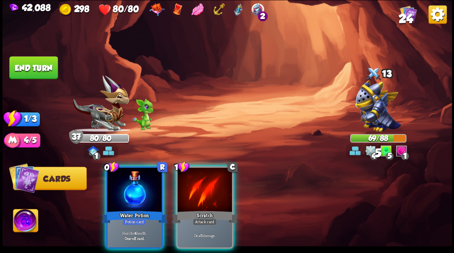
drag, startPoint x: 189, startPoint y: 187, endPoint x: 183, endPoint y: 185, distance: 6.2
click at [186, 185] on div at bounding box center [205, 190] width 55 height 46
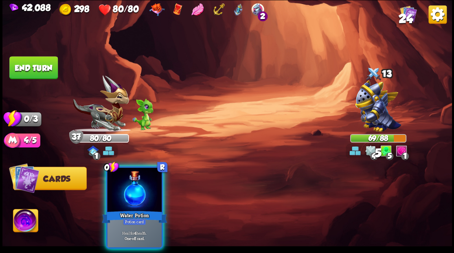
drag, startPoint x: 126, startPoint y: 181, endPoint x: 73, endPoint y: 128, distance: 75.5
click at [113, 172] on div at bounding box center [134, 190] width 55 height 46
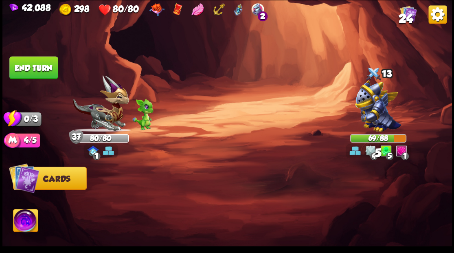
click at [41, 48] on img at bounding box center [227, 126] width 450 height 253
click at [20, 80] on img at bounding box center [227, 126] width 450 height 253
click at [24, 72] on button "End turn" at bounding box center [34, 67] width 50 height 23
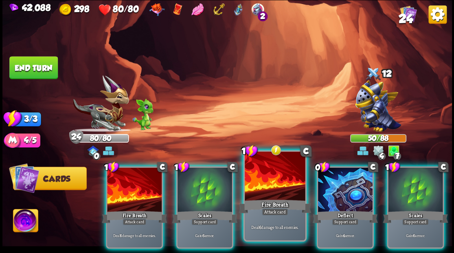
click at [264, 195] on div at bounding box center [275, 177] width 60 height 51
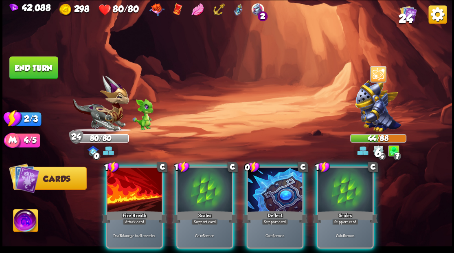
click at [133, 197] on div at bounding box center [134, 190] width 55 height 46
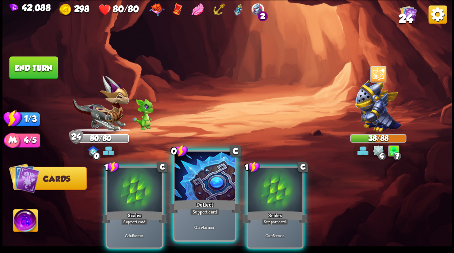
click at [196, 187] on div at bounding box center [204, 177] width 60 height 51
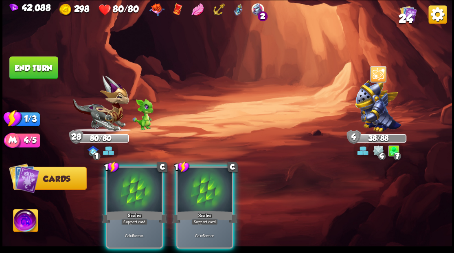
drag, startPoint x: 40, startPoint y: 68, endPoint x: 58, endPoint y: 69, distance: 17.9
click at [42, 68] on button "End turn" at bounding box center [33, 67] width 49 height 23
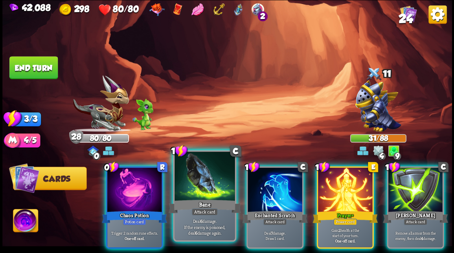
click at [198, 187] on div at bounding box center [204, 177] width 60 height 51
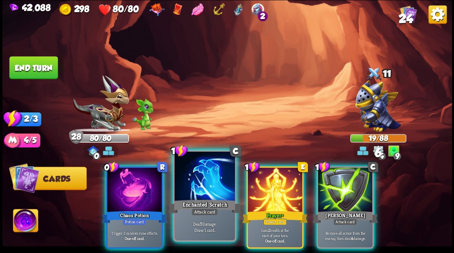
drag, startPoint x: 135, startPoint y: 195, endPoint x: 188, endPoint y: 146, distance: 72.3
click at [135, 195] on div at bounding box center [134, 190] width 55 height 46
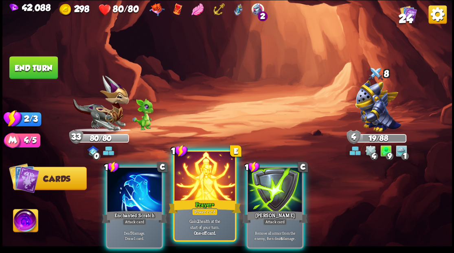
click at [208, 172] on div at bounding box center [204, 177] width 60 height 51
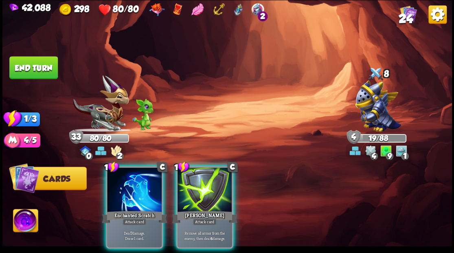
click at [208, 171] on div at bounding box center [205, 190] width 55 height 46
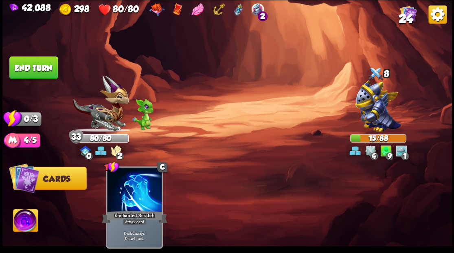
drag, startPoint x: 26, startPoint y: 69, endPoint x: 245, endPoint y: 57, distance: 219.1
click at [26, 68] on button "End turn" at bounding box center [33, 67] width 48 height 23
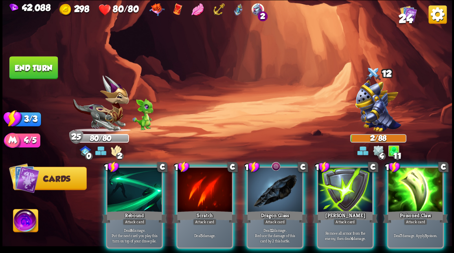
drag, startPoint x: 343, startPoint y: 185, endPoint x: 327, endPoint y: 157, distance: 32.1
click at [343, 184] on div at bounding box center [345, 190] width 55 height 46
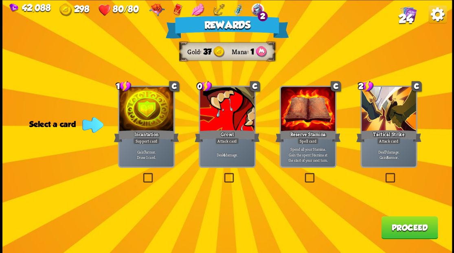
click at [411, 13] on span "24" at bounding box center [405, 18] width 14 height 14
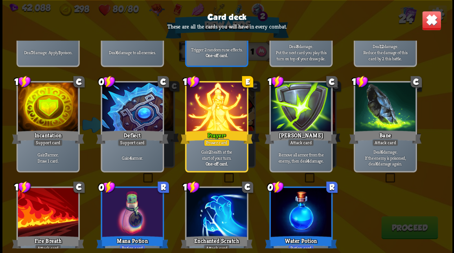
scroll to position [378, 0]
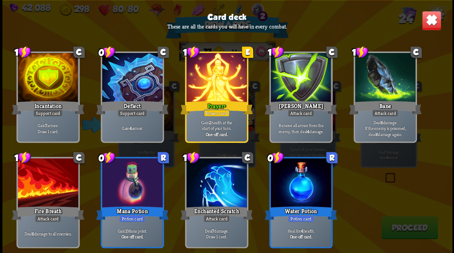
drag, startPoint x: 433, startPoint y: 22, endPoint x: 426, endPoint y: 26, distance: 8.2
click at [433, 22] on img at bounding box center [432, 21] width 20 height 20
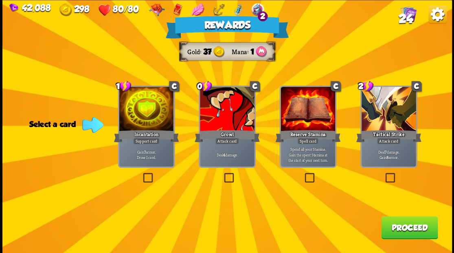
click at [222, 174] on label at bounding box center [222, 174] width 0 height 0
click at [0, 0] on input "checkbox" at bounding box center [0, 0] width 0 height 0
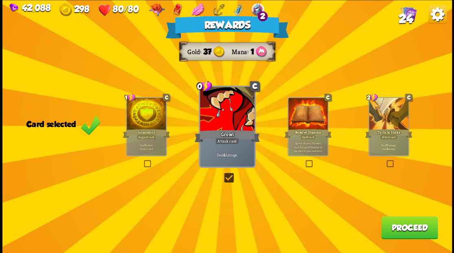
click at [411, 227] on button "Proceed" at bounding box center [409, 227] width 57 height 23
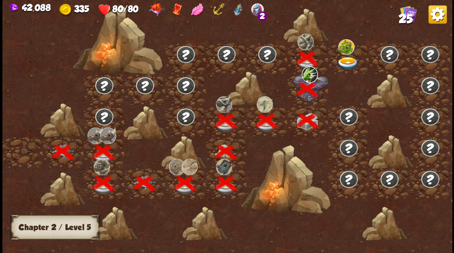
click at [351, 60] on img at bounding box center [348, 63] width 22 height 13
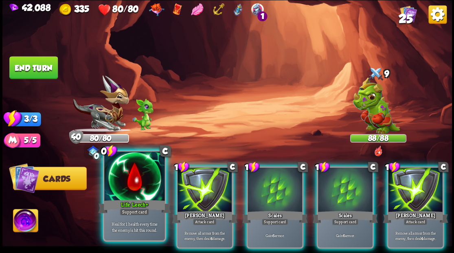
click at [132, 174] on div at bounding box center [134, 177] width 60 height 51
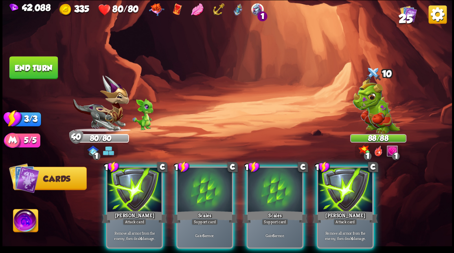
drag, startPoint x: 367, startPoint y: 182, endPoint x: 283, endPoint y: 151, distance: 90.3
click at [368, 181] on div at bounding box center [345, 190] width 55 height 46
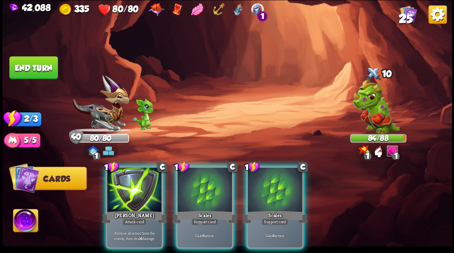
drag, startPoint x: 125, startPoint y: 182, endPoint x: 86, endPoint y: 130, distance: 65.2
click at [121, 174] on div at bounding box center [134, 190] width 55 height 46
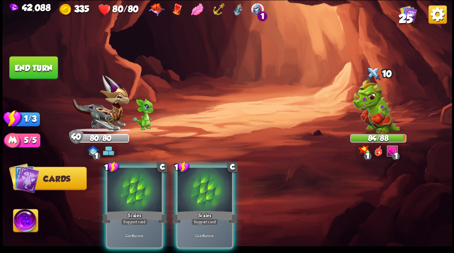
drag, startPoint x: 133, startPoint y: 191, endPoint x: 77, endPoint y: 110, distance: 98.7
click at [127, 177] on div at bounding box center [134, 190] width 55 height 46
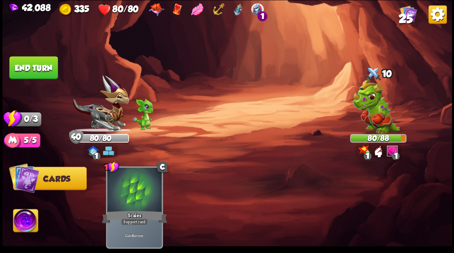
click at [31, 63] on button "End turn" at bounding box center [33, 67] width 49 height 23
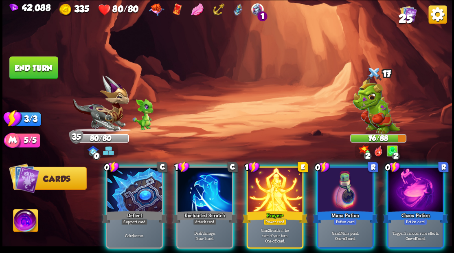
click at [339, 174] on div at bounding box center [345, 190] width 55 height 46
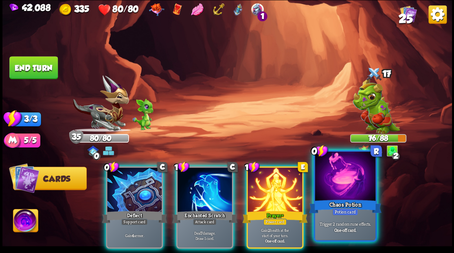
click at [338, 173] on div at bounding box center [345, 177] width 60 height 51
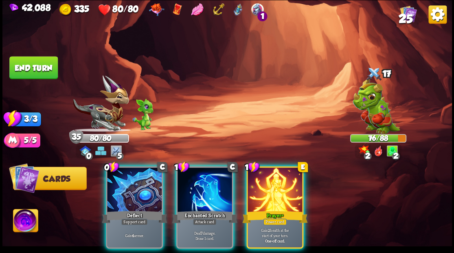
click at [202, 171] on div at bounding box center [205, 190] width 55 height 46
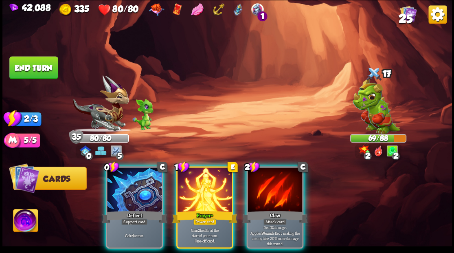
click at [277, 183] on div at bounding box center [275, 190] width 55 height 46
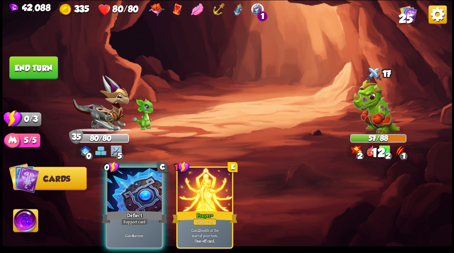
drag, startPoint x: 145, startPoint y: 186, endPoint x: 69, endPoint y: 131, distance: 93.7
click at [136, 182] on div at bounding box center [134, 190] width 55 height 46
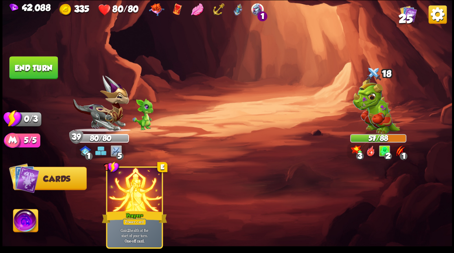
click at [23, 70] on button "End turn" at bounding box center [34, 67] width 50 height 23
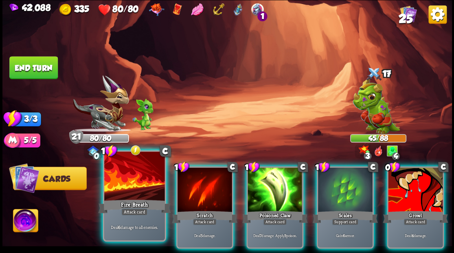
click at [127, 188] on div at bounding box center [134, 177] width 60 height 51
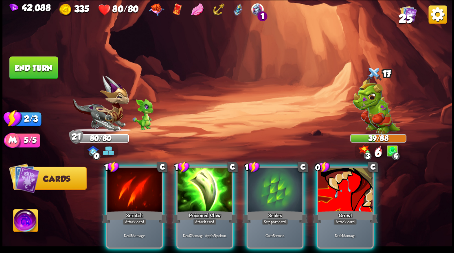
drag, startPoint x: 127, startPoint y: 188, endPoint x: 129, endPoint y: 176, distance: 12.3
click at [127, 182] on div at bounding box center [134, 190] width 55 height 46
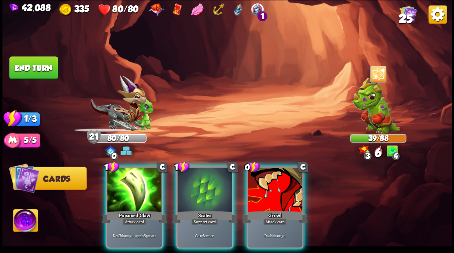
drag, startPoint x: 273, startPoint y: 208, endPoint x: 237, endPoint y: 174, distance: 49.3
click at [270, 209] on div "Growl" at bounding box center [274, 216] width 65 height 15
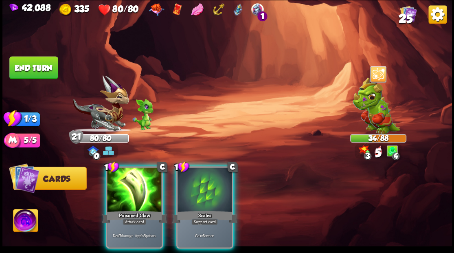
drag, startPoint x: 132, startPoint y: 187, endPoint x: 127, endPoint y: 181, distance: 8.1
click at [129, 186] on div at bounding box center [134, 190] width 55 height 46
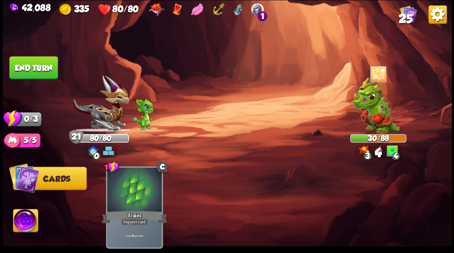
click at [47, 65] on button "End turn" at bounding box center [33, 67] width 48 height 23
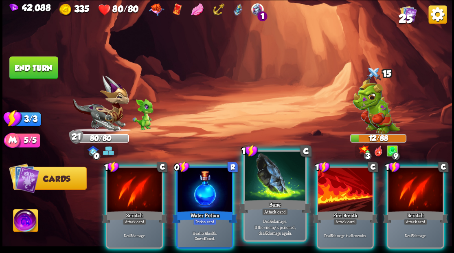
click at [258, 182] on div at bounding box center [275, 177] width 60 height 51
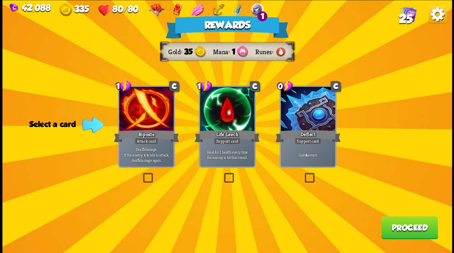
click at [407, 13] on span "25" at bounding box center [405, 18] width 14 height 14
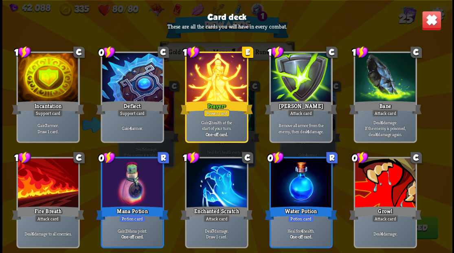
click at [431, 21] on img at bounding box center [432, 21] width 20 height 20
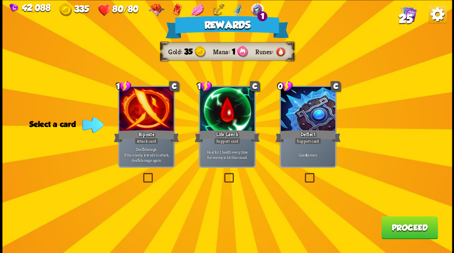
click at [141, 174] on label at bounding box center [141, 174] width 0 height 0
click at [0, 0] on input "checkbox" at bounding box center [0, 0] width 0 height 0
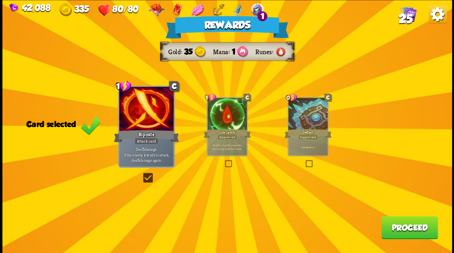
drag, startPoint x: 396, startPoint y: 232, endPoint x: 392, endPoint y: 226, distance: 6.7
click at [392, 226] on button "Proceed" at bounding box center [409, 227] width 57 height 23
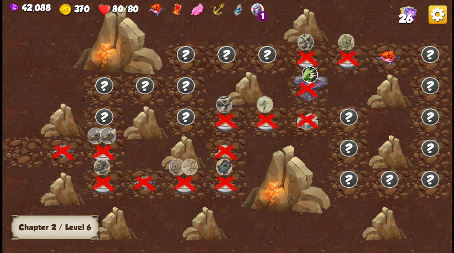
click at [387, 55] on img at bounding box center [389, 57] width 22 height 14
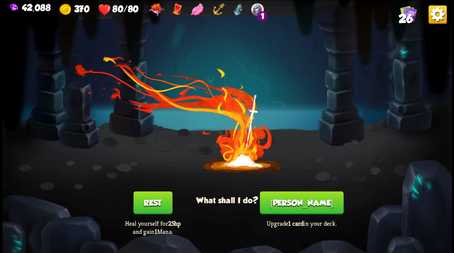
drag, startPoint x: 299, startPoint y: 205, endPoint x: 300, endPoint y: 198, distance: 7.0
click at [300, 198] on button "[PERSON_NAME]" at bounding box center [302, 202] width 84 height 23
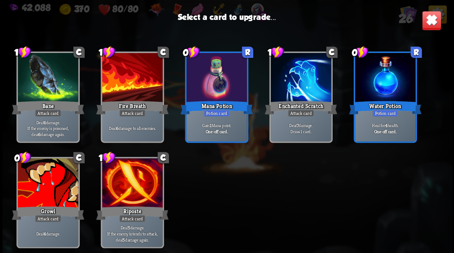
click at [50, 185] on div at bounding box center [48, 183] width 60 height 51
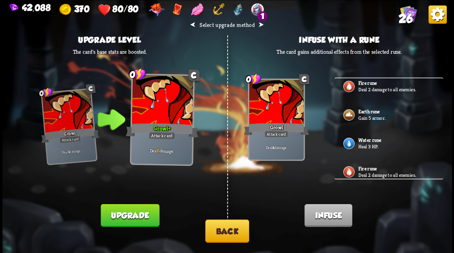
scroll to position [132, 0]
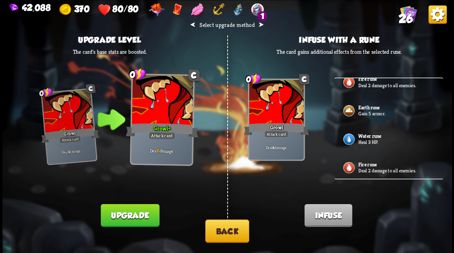
click at [225, 237] on button "Back" at bounding box center [227, 230] width 44 height 23
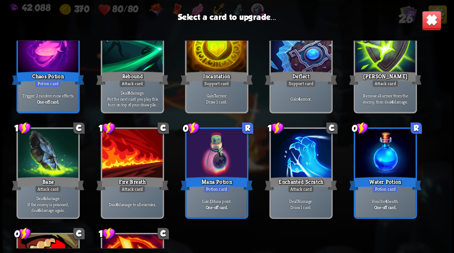
scroll to position [299, 0]
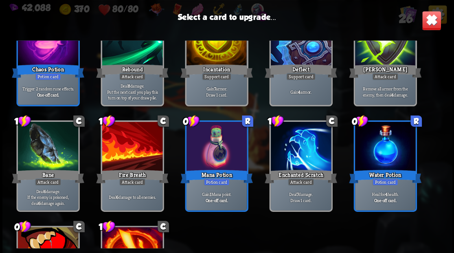
click at [221, 144] on div at bounding box center [216, 147] width 60 height 51
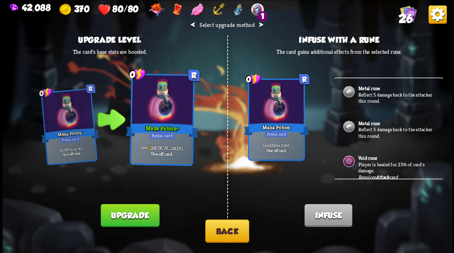
drag, startPoint x: 139, startPoint y: 214, endPoint x: 171, endPoint y: 200, distance: 34.8
click at [141, 213] on button "Upgrade" at bounding box center [130, 215] width 59 height 23
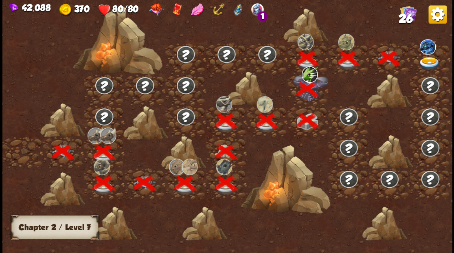
click at [427, 57] on img at bounding box center [429, 63] width 22 height 13
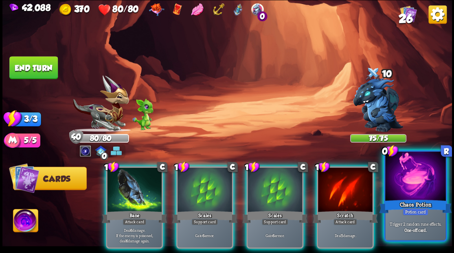
click at [403, 197] on div at bounding box center [415, 177] width 60 height 51
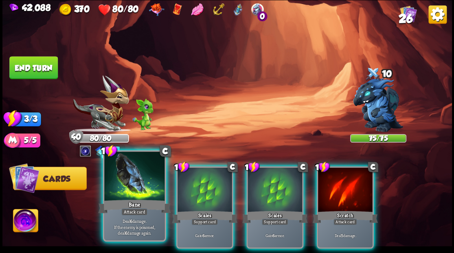
click at [135, 185] on div at bounding box center [134, 177] width 60 height 51
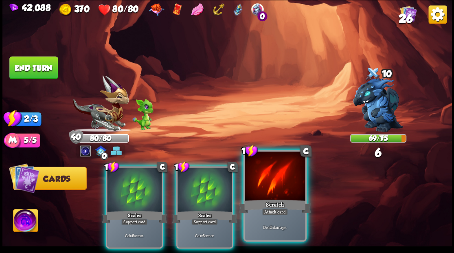
click at [270, 195] on div at bounding box center [275, 177] width 60 height 51
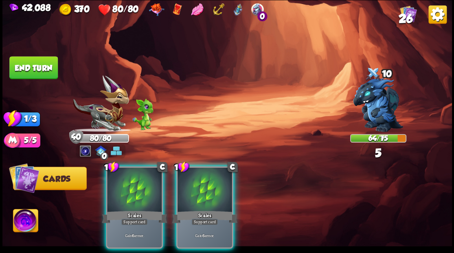
drag, startPoint x: 195, startPoint y: 187, endPoint x: 164, endPoint y: 141, distance: 54.9
click at [192, 181] on div at bounding box center [205, 190] width 55 height 46
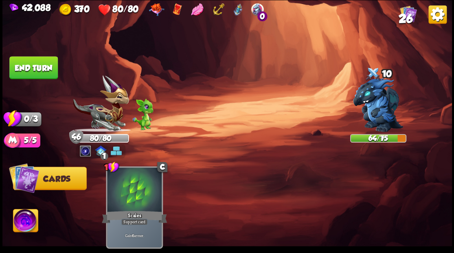
click at [46, 66] on button "End turn" at bounding box center [33, 67] width 49 height 23
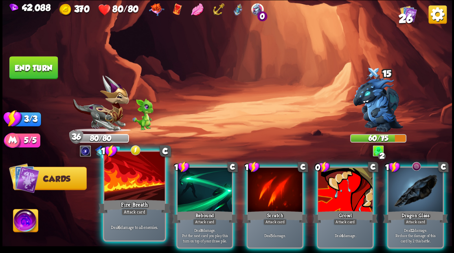
click at [138, 180] on div at bounding box center [134, 177] width 60 height 51
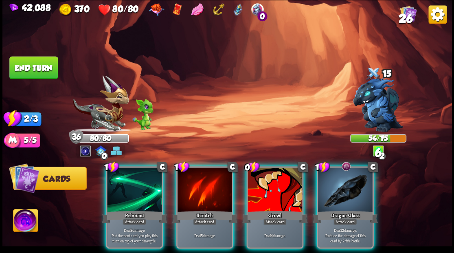
click at [342, 195] on div at bounding box center [345, 190] width 55 height 46
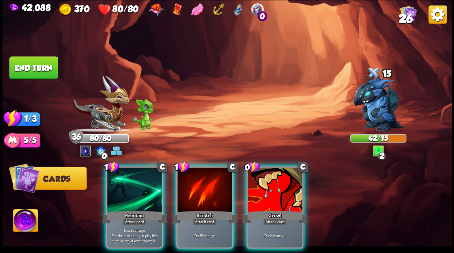
drag, startPoint x: 282, startPoint y: 195, endPoint x: 272, endPoint y: 195, distance: 9.8
click at [281, 195] on div at bounding box center [275, 190] width 55 height 46
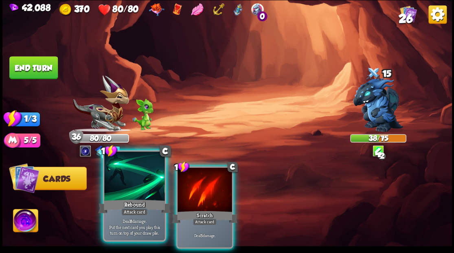
click at [132, 192] on div at bounding box center [134, 177] width 60 height 51
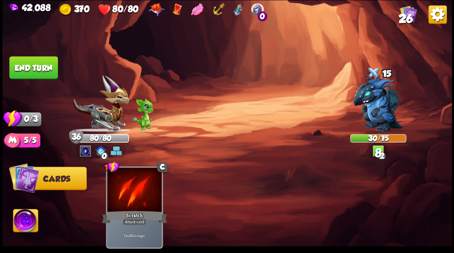
click at [46, 64] on button "End turn" at bounding box center [33, 67] width 49 height 23
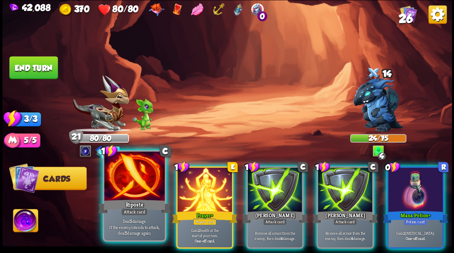
click at [121, 190] on div at bounding box center [134, 177] width 60 height 51
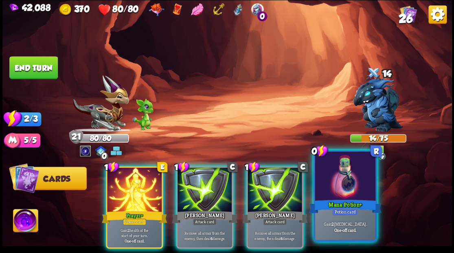
click at [353, 201] on div "Mana Potion+" at bounding box center [345, 206] width 73 height 16
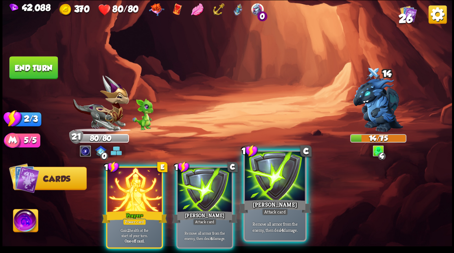
click at [267, 196] on div at bounding box center [275, 177] width 60 height 51
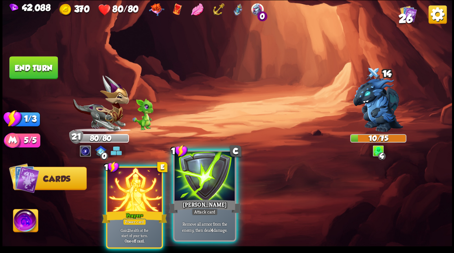
click at [193, 181] on div at bounding box center [204, 177] width 60 height 51
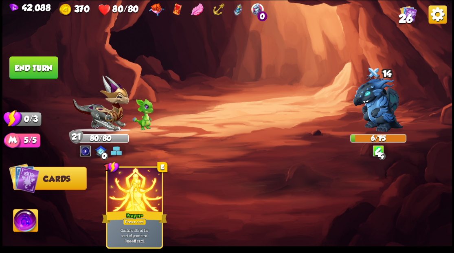
click at [33, 68] on button "End turn" at bounding box center [33, 67] width 49 height 23
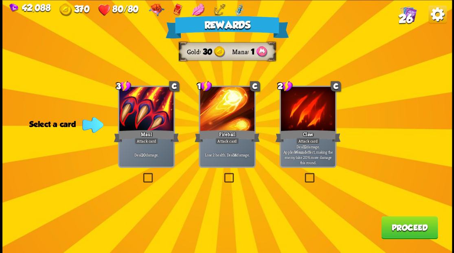
click at [407, 221] on button "Proceed" at bounding box center [409, 227] width 57 height 23
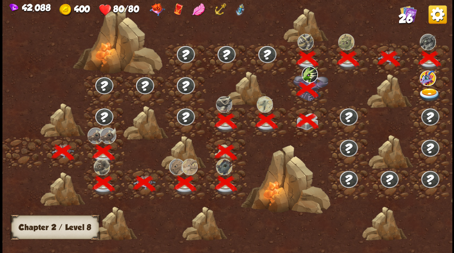
click at [430, 97] on img at bounding box center [429, 94] width 22 height 13
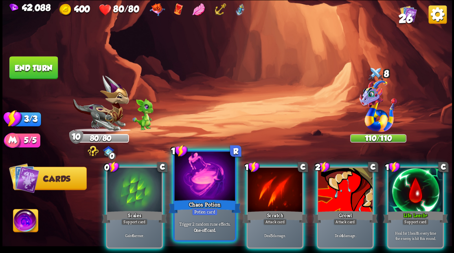
click at [204, 175] on div at bounding box center [204, 177] width 60 height 51
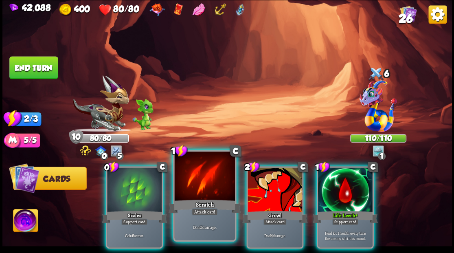
click at [203, 171] on div at bounding box center [204, 177] width 60 height 51
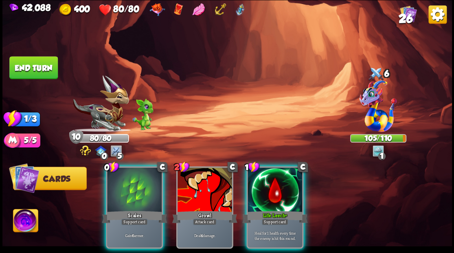
drag, startPoint x: 141, startPoint y: 180, endPoint x: 129, endPoint y: 154, distance: 28.6
click at [140, 180] on div at bounding box center [134, 190] width 55 height 46
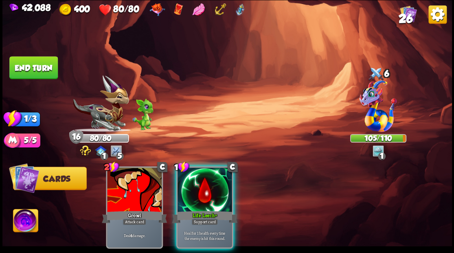
click at [44, 66] on button "End turn" at bounding box center [33, 67] width 48 height 23
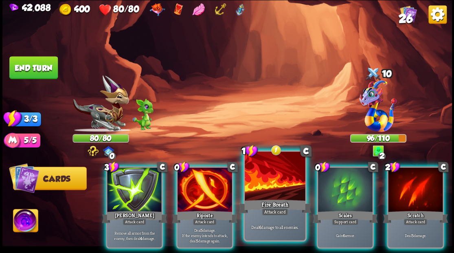
click at [277, 179] on div at bounding box center [275, 177] width 60 height 51
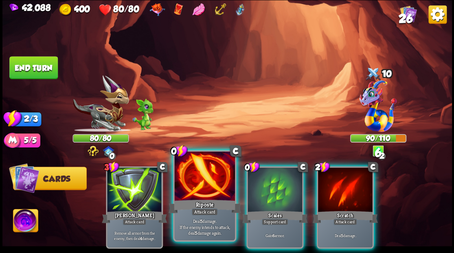
click at [196, 175] on div at bounding box center [204, 177] width 60 height 51
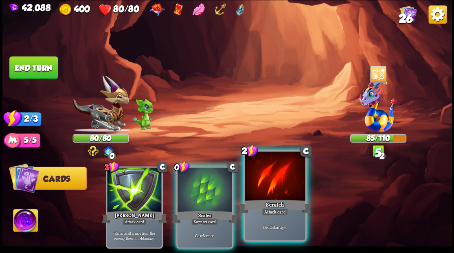
click at [262, 180] on div at bounding box center [275, 177] width 60 height 51
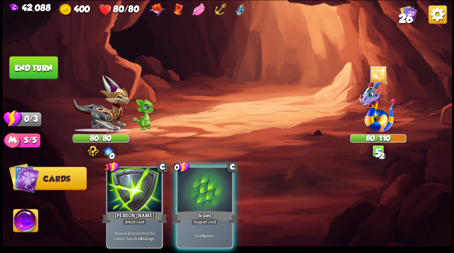
drag, startPoint x: 195, startPoint y: 185, endPoint x: 60, endPoint y: 129, distance: 146.1
click at [178, 173] on div at bounding box center [205, 190] width 55 height 46
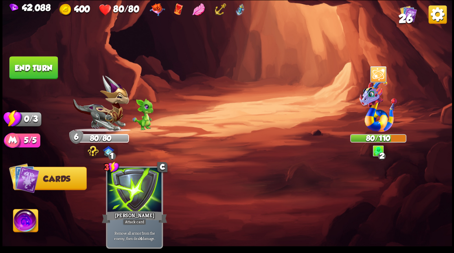
drag, startPoint x: 33, startPoint y: 65, endPoint x: 87, endPoint y: 136, distance: 89.0
click at [34, 65] on button "End turn" at bounding box center [34, 67] width 50 height 23
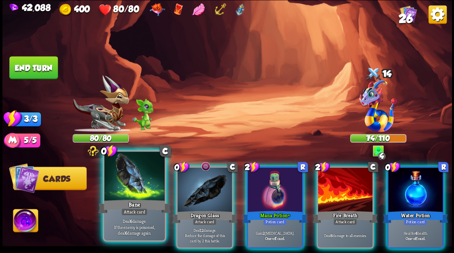
click at [139, 187] on div at bounding box center [134, 177] width 60 height 51
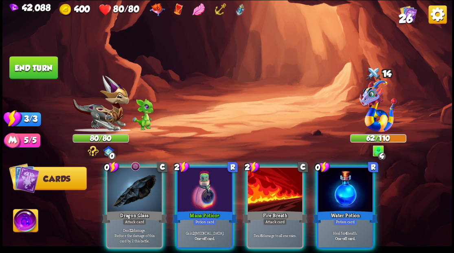
click at [22, 218] on img at bounding box center [25, 221] width 25 height 25
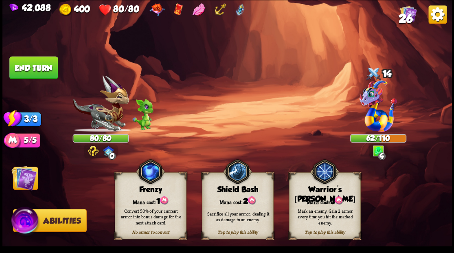
click at [330, 204] on div "Mark an enemy. Gain 2 armor every time you hit the marked enemy." at bounding box center [325, 216] width 72 height 28
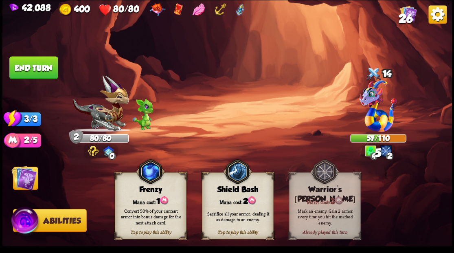
click at [25, 182] on img at bounding box center [23, 177] width 25 height 25
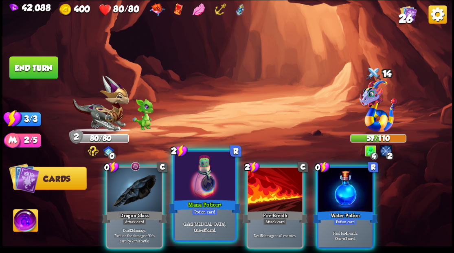
click at [201, 186] on div at bounding box center [204, 177] width 60 height 51
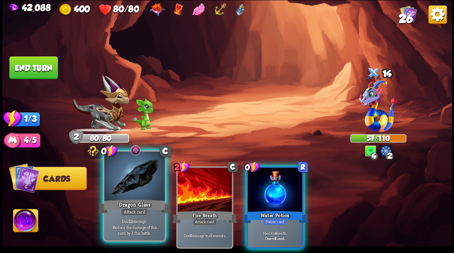
click at [132, 171] on div at bounding box center [134, 177] width 60 height 51
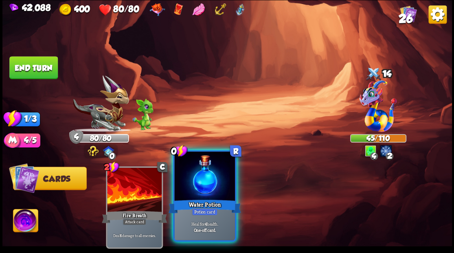
click at [201, 178] on div at bounding box center [204, 177] width 60 height 51
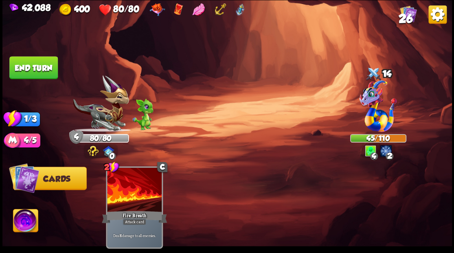
click at [33, 70] on button "End turn" at bounding box center [33, 67] width 48 height 23
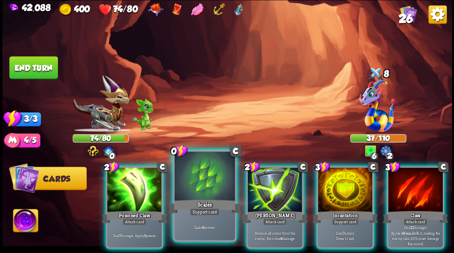
click at [200, 175] on div at bounding box center [204, 177] width 60 height 51
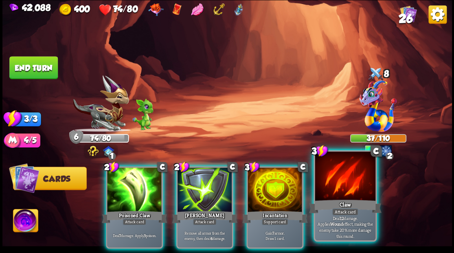
click at [343, 193] on div at bounding box center [345, 177] width 60 height 51
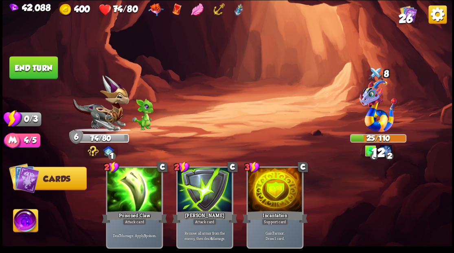
click at [48, 68] on button "End turn" at bounding box center [33, 67] width 48 height 23
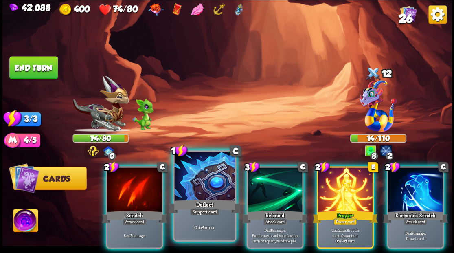
click at [191, 189] on div at bounding box center [204, 177] width 60 height 51
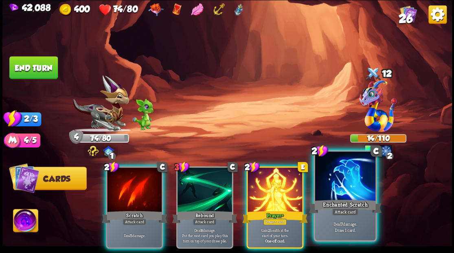
click at [338, 184] on div at bounding box center [345, 177] width 60 height 51
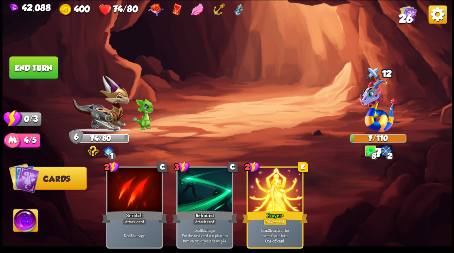
click at [31, 79] on img at bounding box center [227, 126] width 450 height 253
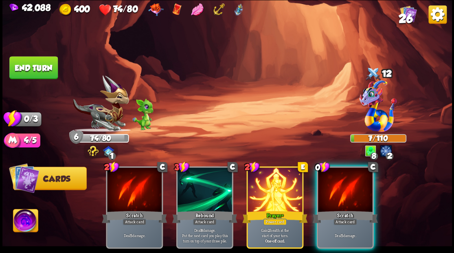
click at [326, 189] on div at bounding box center [345, 190] width 55 height 46
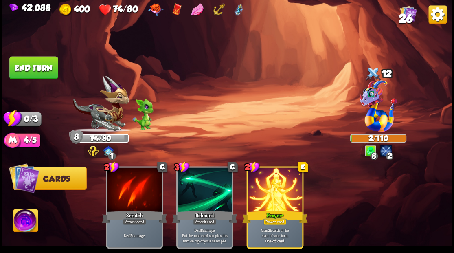
click at [39, 64] on button "End turn" at bounding box center [34, 67] width 50 height 23
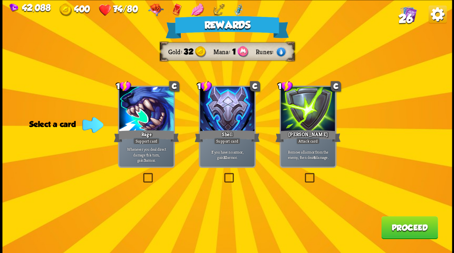
click at [303, 174] on label at bounding box center [303, 174] width 0 height 0
click at [0, 0] on input "checkbox" at bounding box center [0, 0] width 0 height 0
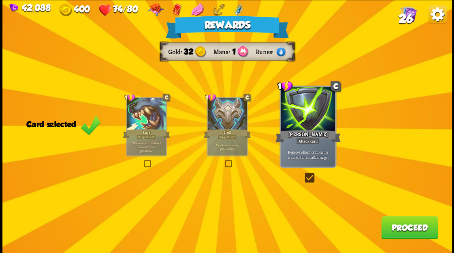
drag, startPoint x: 411, startPoint y: 226, endPoint x: 398, endPoint y: 215, distance: 17.4
click at [398, 215] on div "Rewards Gold 32 Mana 1 Runes Card selected 1 C Rage Support card Whenever you d…" at bounding box center [227, 126] width 450 height 253
click at [401, 232] on button "Proceed" at bounding box center [409, 227] width 57 height 23
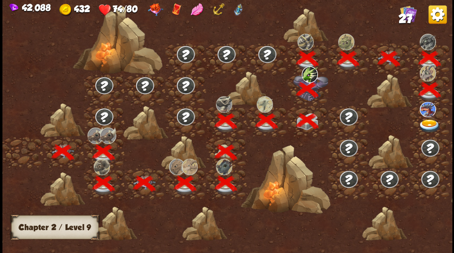
click at [425, 123] on img at bounding box center [429, 125] width 22 height 13
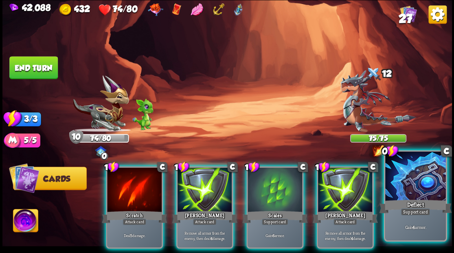
click at [398, 167] on div at bounding box center [415, 177] width 60 height 51
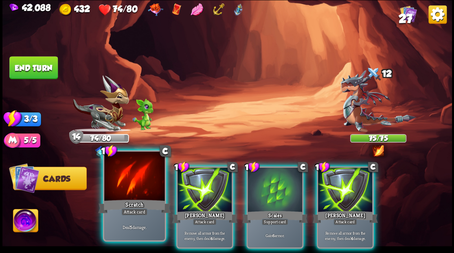
click at [119, 181] on div at bounding box center [134, 177] width 60 height 51
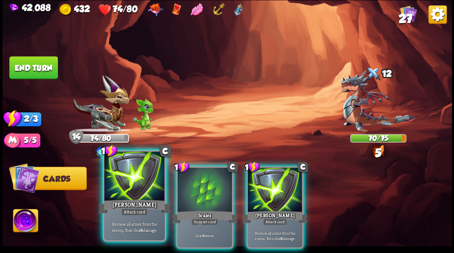
click at [120, 179] on div at bounding box center [134, 177] width 60 height 51
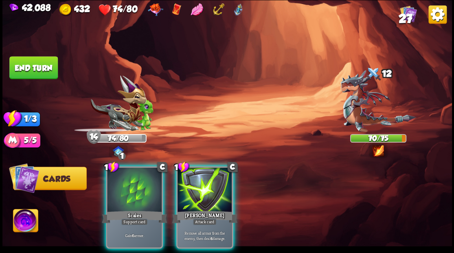
drag, startPoint x: 201, startPoint y: 192, endPoint x: 159, endPoint y: 132, distance: 73.4
click at [200, 189] on div at bounding box center [205, 190] width 55 height 46
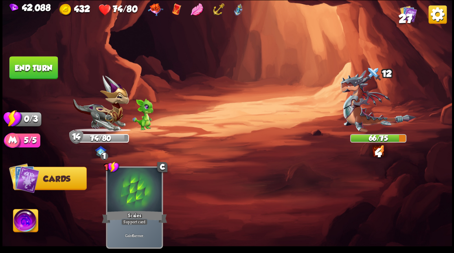
drag, startPoint x: 44, startPoint y: 70, endPoint x: 53, endPoint y: 69, distance: 8.6
click at [45, 70] on button "End turn" at bounding box center [33, 67] width 49 height 23
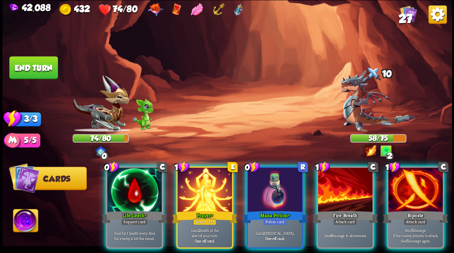
click at [24, 224] on img at bounding box center [25, 221] width 25 height 25
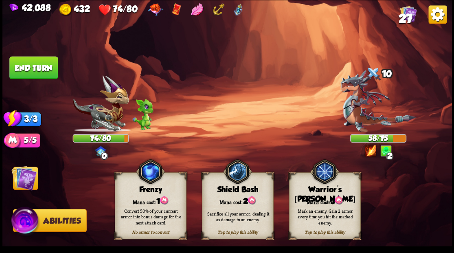
click at [310, 192] on div "Warrior's [PERSON_NAME]" at bounding box center [324, 194] width 71 height 19
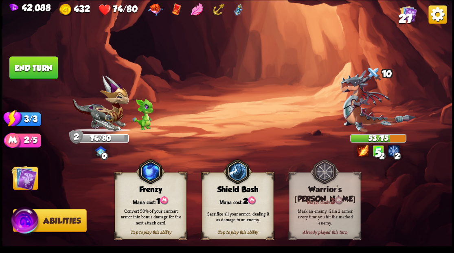
click at [23, 174] on img at bounding box center [23, 177] width 25 height 25
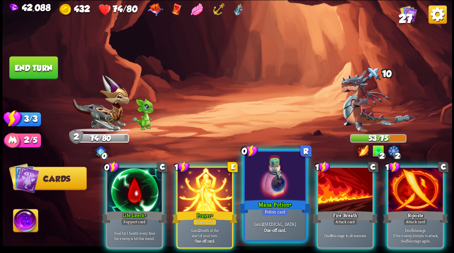
click at [257, 178] on div at bounding box center [275, 177] width 60 height 51
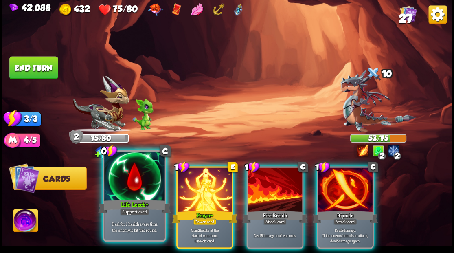
click at [128, 182] on div at bounding box center [134, 177] width 60 height 51
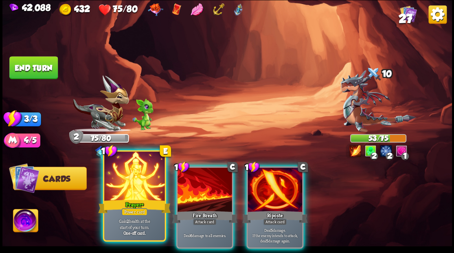
click at [127, 181] on div at bounding box center [134, 177] width 60 height 51
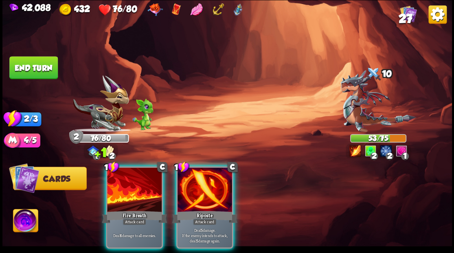
click at [189, 182] on div at bounding box center [205, 190] width 55 height 46
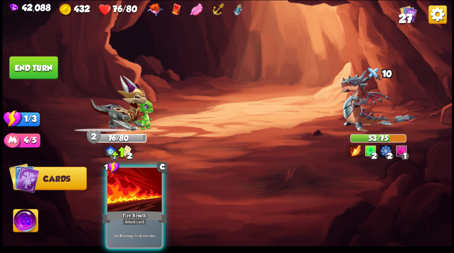
click at [138, 181] on div at bounding box center [134, 190] width 55 height 46
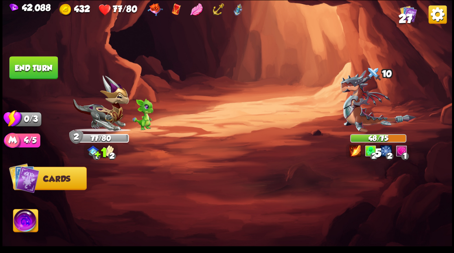
drag, startPoint x: 37, startPoint y: 70, endPoint x: 103, endPoint y: 86, distance: 67.8
click at [37, 70] on button "End turn" at bounding box center [33, 67] width 48 height 23
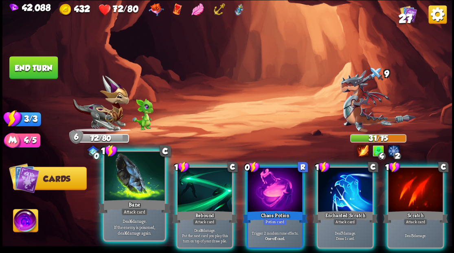
click at [132, 177] on div at bounding box center [134, 177] width 60 height 51
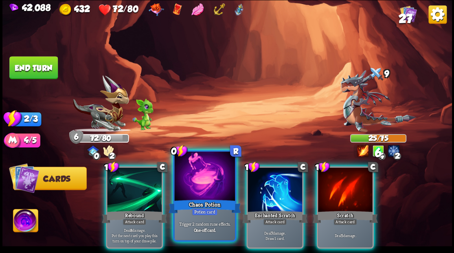
click at [192, 184] on div at bounding box center [204, 177] width 60 height 51
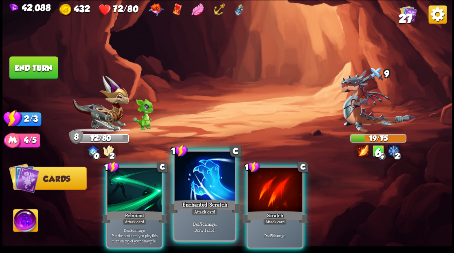
click at [193, 180] on div at bounding box center [204, 177] width 60 height 51
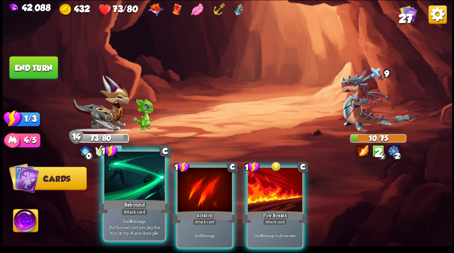
click at [139, 182] on div at bounding box center [134, 177] width 60 height 51
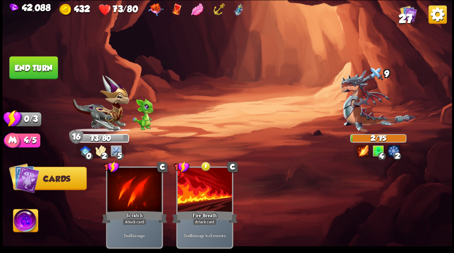
click at [47, 62] on button "End turn" at bounding box center [33, 67] width 49 height 23
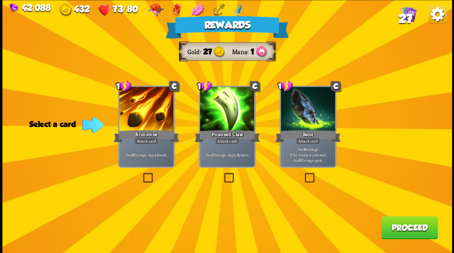
click at [141, 174] on label at bounding box center [141, 174] width 0 height 0
click at [0, 0] on input "checkbox" at bounding box center [0, 0] width 0 height 0
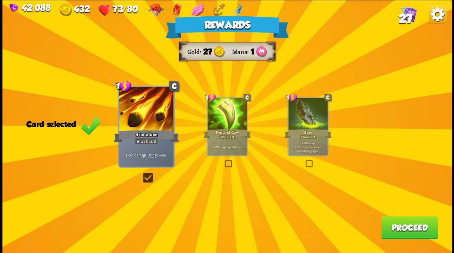
click at [402, 229] on button "Proceed" at bounding box center [409, 227] width 57 height 23
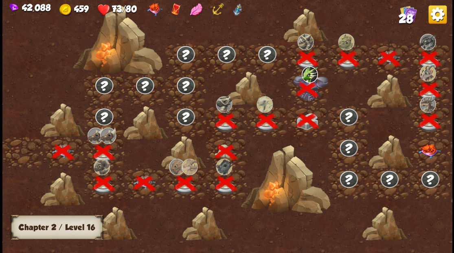
scroll to position [0, 124]
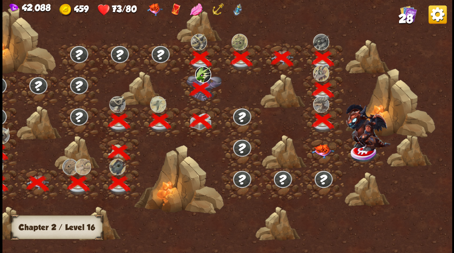
click at [320, 150] on img at bounding box center [323, 151] width 22 height 14
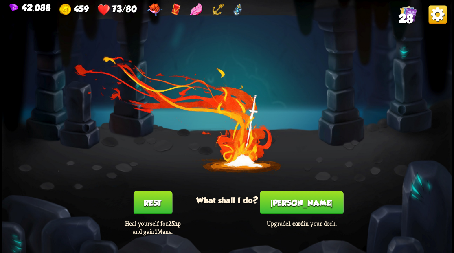
click at [301, 210] on button "[PERSON_NAME]" at bounding box center [302, 202] width 84 height 23
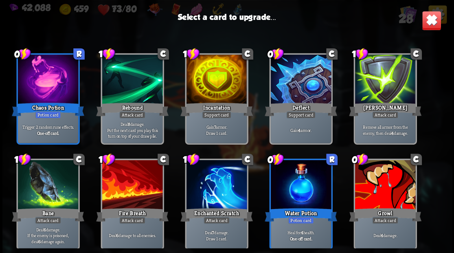
scroll to position [271, 0]
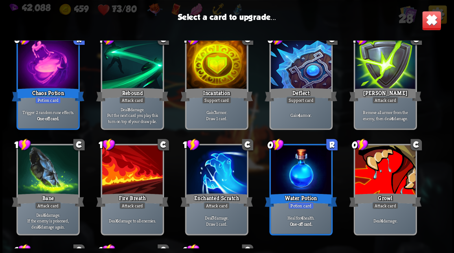
click at [375, 166] on div at bounding box center [385, 170] width 60 height 51
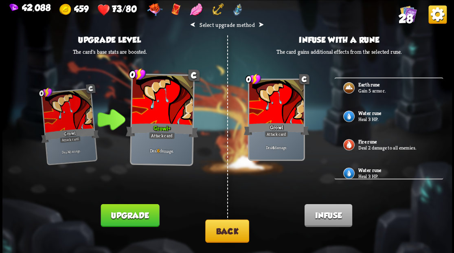
scroll to position [164, 0]
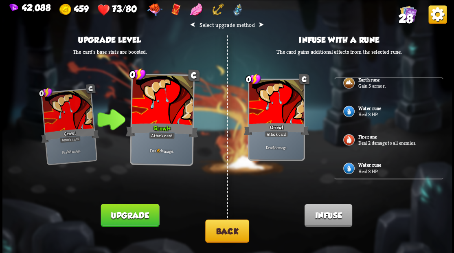
click at [222, 233] on button "Back" at bounding box center [227, 230] width 44 height 23
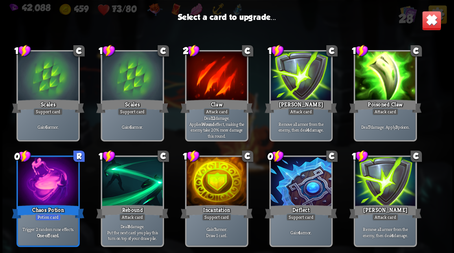
scroll to position [163, 0]
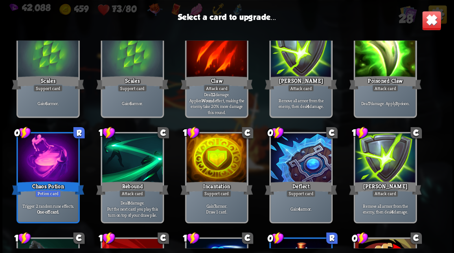
click at [301, 157] on div at bounding box center [300, 158] width 60 height 51
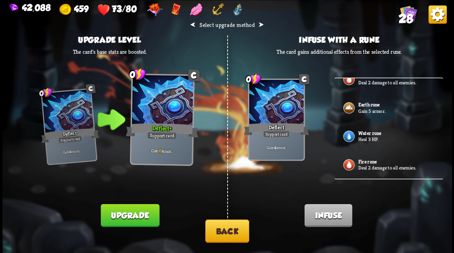
scroll to position [136, 0]
click at [375, 132] on b "Water rune" at bounding box center [369, 132] width 23 height 7
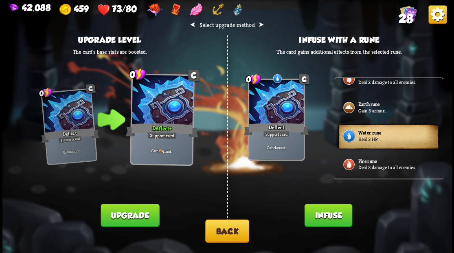
click at [220, 237] on button "Back" at bounding box center [227, 230] width 44 height 23
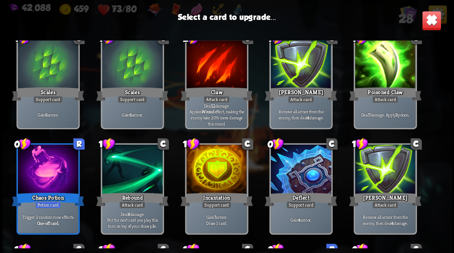
scroll to position [163, 0]
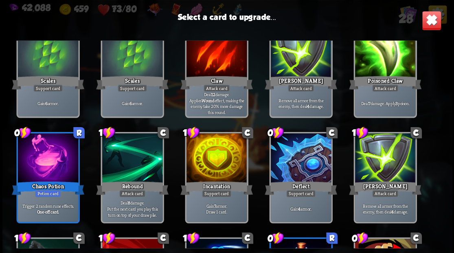
click at [220, 158] on div at bounding box center [216, 158] width 60 height 51
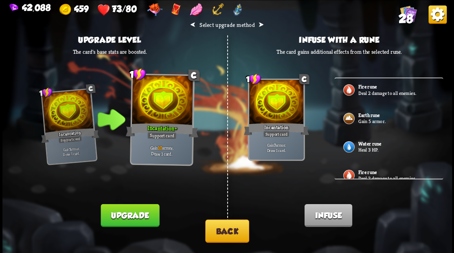
scroll to position [136, 0]
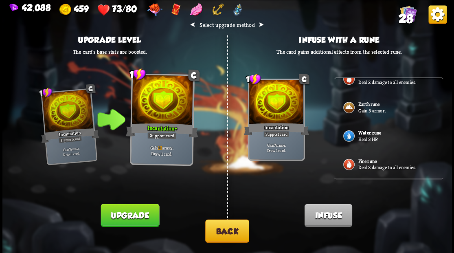
click at [371, 136] on p "Heal 3 HP." at bounding box center [396, 139] width 76 height 7
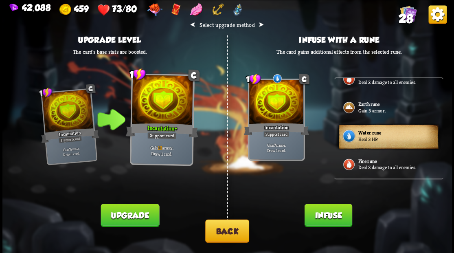
drag, startPoint x: 324, startPoint y: 214, endPoint x: 319, endPoint y: 202, distance: 12.4
click at [323, 212] on button "Infuse" at bounding box center [328, 215] width 48 height 23
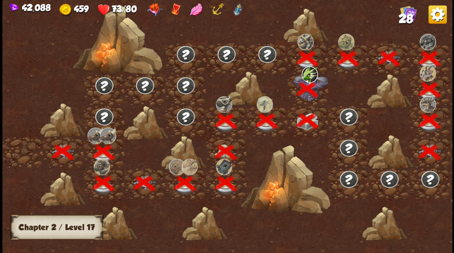
scroll to position [0, 124]
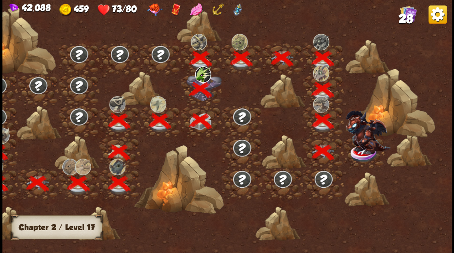
click at [359, 148] on img at bounding box center [367, 132] width 45 height 44
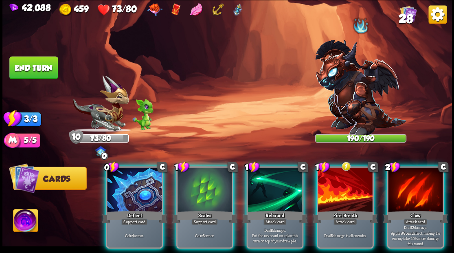
click at [345, 180] on div at bounding box center [345, 190] width 55 height 46
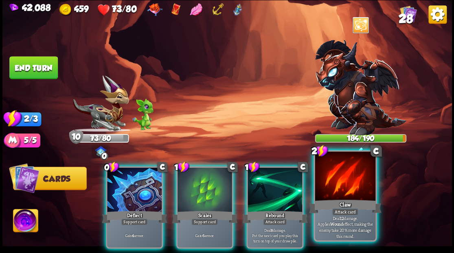
click at [344, 178] on div at bounding box center [345, 177] width 60 height 51
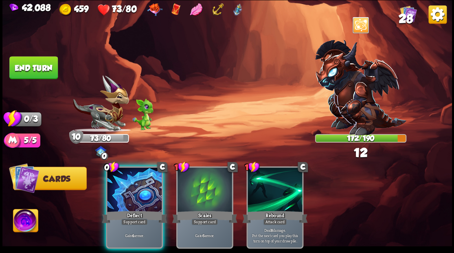
click at [35, 68] on button "End turn" at bounding box center [33, 67] width 48 height 23
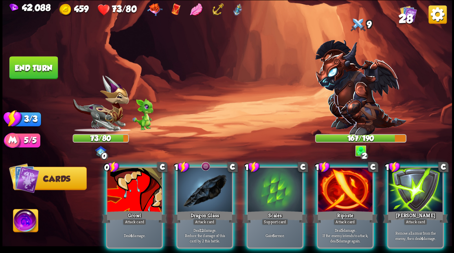
click at [190, 170] on div at bounding box center [205, 190] width 55 height 46
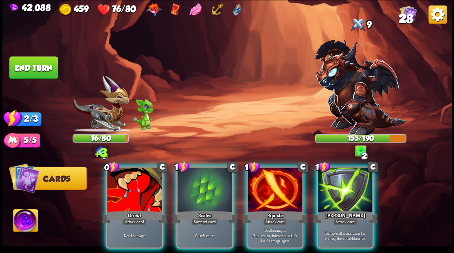
click at [258, 179] on div at bounding box center [275, 190] width 55 height 46
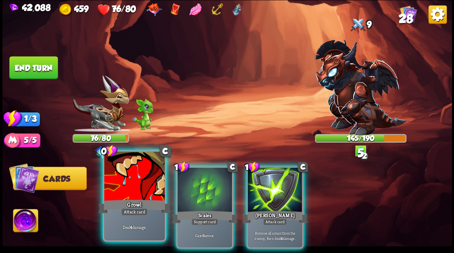
click at [131, 183] on div at bounding box center [134, 177] width 60 height 51
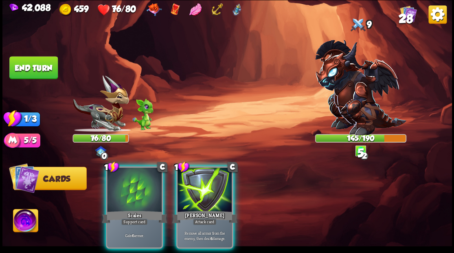
drag, startPoint x: 130, startPoint y: 182, endPoint x: 124, endPoint y: 162, distance: 20.9
click at [128, 176] on div at bounding box center [134, 190] width 55 height 46
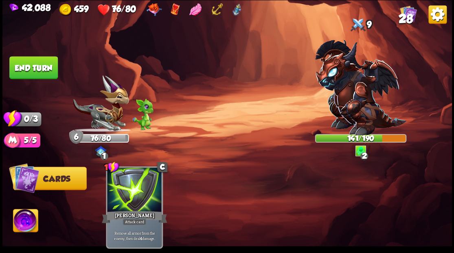
click at [48, 67] on button "End turn" at bounding box center [33, 67] width 48 height 23
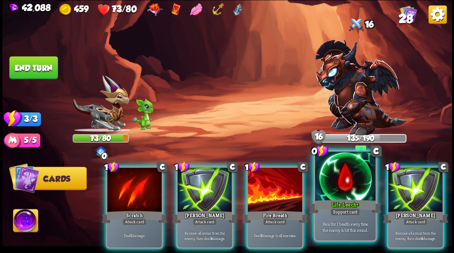
click at [344, 184] on div at bounding box center [345, 177] width 60 height 51
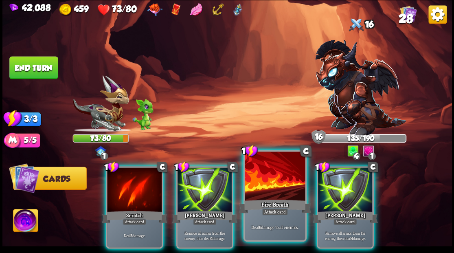
click at [266, 191] on div at bounding box center [275, 177] width 60 height 51
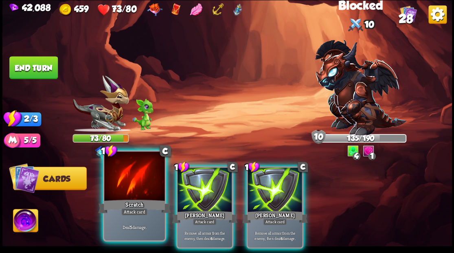
click at [125, 189] on div at bounding box center [134, 177] width 60 height 51
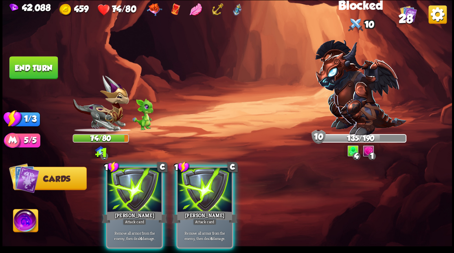
click at [125, 189] on div at bounding box center [134, 190] width 55 height 46
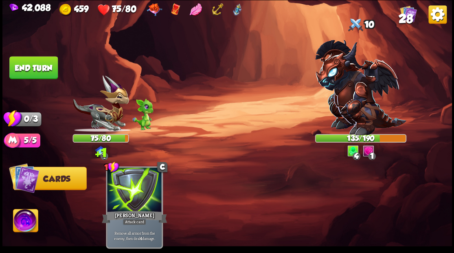
click at [41, 63] on button "End turn" at bounding box center [33, 67] width 48 height 23
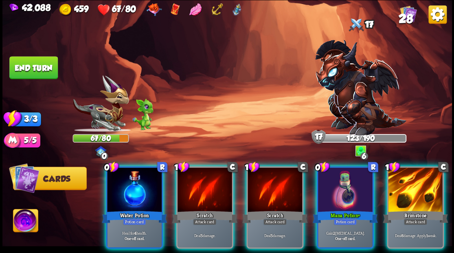
click at [26, 222] on img at bounding box center [25, 221] width 25 height 25
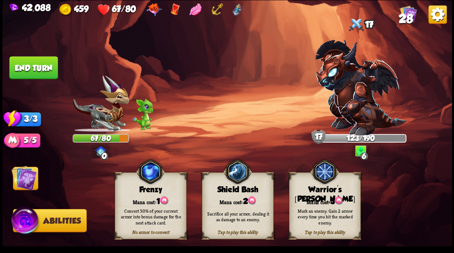
click at [317, 185] on img at bounding box center [324, 171] width 29 height 29
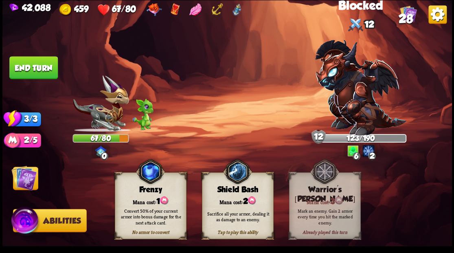
click at [30, 174] on img at bounding box center [23, 177] width 25 height 25
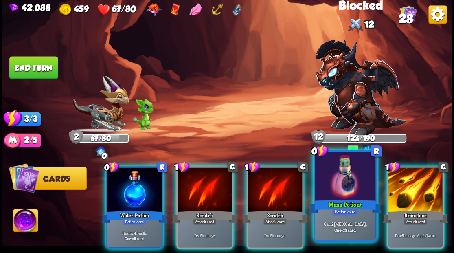
click at [338, 188] on div at bounding box center [345, 177] width 60 height 51
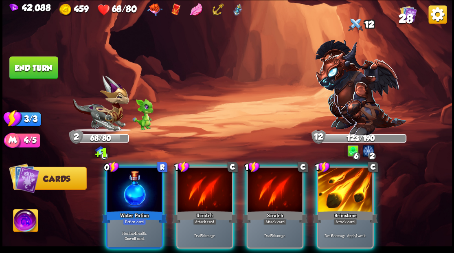
click at [134, 181] on div at bounding box center [134, 190] width 55 height 46
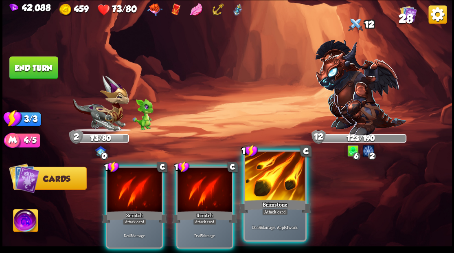
click at [283, 186] on div at bounding box center [275, 177] width 60 height 51
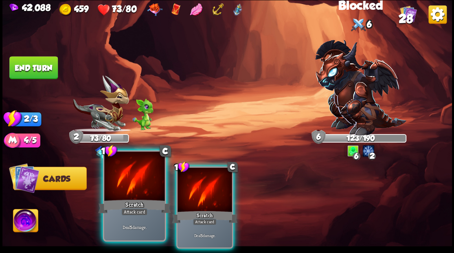
click at [140, 183] on div at bounding box center [134, 177] width 60 height 51
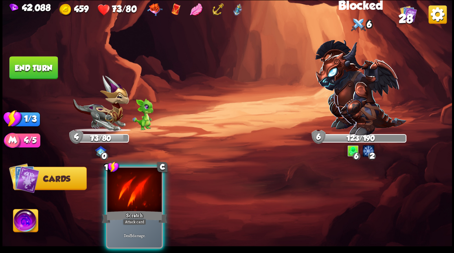
click at [140, 183] on div at bounding box center [134, 190] width 55 height 46
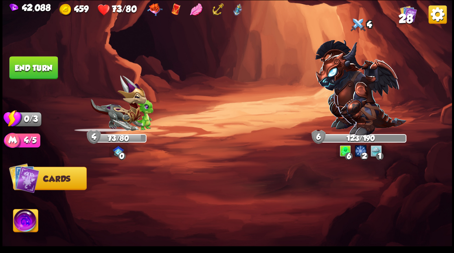
click at [48, 63] on button "End turn" at bounding box center [34, 67] width 50 height 23
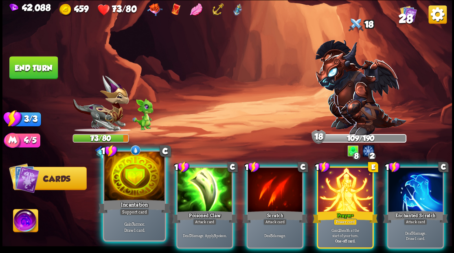
click at [137, 171] on div at bounding box center [134, 177] width 60 height 51
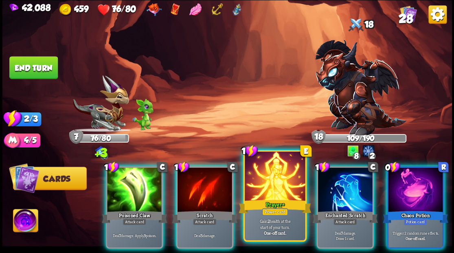
click at [271, 187] on div at bounding box center [275, 177] width 60 height 51
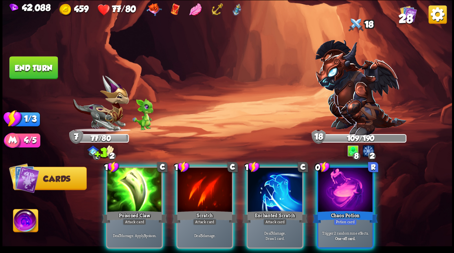
click at [329, 188] on div at bounding box center [345, 190] width 55 height 46
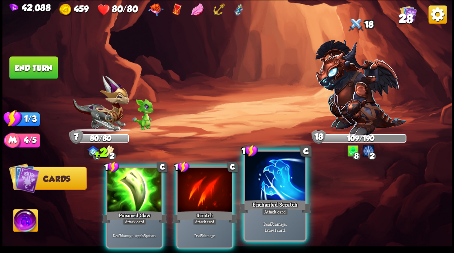
click at [278, 194] on div at bounding box center [275, 177] width 60 height 51
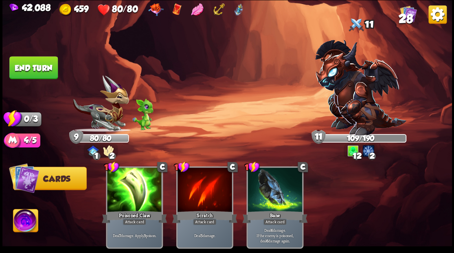
drag, startPoint x: 42, startPoint y: 61, endPoint x: 66, endPoint y: 68, distance: 25.9
click at [42, 61] on button "End turn" at bounding box center [33, 67] width 48 height 23
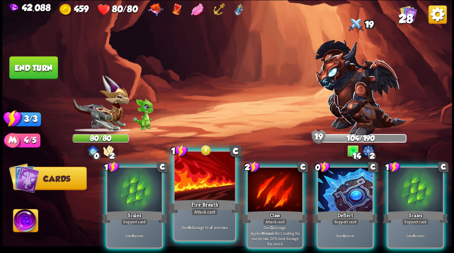
click at [205, 179] on div at bounding box center [204, 177] width 60 height 51
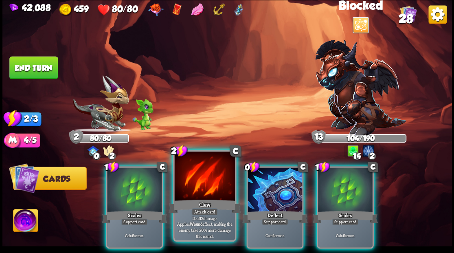
click at [193, 178] on div at bounding box center [204, 177] width 60 height 51
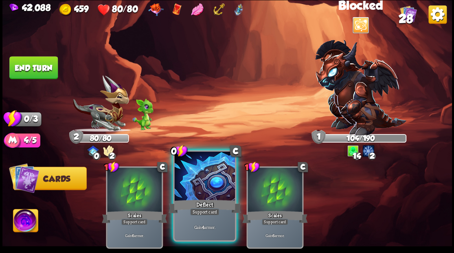
click at [193, 178] on div at bounding box center [204, 177] width 60 height 51
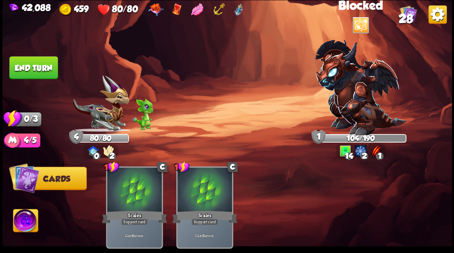
click at [193, 178] on div at bounding box center [205, 190] width 55 height 46
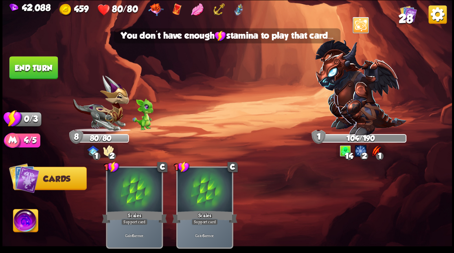
click at [27, 73] on button "End turn" at bounding box center [33, 67] width 49 height 23
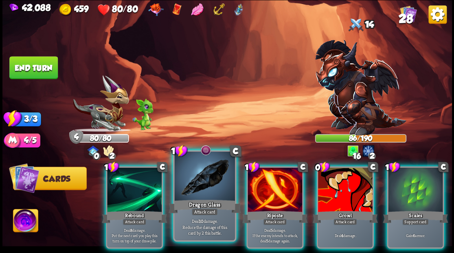
click at [198, 186] on div at bounding box center [204, 177] width 60 height 51
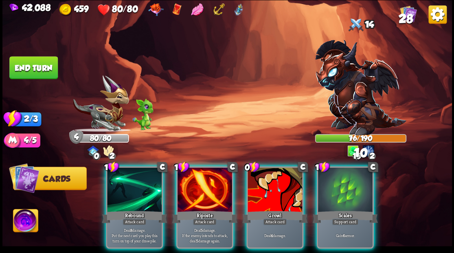
click at [198, 186] on div at bounding box center [205, 190] width 55 height 46
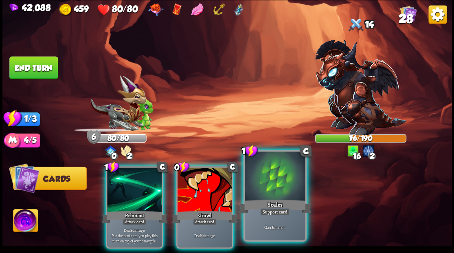
click at [265, 185] on div at bounding box center [275, 177] width 60 height 51
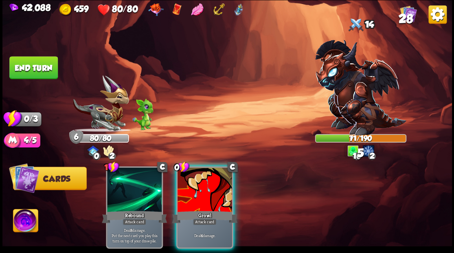
drag, startPoint x: 213, startPoint y: 191, endPoint x: 187, endPoint y: 170, distance: 33.2
click at [194, 176] on div at bounding box center [205, 190] width 55 height 46
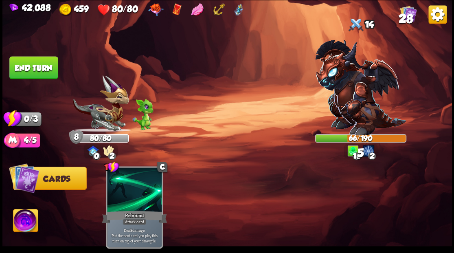
click at [26, 68] on button "End turn" at bounding box center [33, 67] width 48 height 23
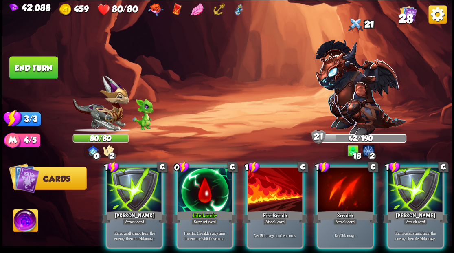
drag, startPoint x: 209, startPoint y: 182, endPoint x: 185, endPoint y: 182, distance: 24.5
click at [209, 182] on div at bounding box center [205, 190] width 55 height 46
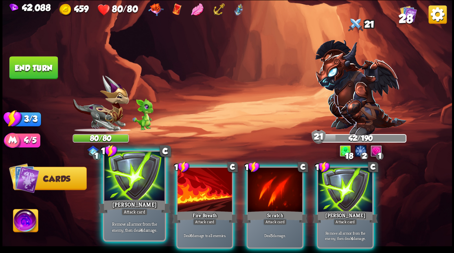
click at [134, 192] on div at bounding box center [134, 177] width 60 height 51
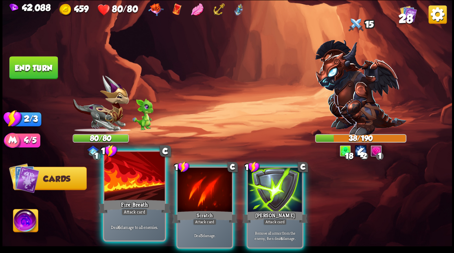
click at [141, 193] on div at bounding box center [134, 177] width 60 height 51
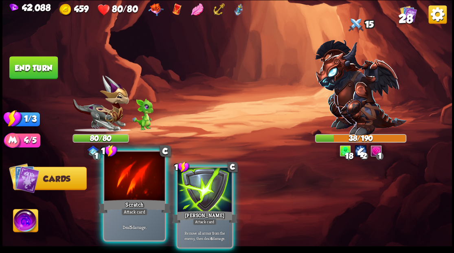
click at [141, 193] on div at bounding box center [134, 177] width 60 height 51
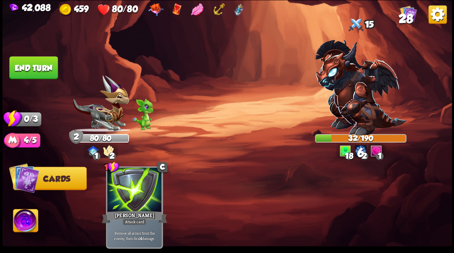
drag, startPoint x: 43, startPoint y: 67, endPoint x: 147, endPoint y: 120, distance: 116.4
click at [43, 68] on button "End turn" at bounding box center [33, 67] width 49 height 23
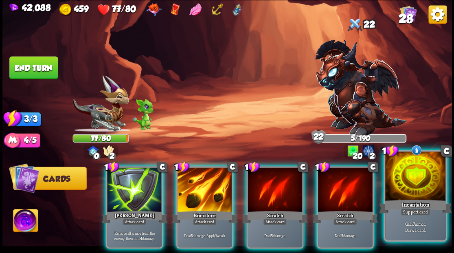
drag, startPoint x: 423, startPoint y: 191, endPoint x: 411, endPoint y: 178, distance: 17.9
click at [422, 191] on div at bounding box center [415, 177] width 60 height 51
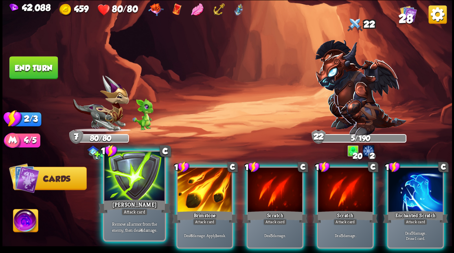
click at [136, 189] on div at bounding box center [134, 177] width 60 height 51
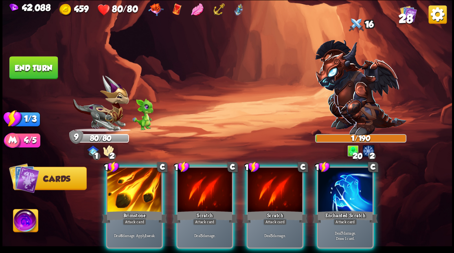
click at [136, 189] on div at bounding box center [134, 190] width 55 height 46
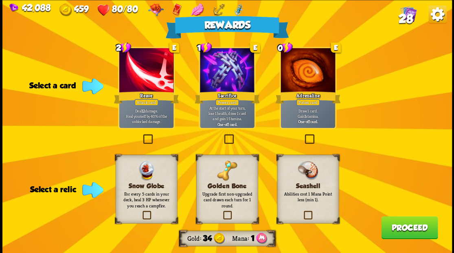
click at [222, 212] on label at bounding box center [222, 212] width 0 height 0
click at [0, 0] on input "checkbox" at bounding box center [0, 0] width 0 height 0
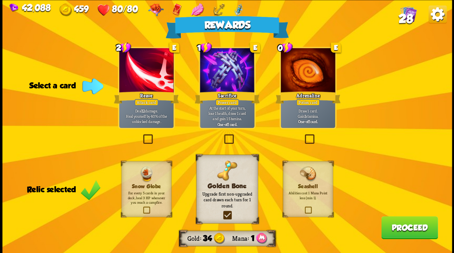
click at [303, 135] on label at bounding box center [303, 135] width 0 height 0
click at [0, 0] on input "checkbox" at bounding box center [0, 0] width 0 height 0
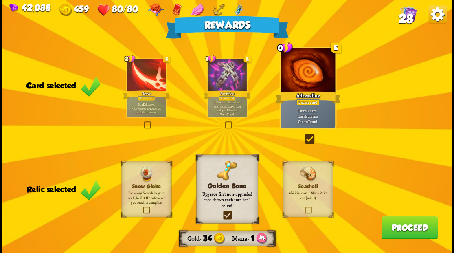
click at [303, 135] on label at bounding box center [303, 135] width 0 height 0
click at [0, 0] on input "checkbox" at bounding box center [0, 0] width 0 height 0
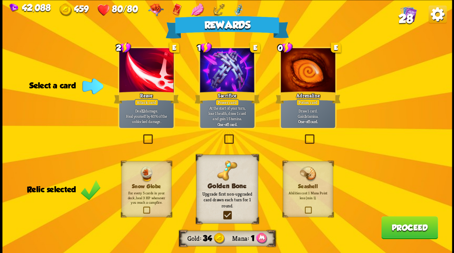
click at [303, 135] on label at bounding box center [303, 135] width 0 height 0
click at [0, 0] on input "checkbox" at bounding box center [0, 0] width 0 height 0
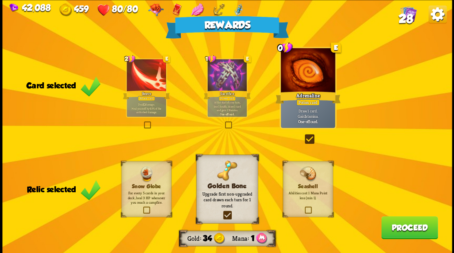
click at [404, 233] on button "Proceed" at bounding box center [409, 227] width 57 height 23
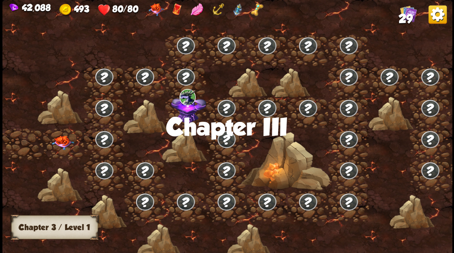
click at [59, 142] on img at bounding box center [62, 142] width 22 height 14
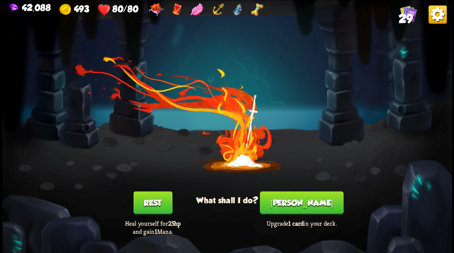
click at [298, 193] on button "[PERSON_NAME]" at bounding box center [302, 202] width 84 height 23
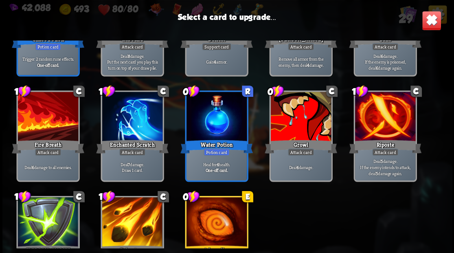
scroll to position [378, 0]
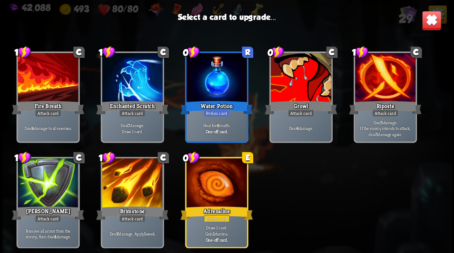
click at [287, 84] on div at bounding box center [300, 78] width 60 height 51
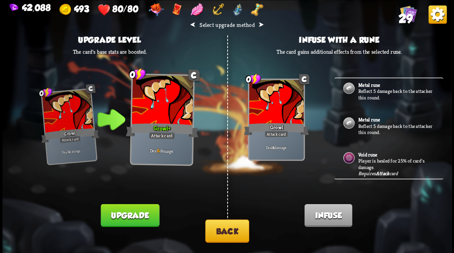
scroll to position [0, 0]
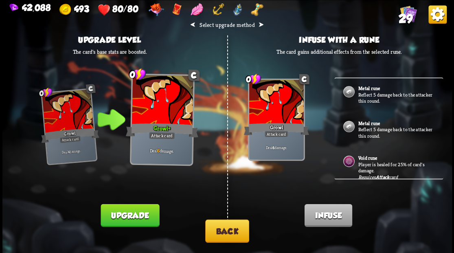
click at [220, 237] on button "Back" at bounding box center [227, 230] width 44 height 23
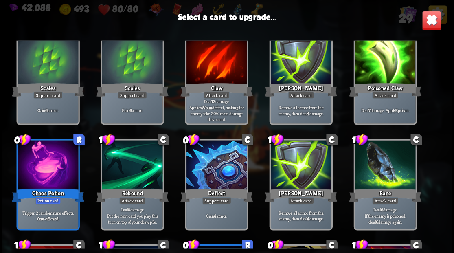
scroll to position [190, 0]
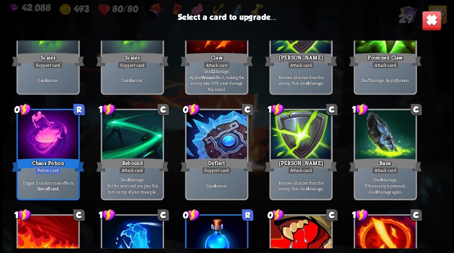
click at [220, 143] on div at bounding box center [216, 135] width 60 height 51
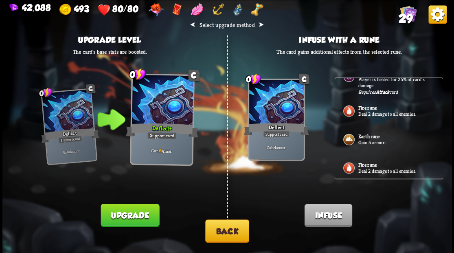
scroll to position [99, 0]
click at [365, 138] on p "Gain 5 armor." at bounding box center [396, 141] width 76 height 7
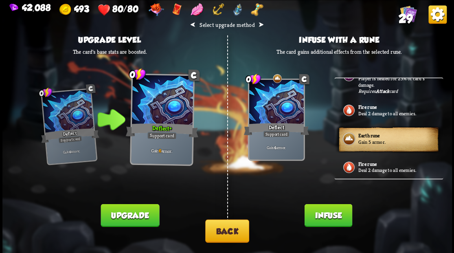
click at [318, 217] on button "Infuse" at bounding box center [328, 215] width 48 height 23
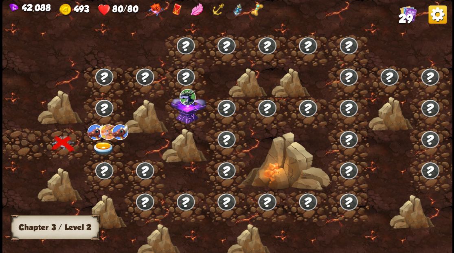
click at [102, 144] on img at bounding box center [103, 148] width 22 height 13
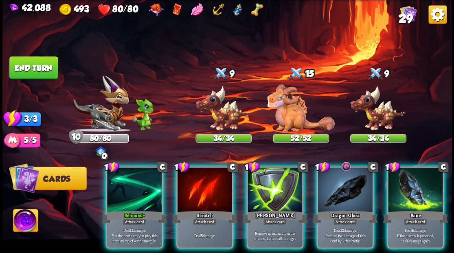
click at [26, 221] on img at bounding box center [25, 221] width 25 height 25
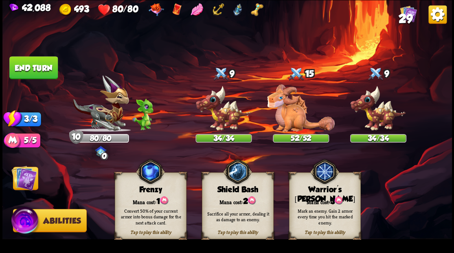
drag, startPoint x: 314, startPoint y: 196, endPoint x: 304, endPoint y: 191, distance: 11.5
click at [313, 195] on div "Tap to play this ability Warrior's [PERSON_NAME] cost: 3 Mark an enemy. Gain 2 …" at bounding box center [325, 205] width 72 height 67
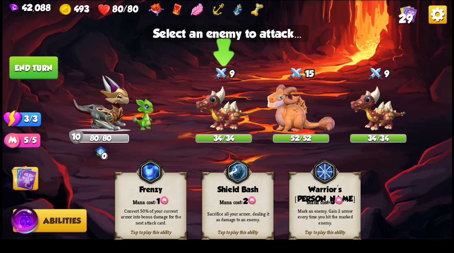
click at [217, 117] on img at bounding box center [224, 108] width 56 height 46
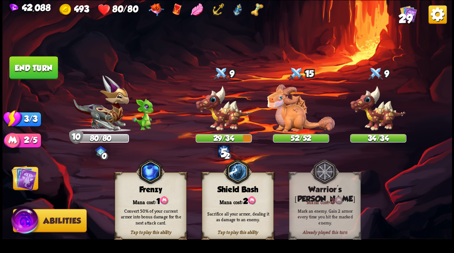
drag, startPoint x: 24, startPoint y: 179, endPoint x: 24, endPoint y: 184, distance: 4.9
click at [24, 179] on img at bounding box center [23, 177] width 25 height 25
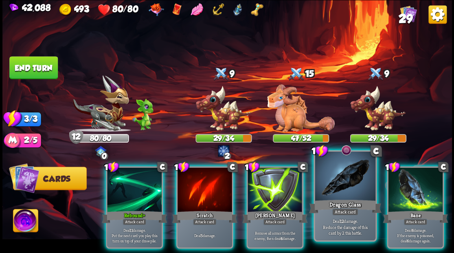
click at [352, 185] on div at bounding box center [345, 177] width 60 height 51
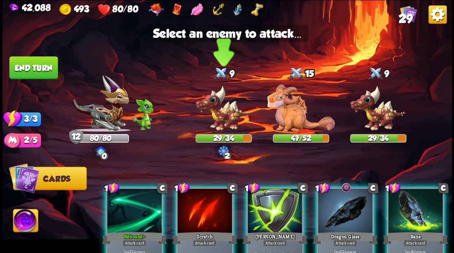
click at [216, 115] on img at bounding box center [224, 108] width 56 height 46
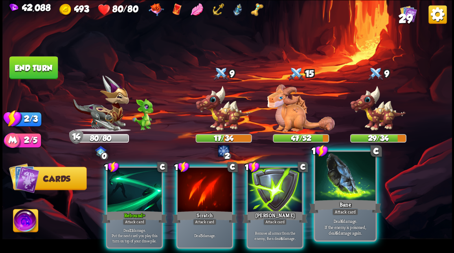
click at [343, 196] on div at bounding box center [345, 177] width 60 height 51
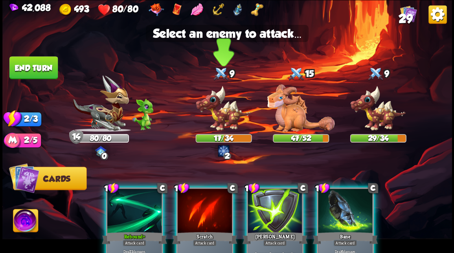
click at [219, 108] on img at bounding box center [224, 108] width 56 height 46
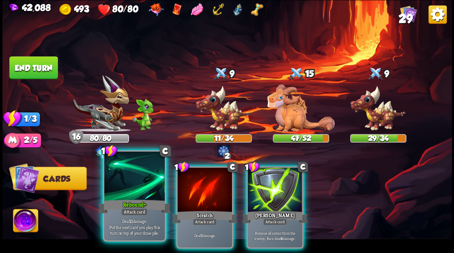
click at [128, 178] on div at bounding box center [134, 177] width 60 height 51
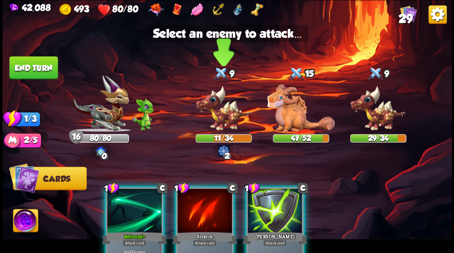
click at [218, 122] on img at bounding box center [224, 108] width 56 height 46
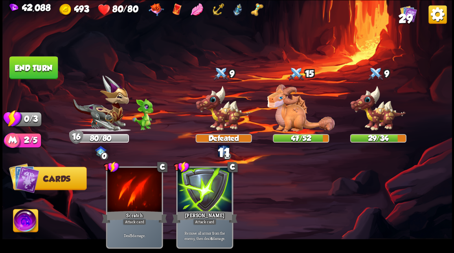
click at [25, 61] on button "End turn" at bounding box center [33, 67] width 48 height 23
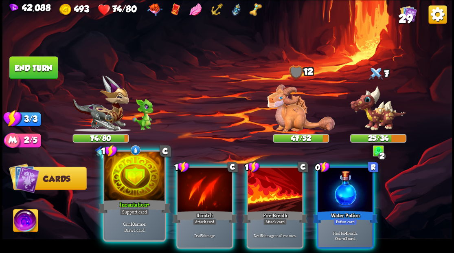
click at [139, 200] on div "Incantation+" at bounding box center [134, 206] width 73 height 16
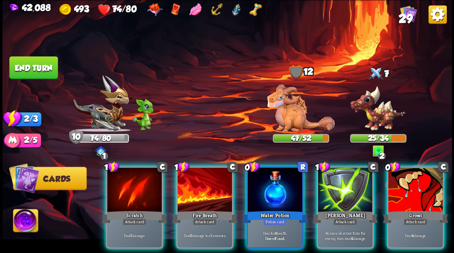
click at [265, 189] on div at bounding box center [275, 190] width 55 height 46
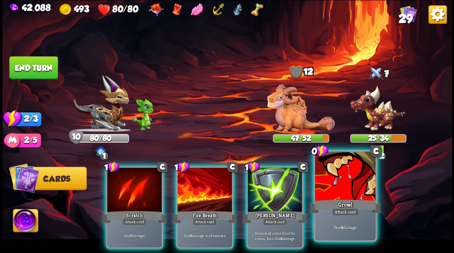
click at [336, 184] on div at bounding box center [345, 177] width 60 height 51
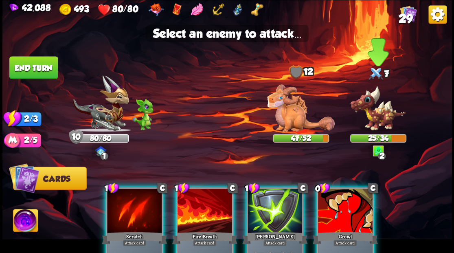
click at [371, 112] on img at bounding box center [378, 108] width 56 height 46
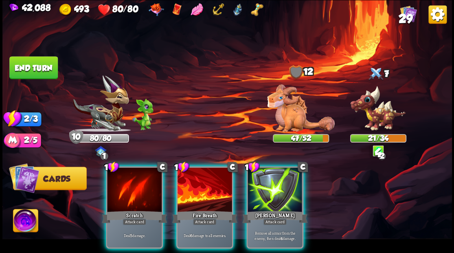
click at [196, 191] on div at bounding box center [205, 190] width 55 height 46
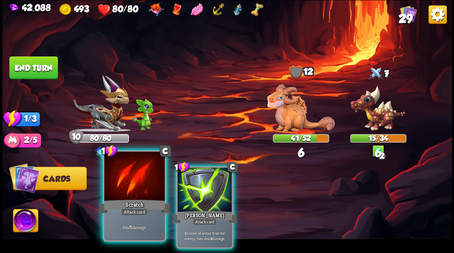
click at [128, 204] on div "Scratch" at bounding box center [134, 206] width 73 height 16
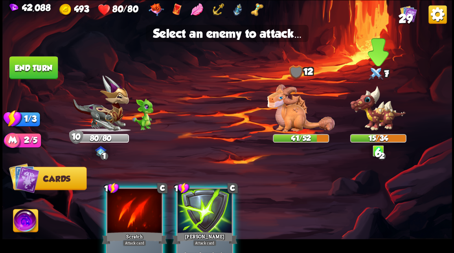
click at [373, 119] on img at bounding box center [378, 108] width 56 height 46
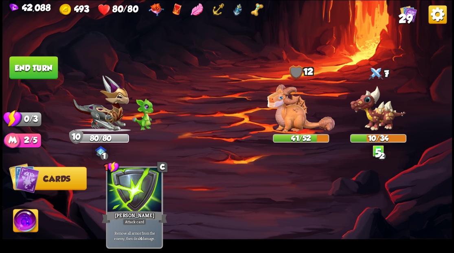
drag, startPoint x: 46, startPoint y: 70, endPoint x: 61, endPoint y: 88, distance: 23.7
click at [46, 71] on button "End turn" at bounding box center [33, 67] width 48 height 23
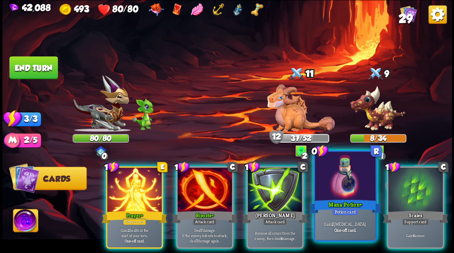
click at [328, 182] on div at bounding box center [345, 177] width 60 height 51
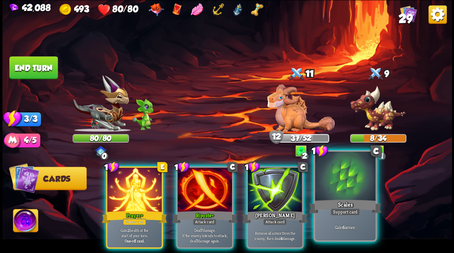
click at [325, 181] on div at bounding box center [345, 177] width 60 height 51
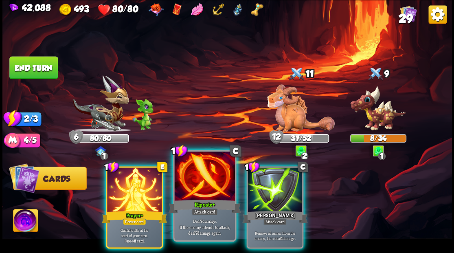
click at [186, 188] on div at bounding box center [204, 177] width 60 height 51
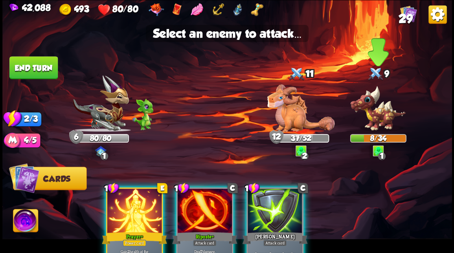
click at [371, 115] on img at bounding box center [378, 108] width 56 height 46
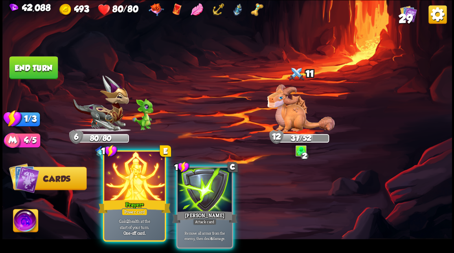
click at [139, 194] on div at bounding box center [134, 177] width 60 height 51
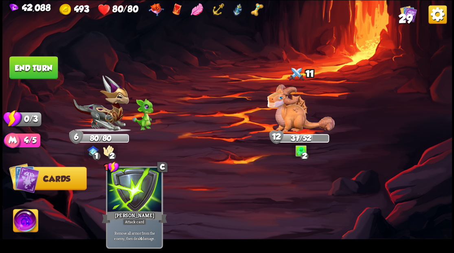
drag, startPoint x: 34, startPoint y: 63, endPoint x: 32, endPoint y: 57, distance: 6.2
click at [33, 59] on button "End turn" at bounding box center [33, 67] width 48 height 23
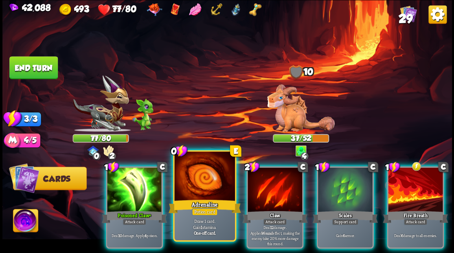
click at [196, 182] on div at bounding box center [204, 177] width 60 height 51
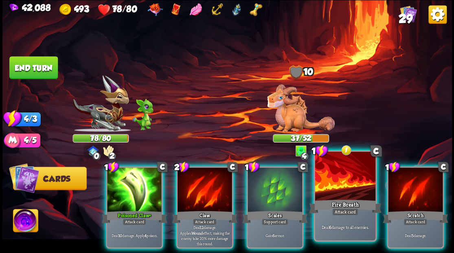
click at [339, 190] on div at bounding box center [345, 177] width 60 height 51
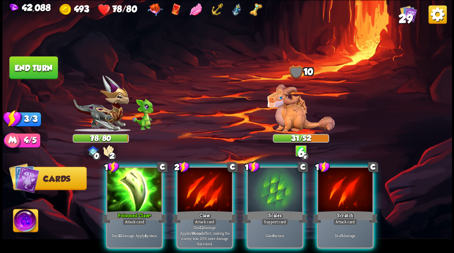
click at [339, 188] on div at bounding box center [345, 190] width 55 height 46
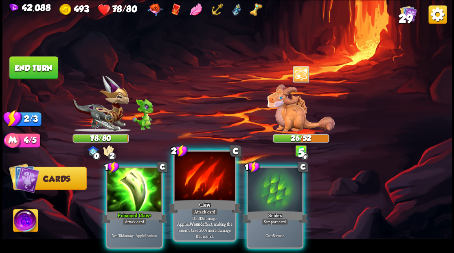
click at [187, 184] on div at bounding box center [204, 177] width 60 height 51
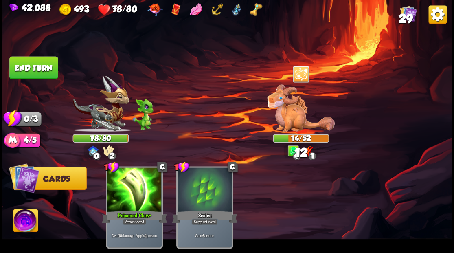
click at [44, 66] on button "End turn" at bounding box center [33, 67] width 48 height 23
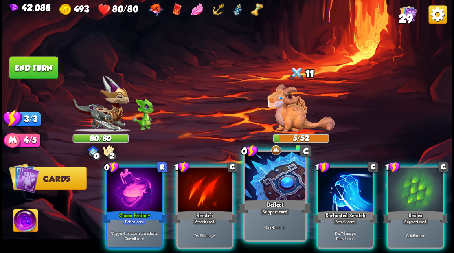
click at [277, 190] on div at bounding box center [275, 177] width 60 height 51
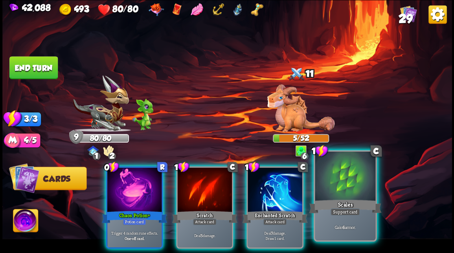
click at [339, 194] on div at bounding box center [345, 177] width 60 height 51
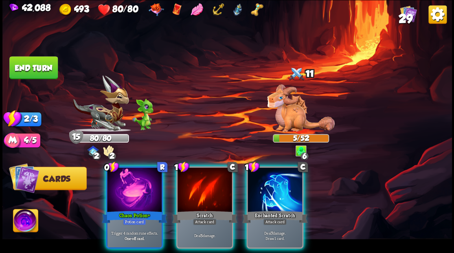
click at [30, 60] on button "End turn" at bounding box center [33, 67] width 48 height 23
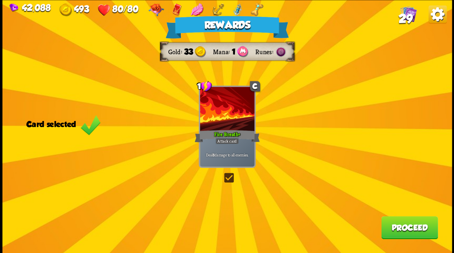
click at [400, 233] on button "Proceed" at bounding box center [409, 227] width 57 height 23
